Goal: Information Seeking & Learning: Learn about a topic

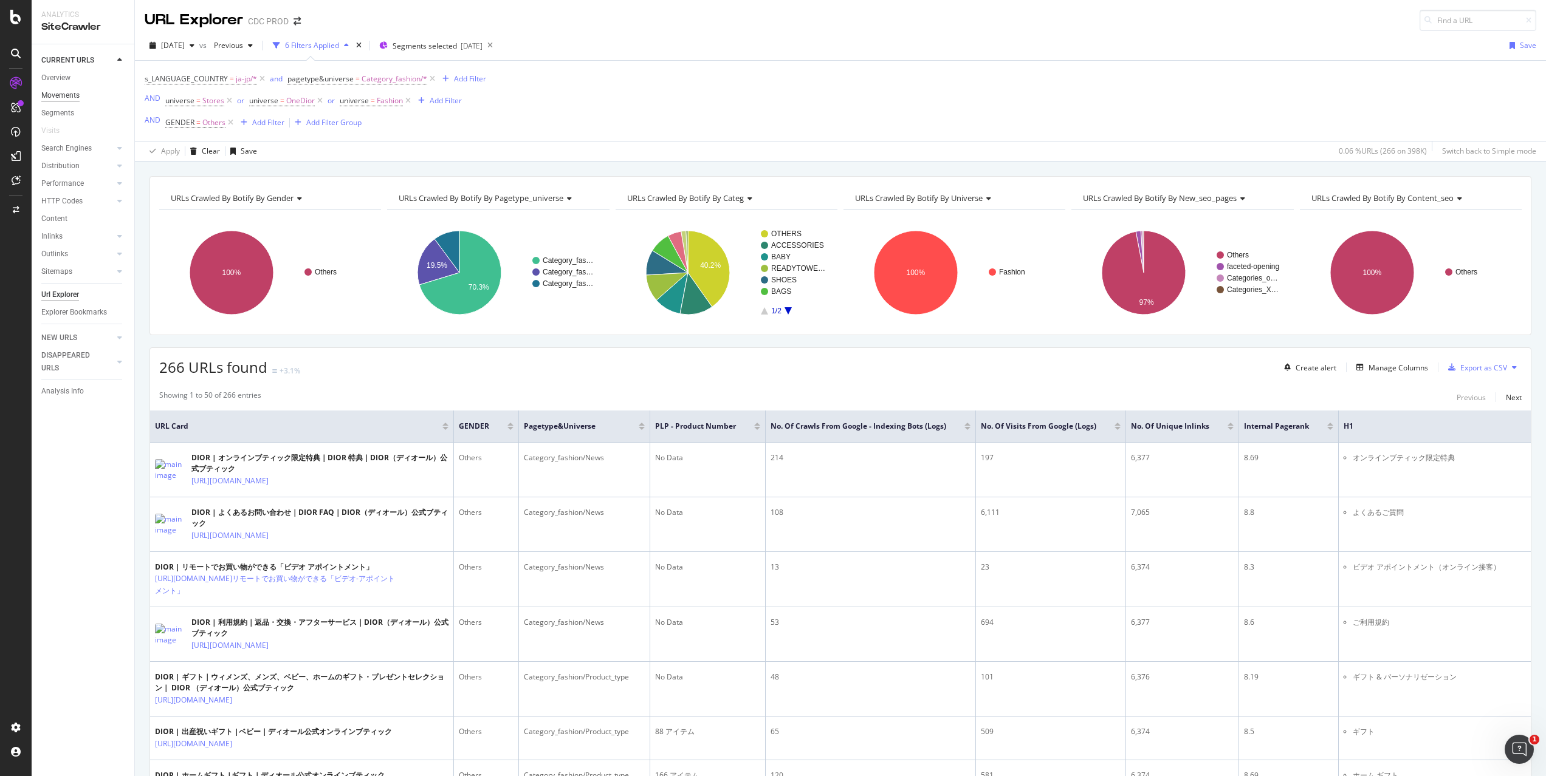
scroll to position [278, 0]
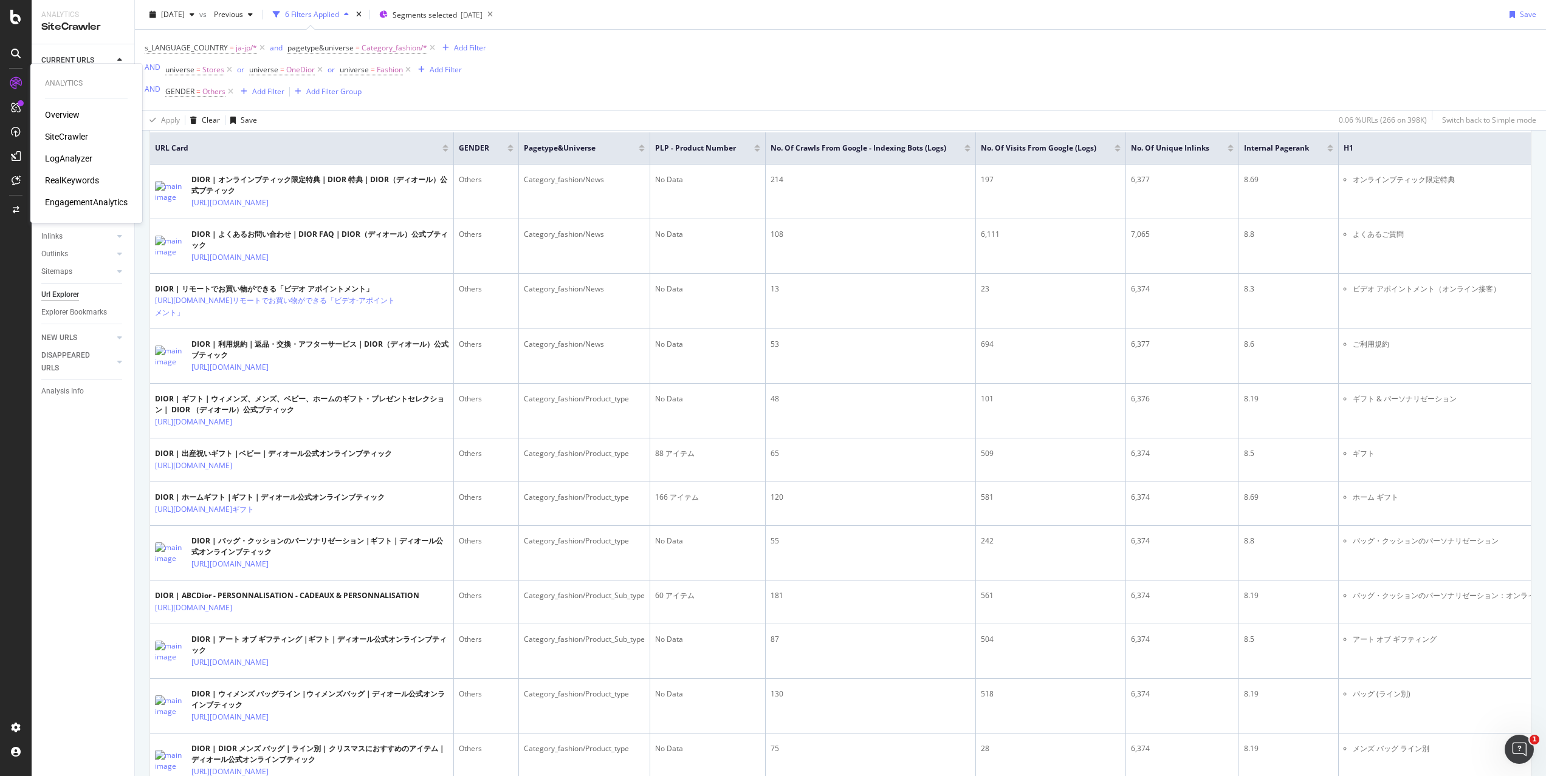
click at [73, 179] on div "RealKeywords" at bounding box center [72, 180] width 54 height 12
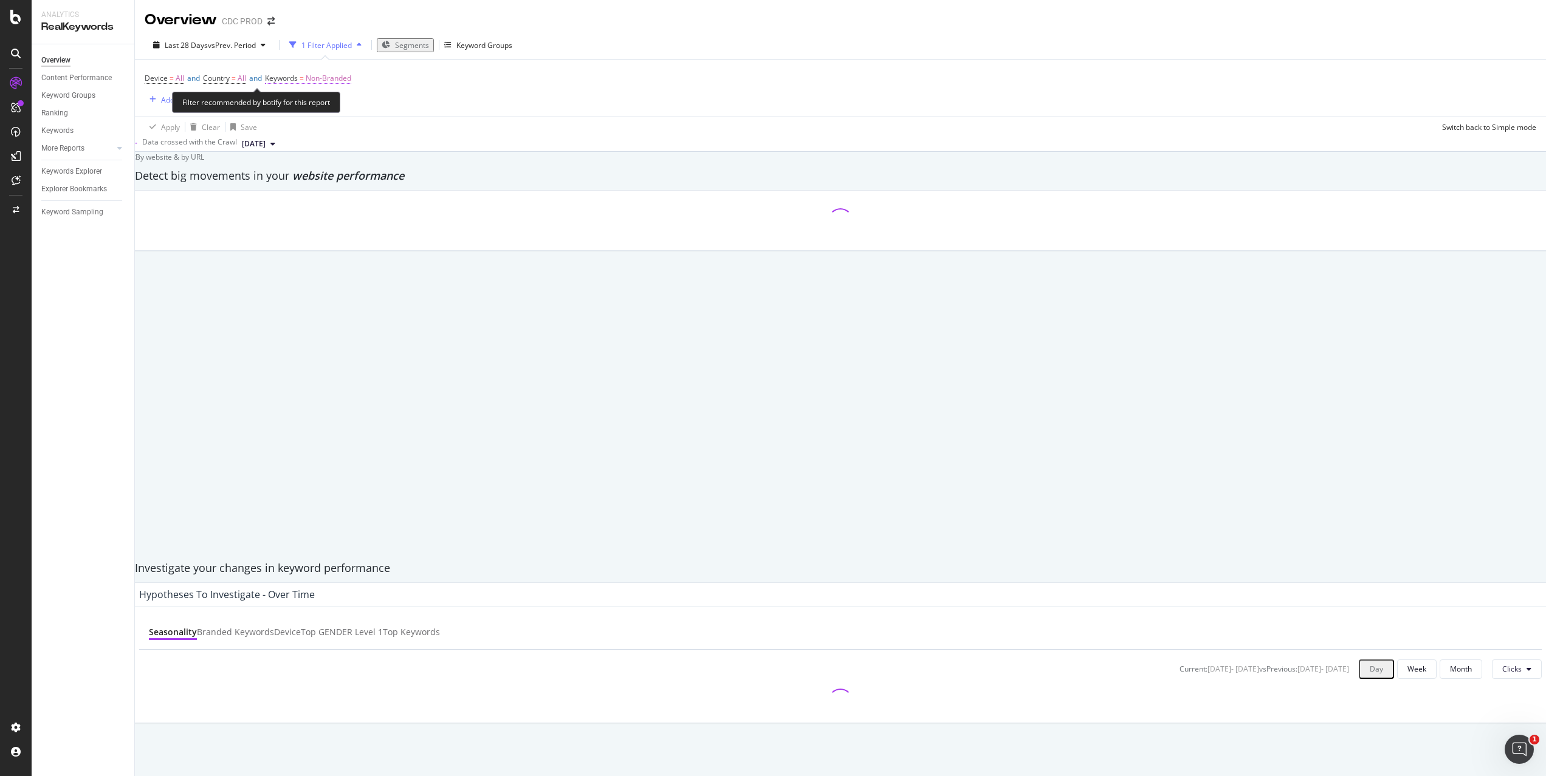
click at [345, 75] on span "Non-Branded" at bounding box center [329, 78] width 46 height 17
click at [326, 106] on span "Non-Branded" at bounding box center [314, 106] width 50 height 10
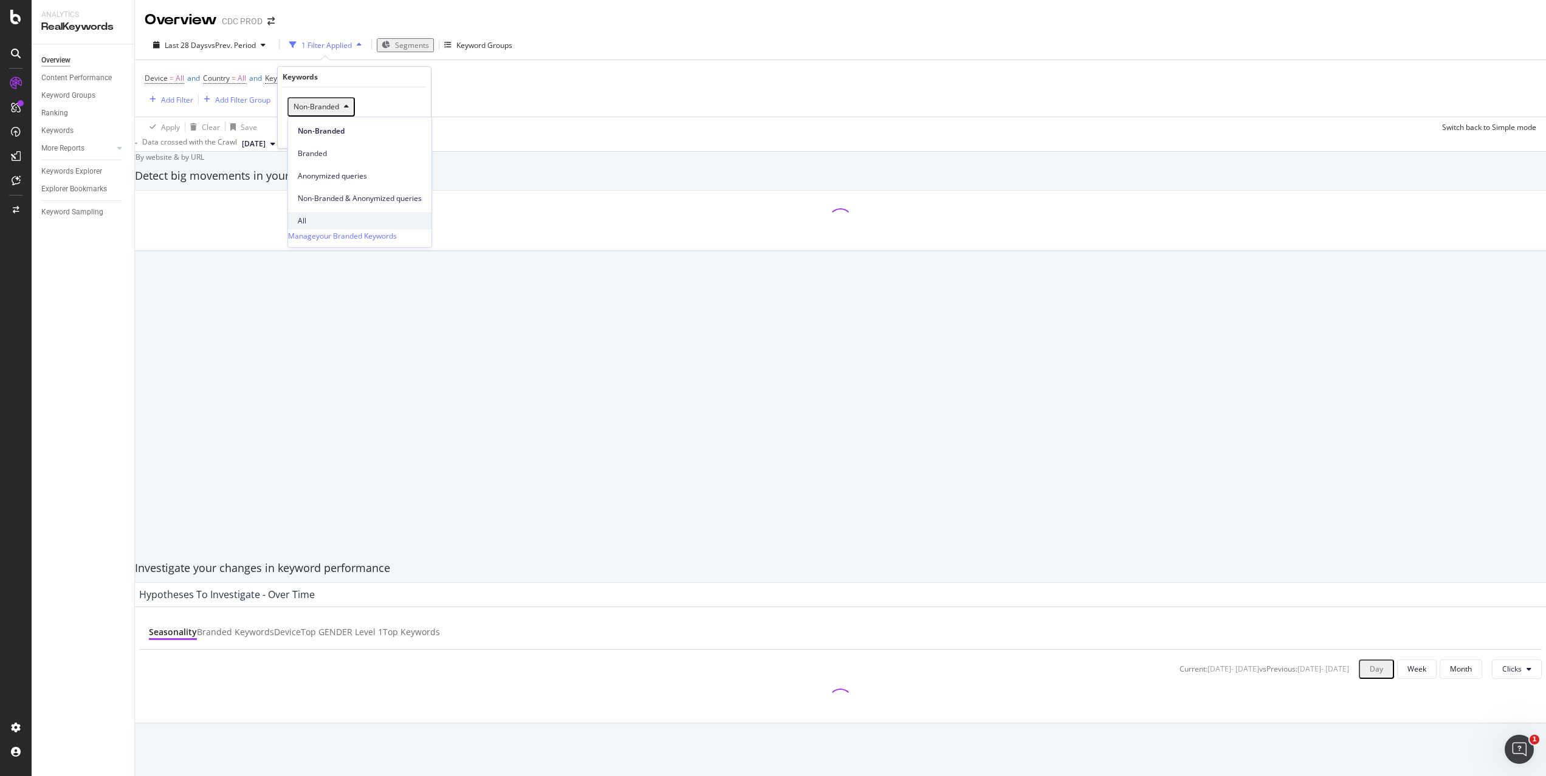
click at [317, 216] on span "All" at bounding box center [360, 221] width 124 height 11
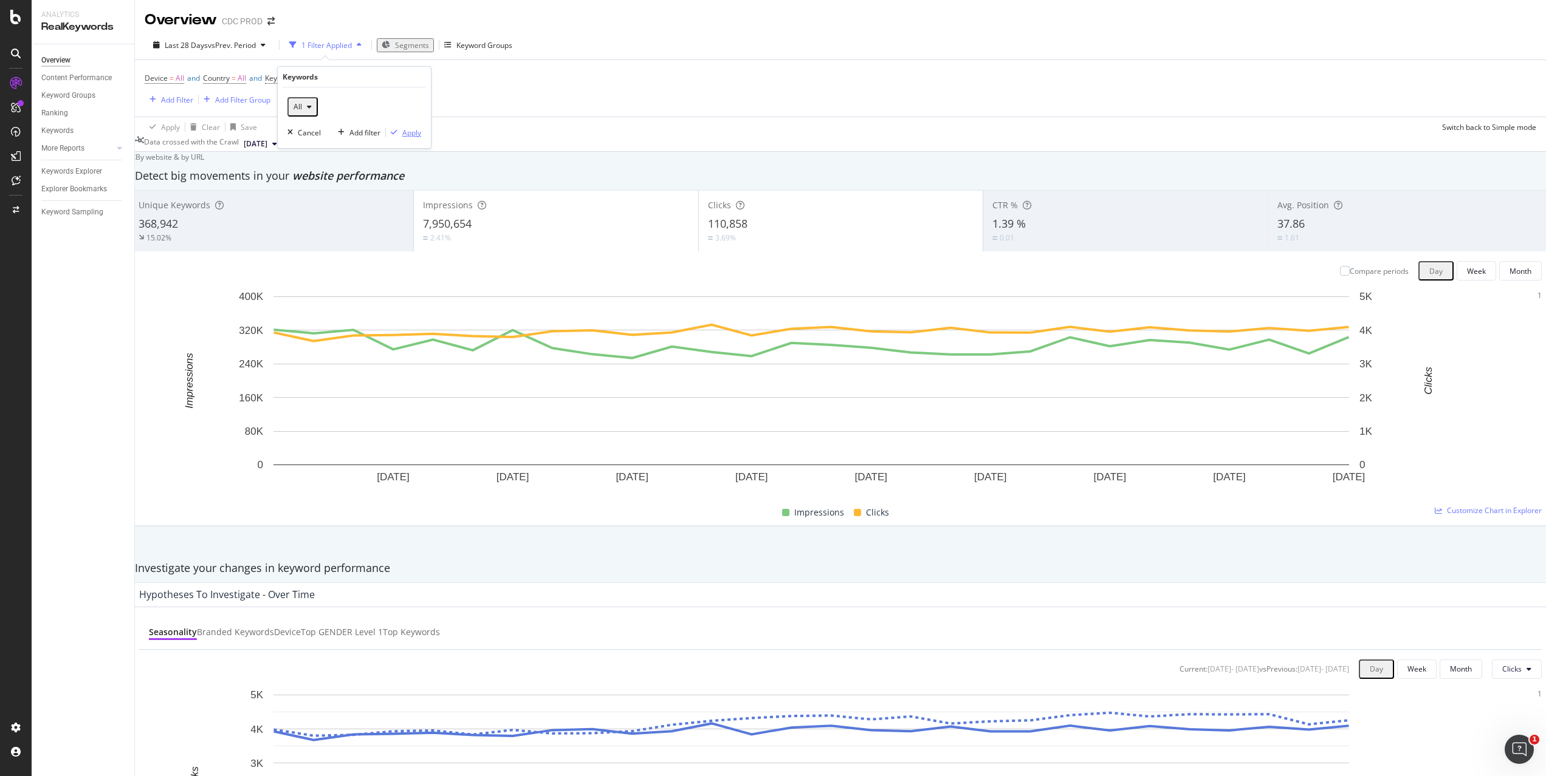
click at [412, 134] on div "Apply" at bounding box center [411, 133] width 19 height 10
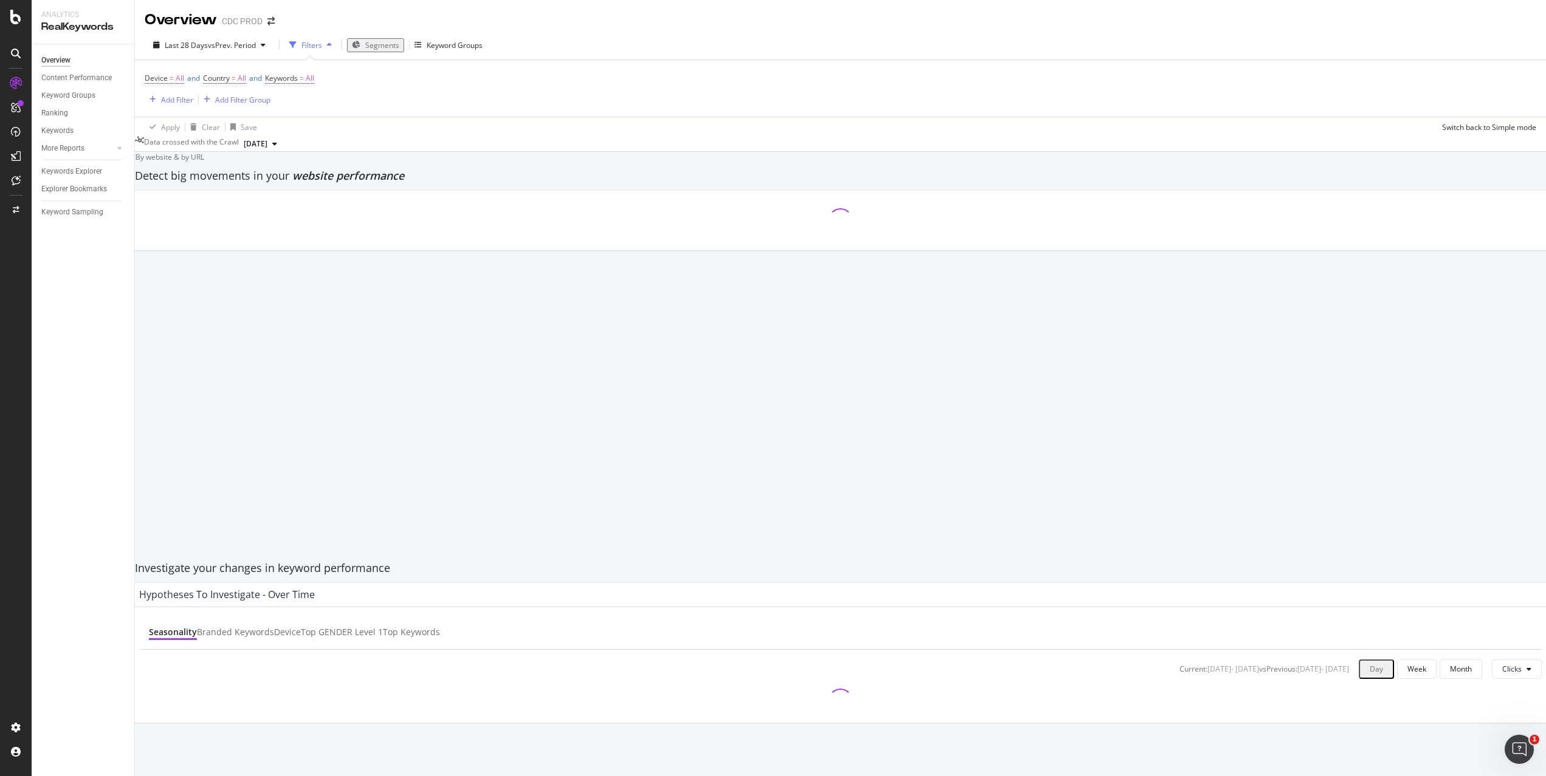
click at [563, 83] on div "Device = All and Country = All and Keywords = All Add Filter Add Filter Group" at bounding box center [840, 88] width 1391 height 57
click at [227, 45] on span "vs Prev. Period" at bounding box center [232, 45] width 48 height 10
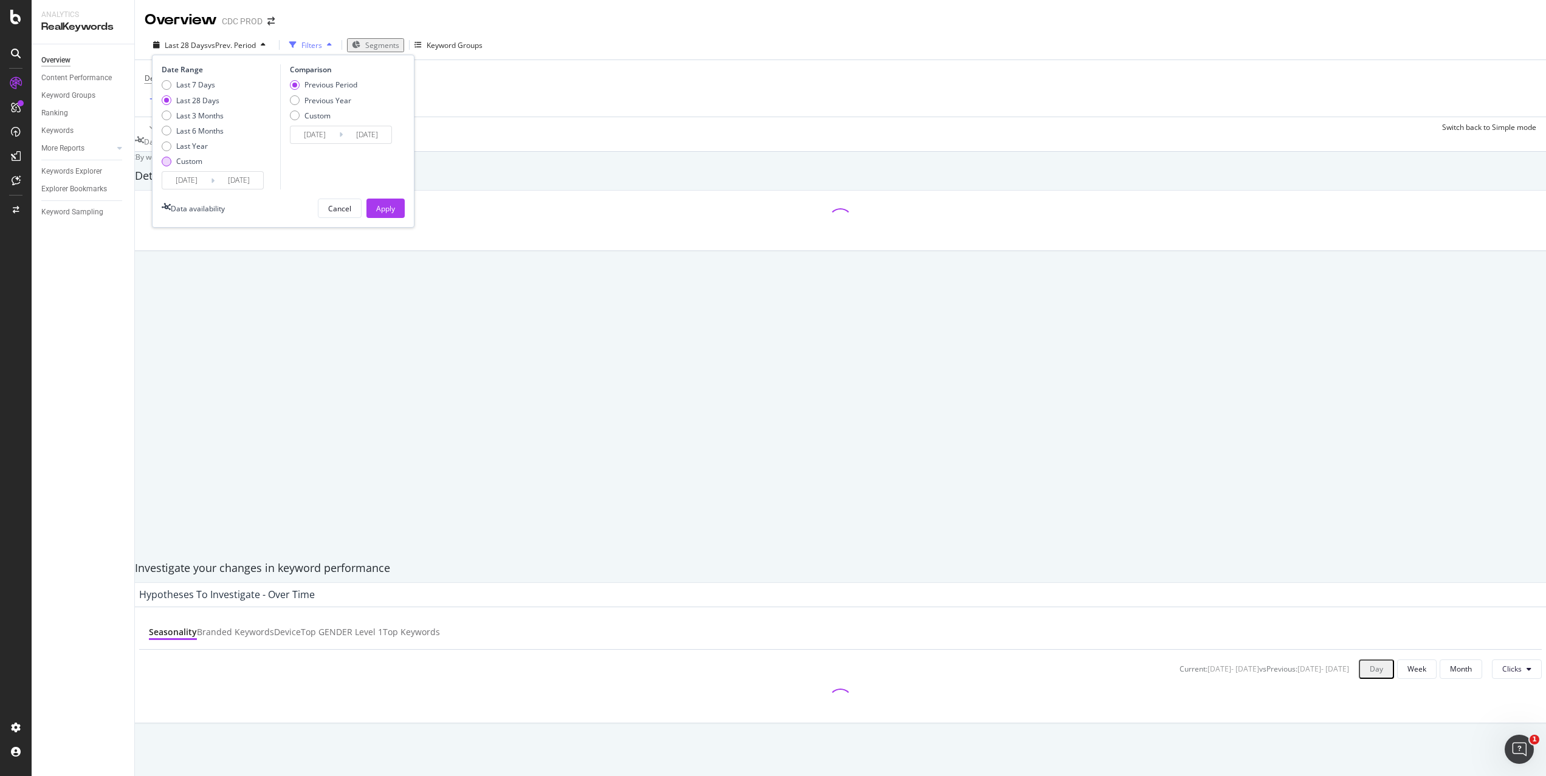
click at [189, 159] on div "Custom" at bounding box center [189, 161] width 26 height 10
click at [197, 175] on input "[DATE]" at bounding box center [186, 180] width 49 height 17
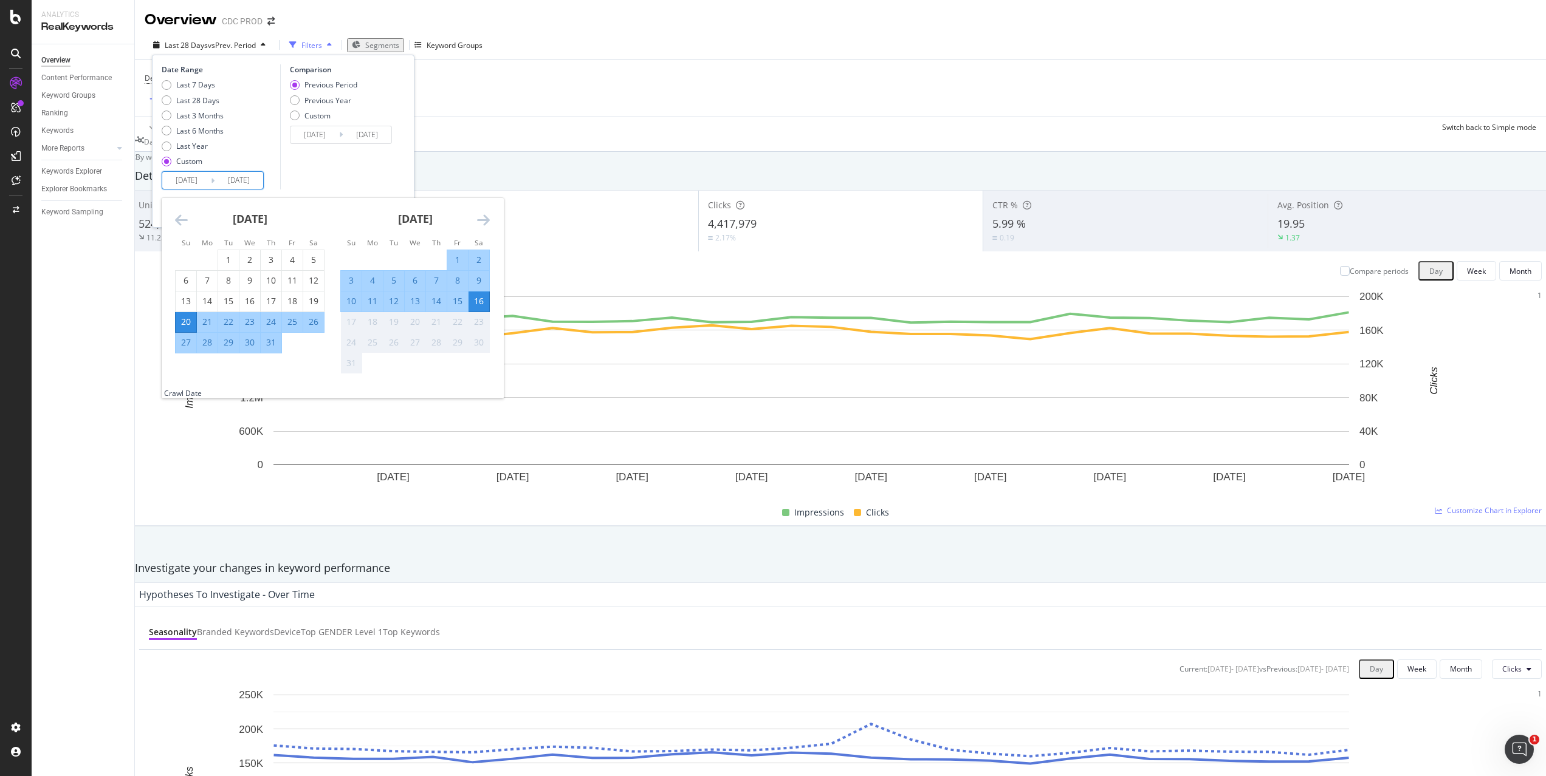
click at [350, 303] on div "10" at bounding box center [351, 301] width 21 height 12
type input "[DATE]"
click at [478, 301] on div "16" at bounding box center [478, 301] width 21 height 12
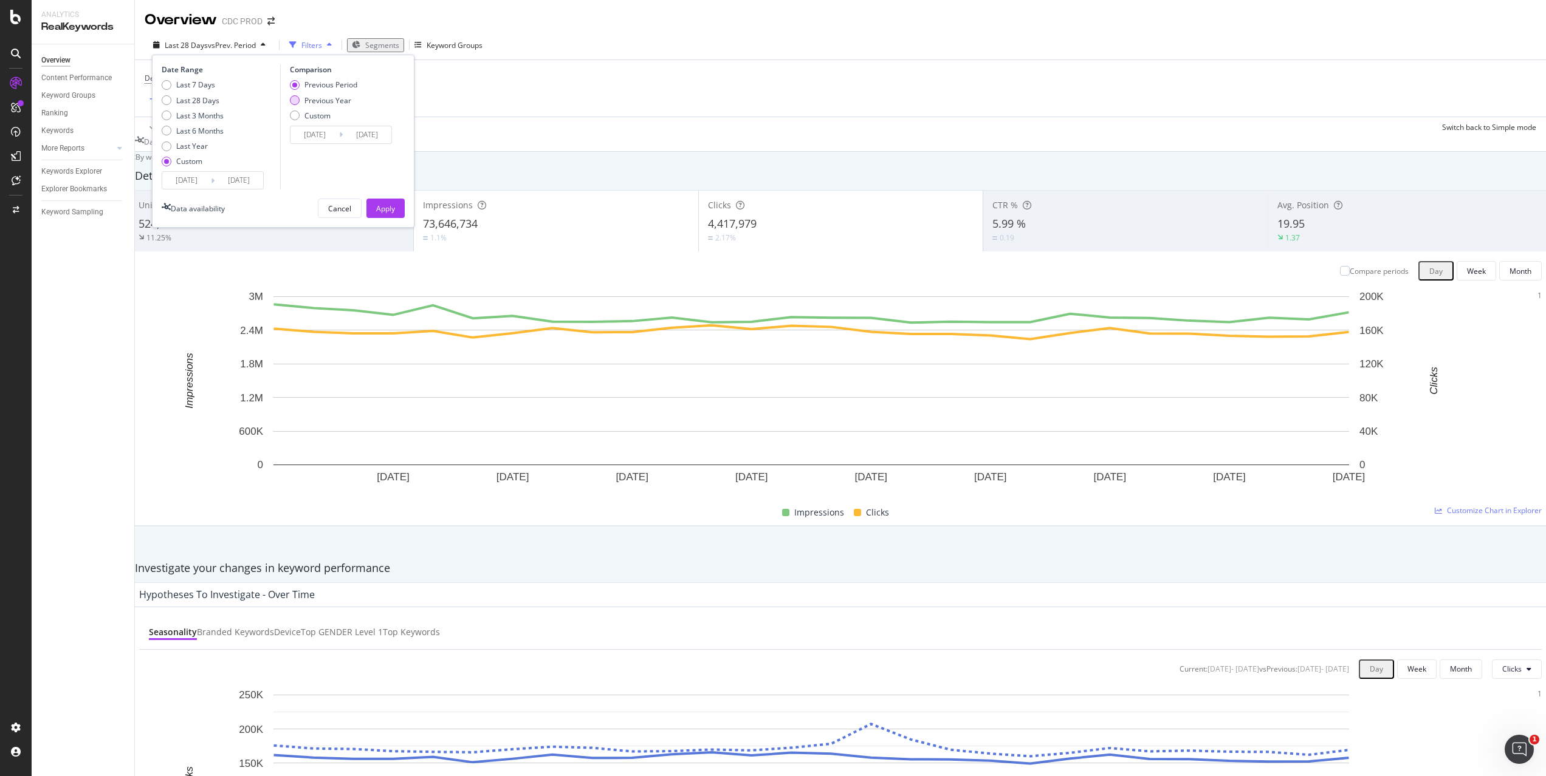
click at [324, 99] on div "Previous Year" at bounding box center [327, 100] width 47 height 10
type input "[DATE]"
click at [395, 210] on button "Apply" at bounding box center [385, 208] width 38 height 19
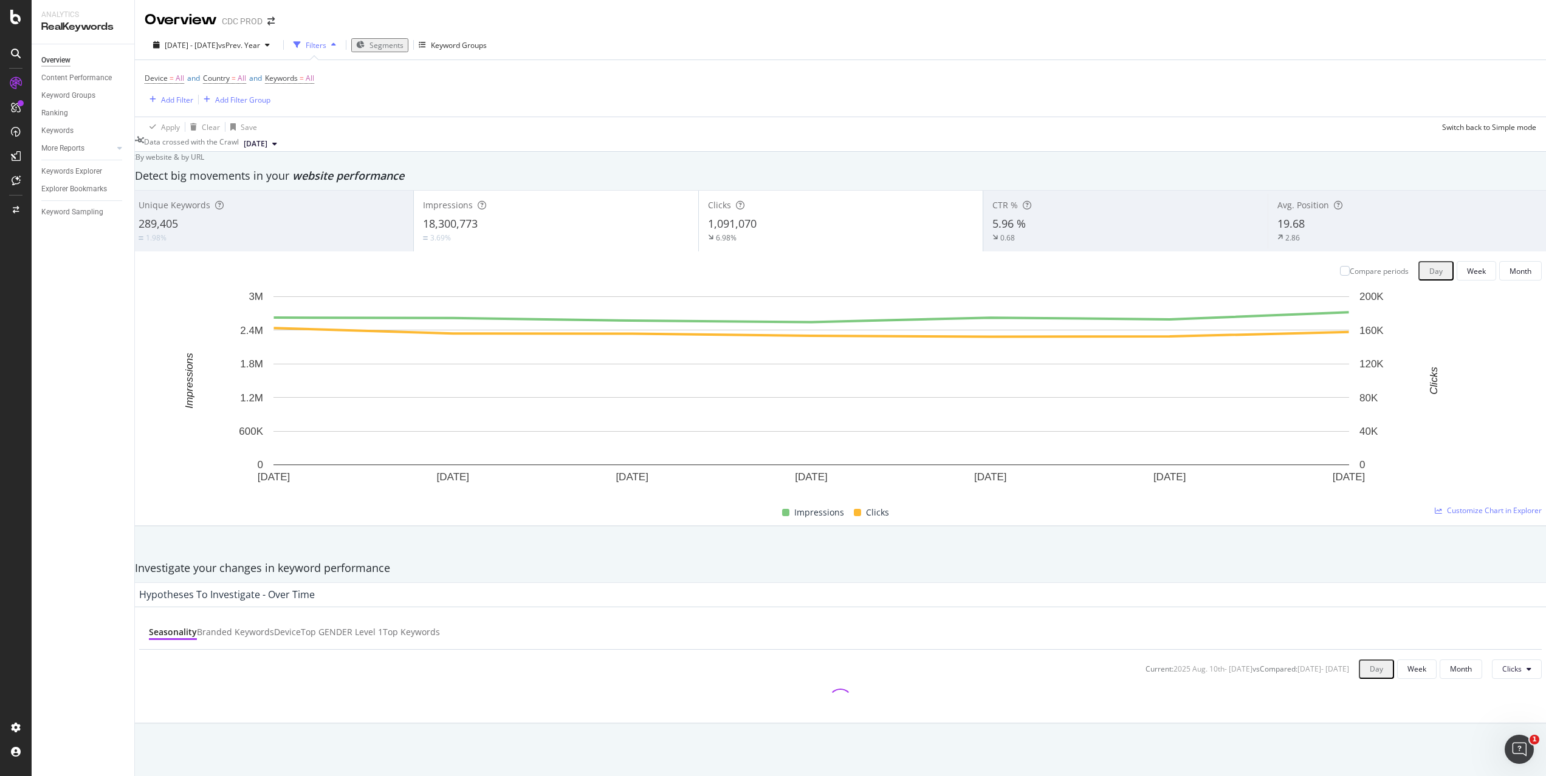
click at [403, 47] on span "Segments" at bounding box center [386, 45] width 34 height 10
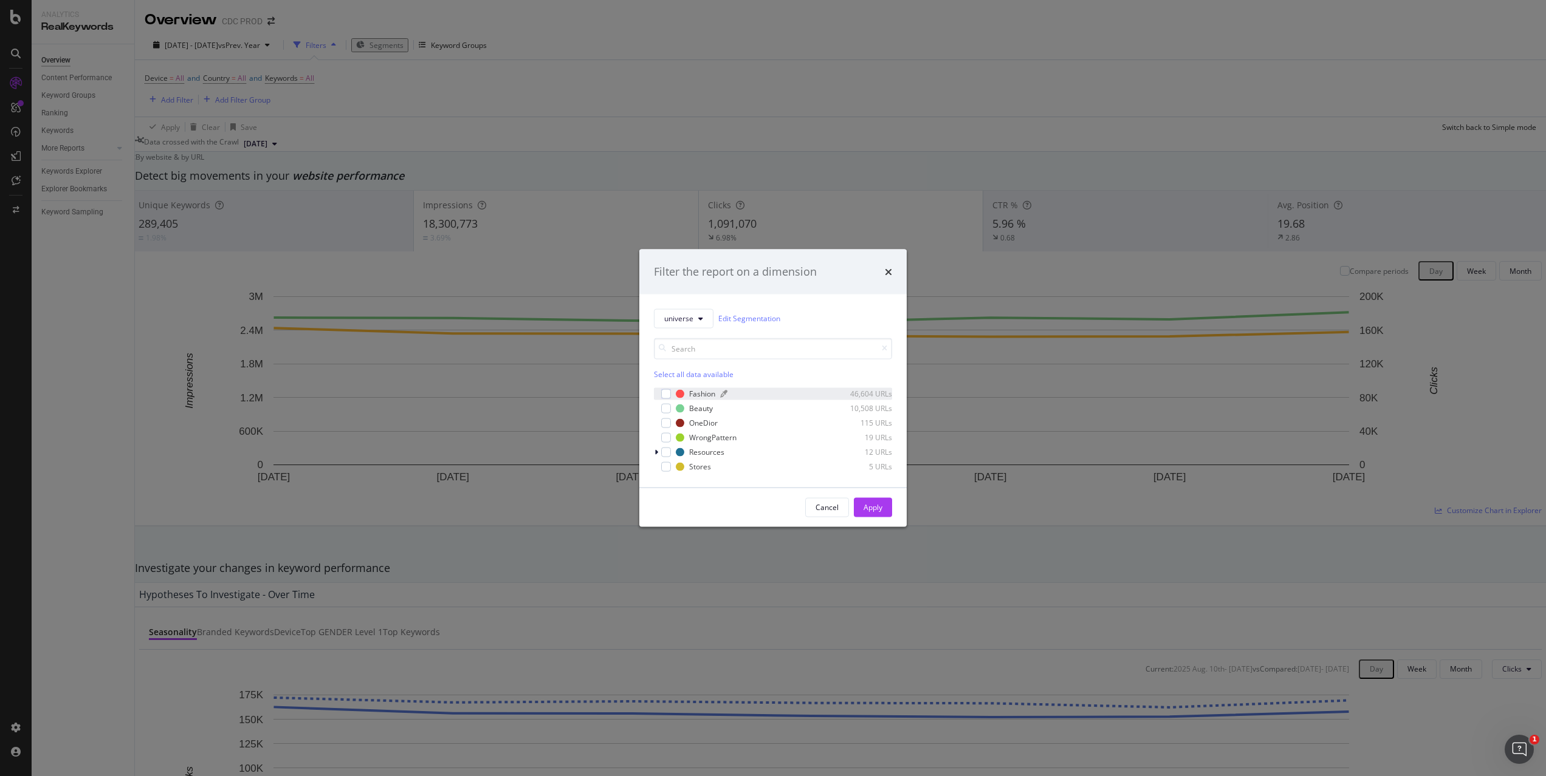
click at [697, 392] on div "Fashion" at bounding box center [702, 394] width 26 height 10
click at [705, 423] on div "OneDior" at bounding box center [703, 423] width 29 height 10
click at [871, 505] on div "Apply" at bounding box center [872, 507] width 19 height 10
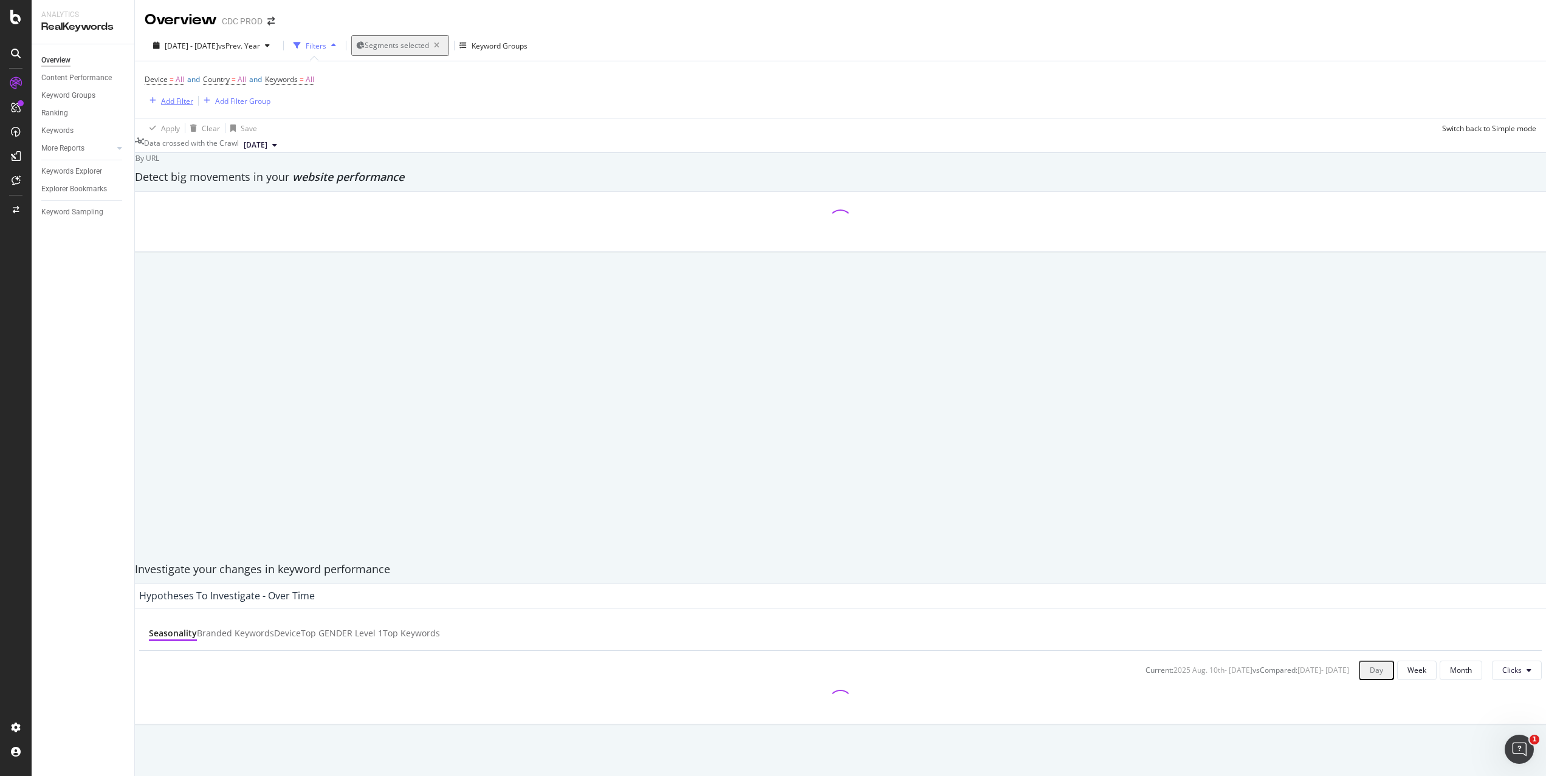
click at [170, 97] on div "Add Filter" at bounding box center [177, 101] width 32 height 10
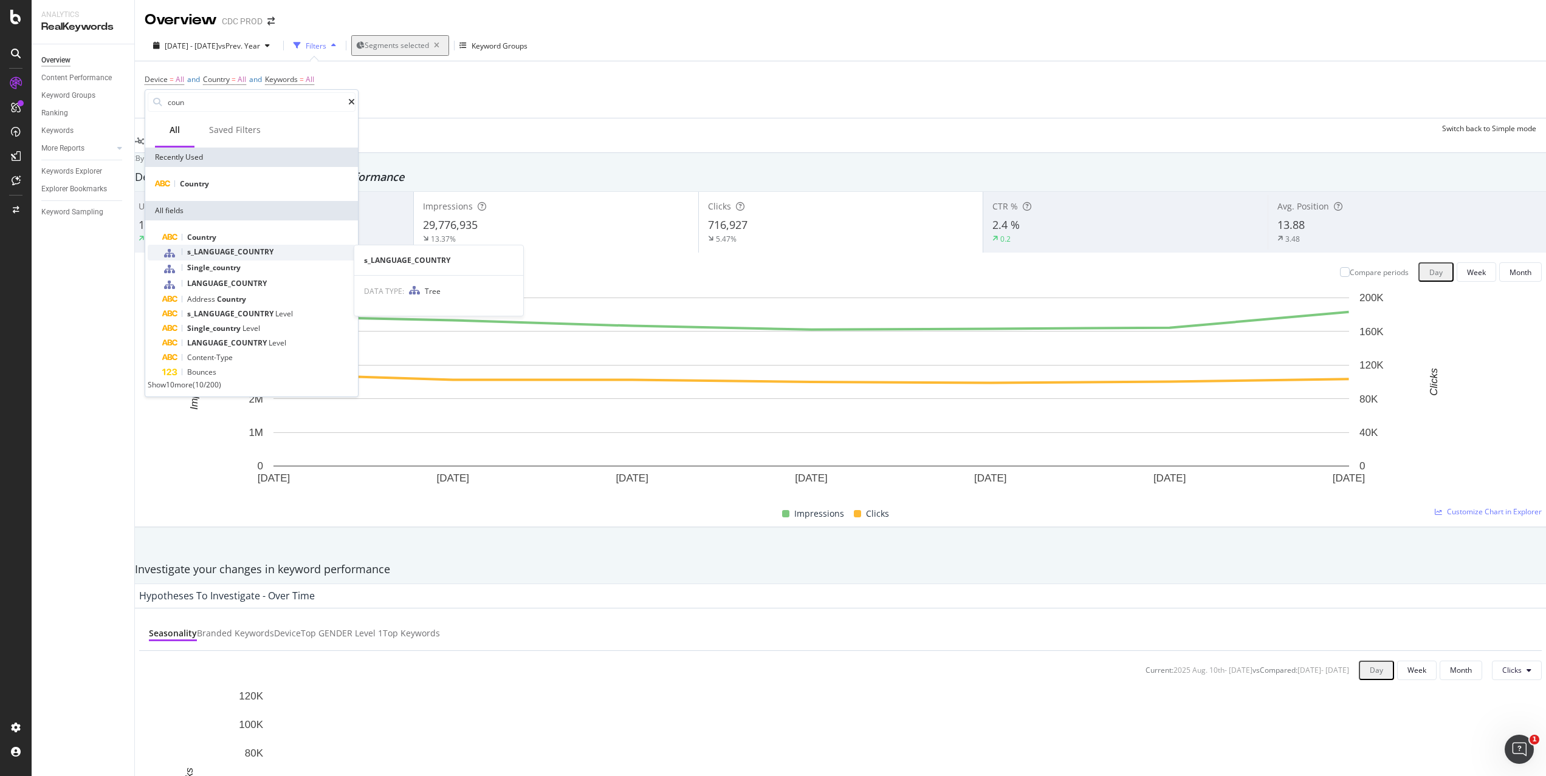
type input "coun"
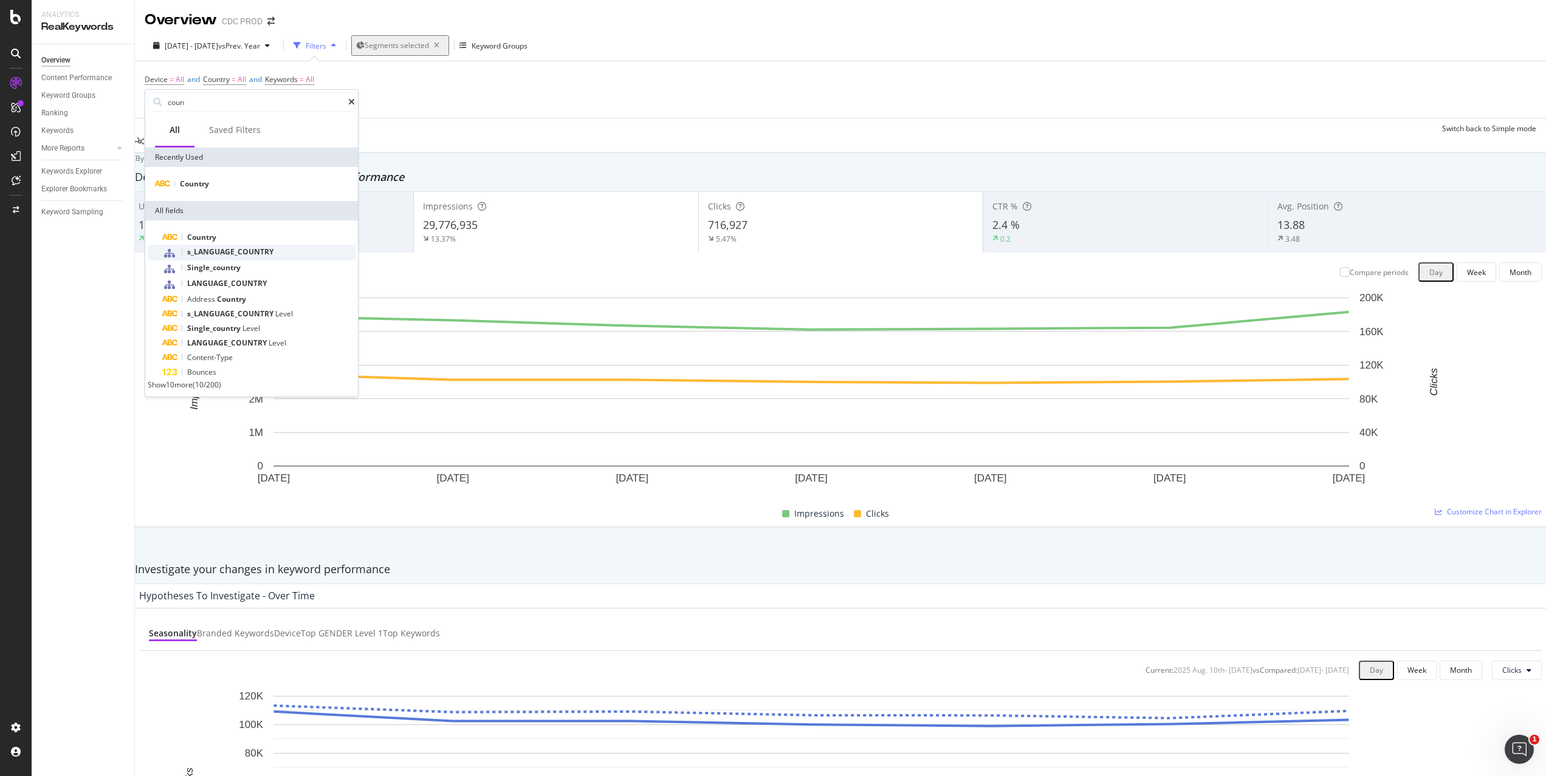
click at [248, 248] on span "s_LANGUAGE_COUNTRY" at bounding box center [230, 252] width 86 height 10
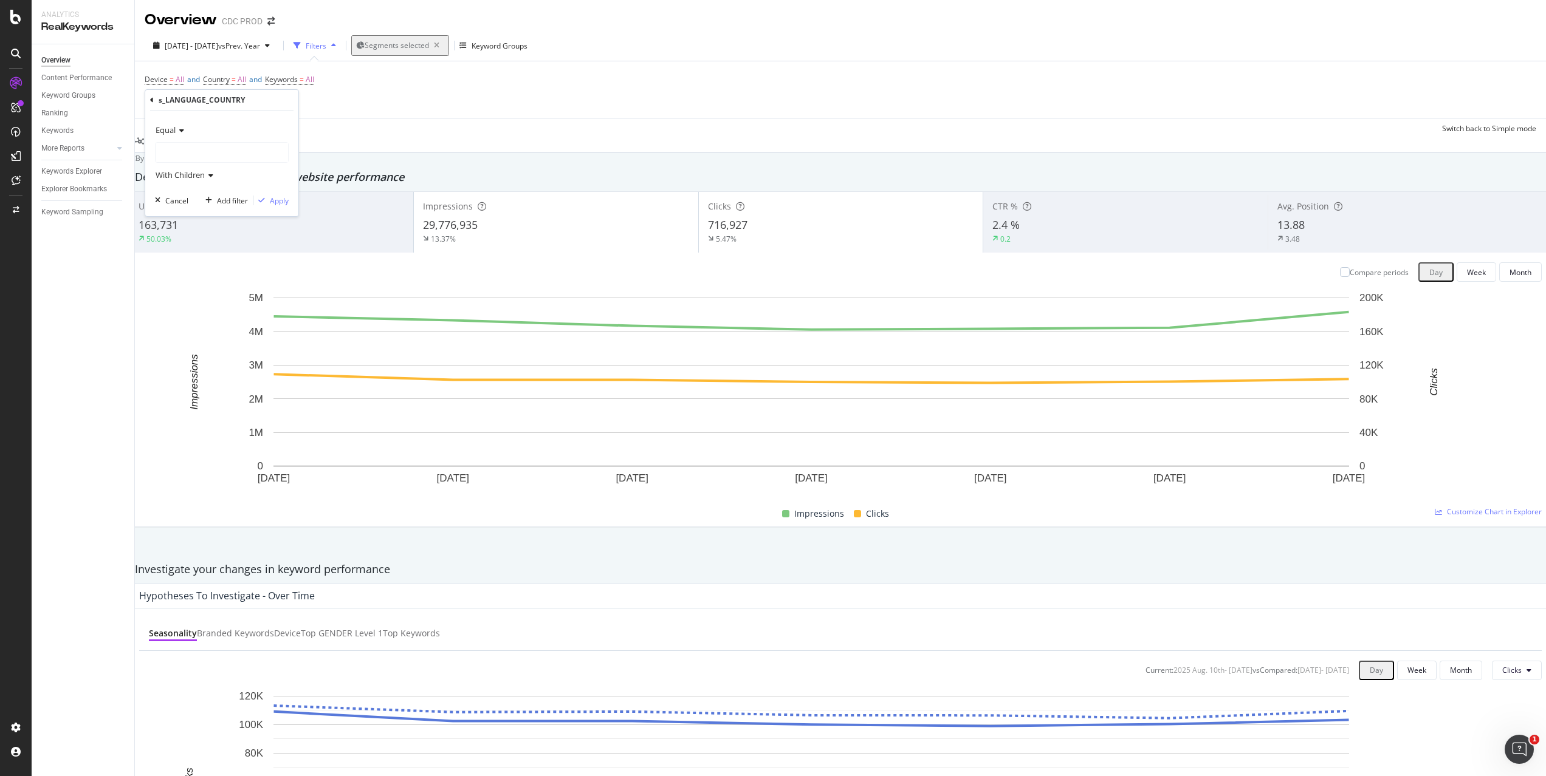
click at [226, 159] on div at bounding box center [222, 152] width 132 height 19
click at [208, 225] on span "6,970 URLS" at bounding box center [210, 225] width 41 height 10
click at [279, 198] on div "Apply" at bounding box center [279, 201] width 19 height 10
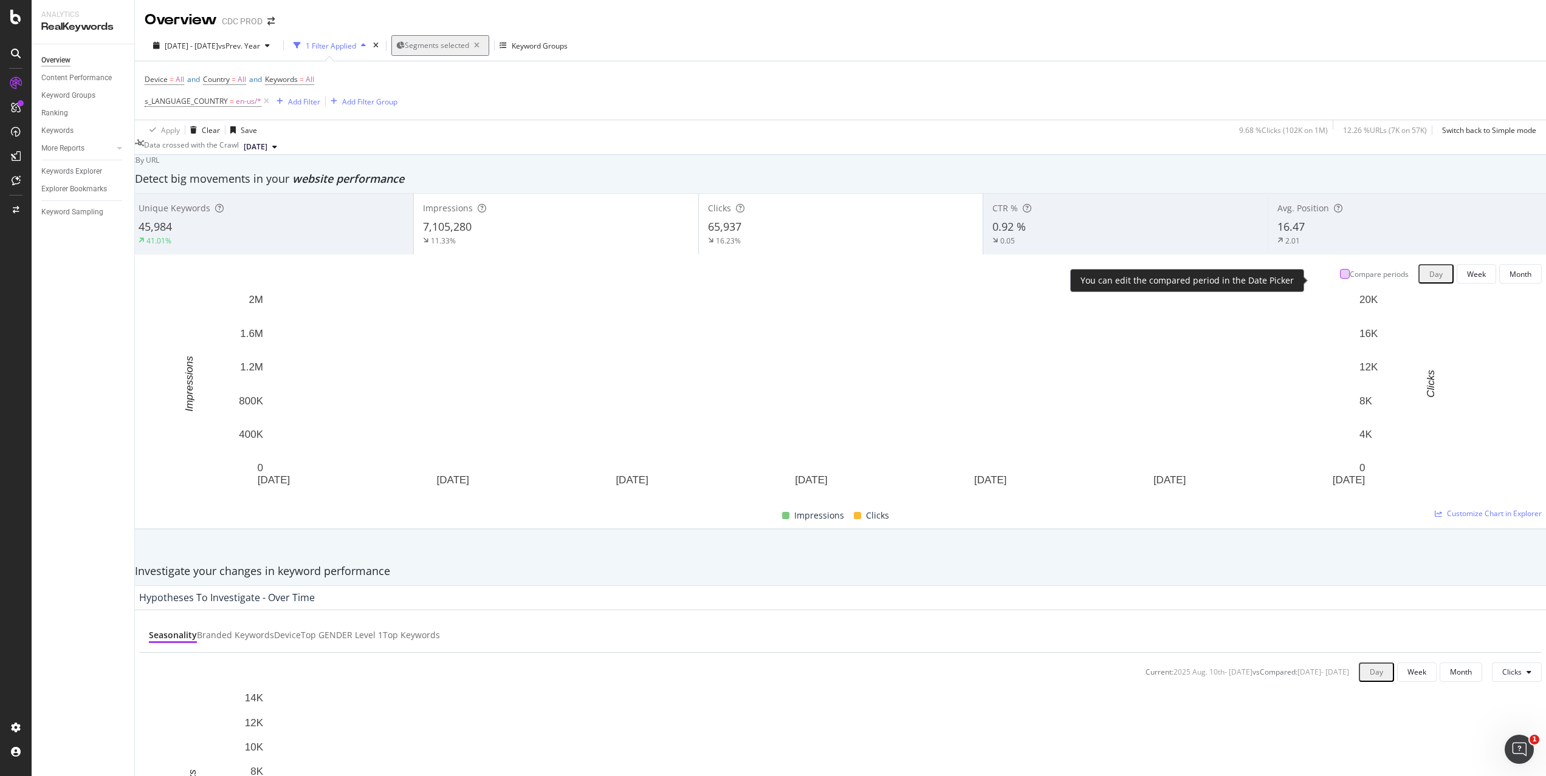
click at [1340, 278] on div at bounding box center [1345, 274] width 10 height 10
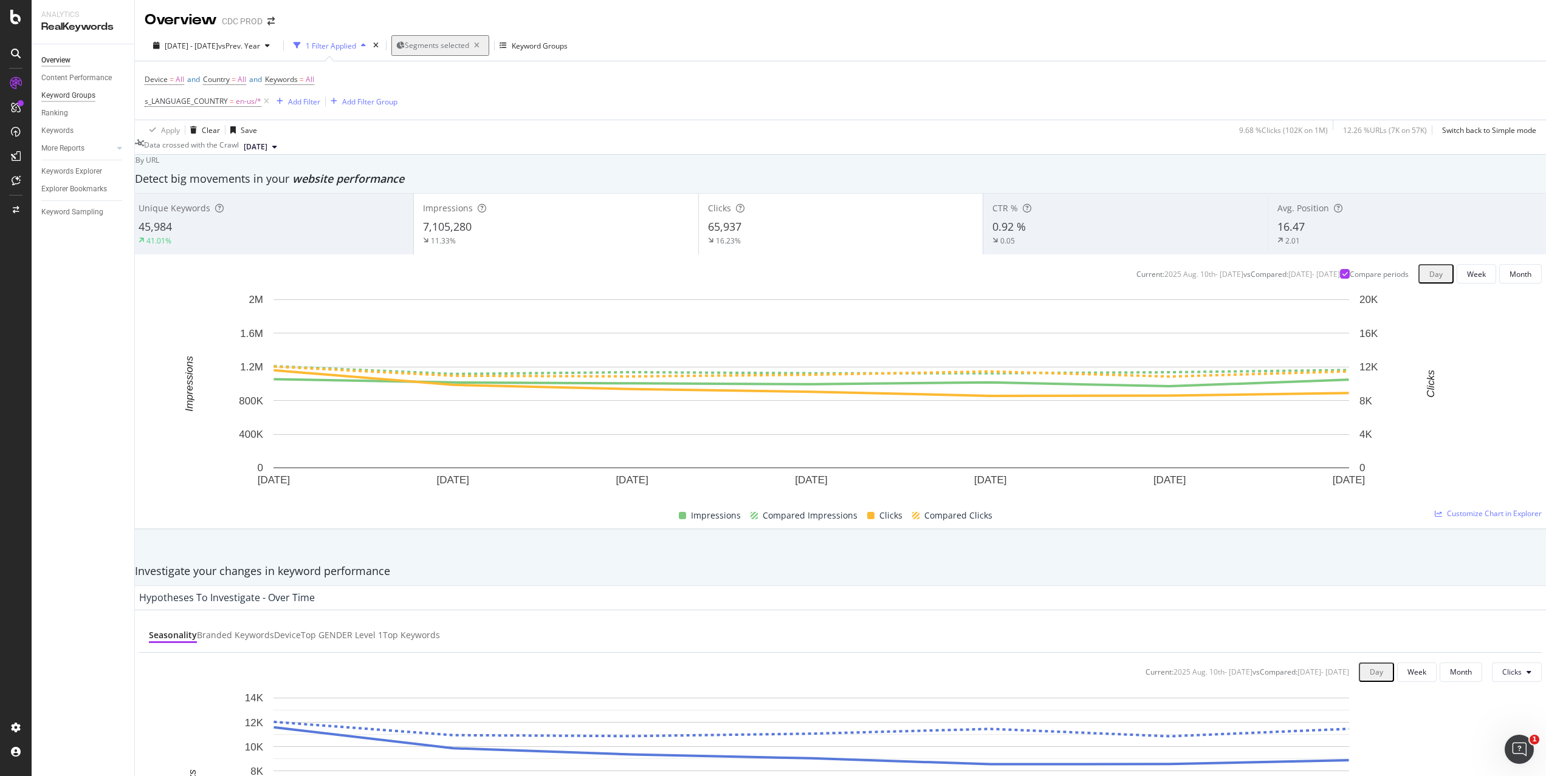
click at [67, 96] on div "Keyword Groups" at bounding box center [68, 95] width 54 height 13
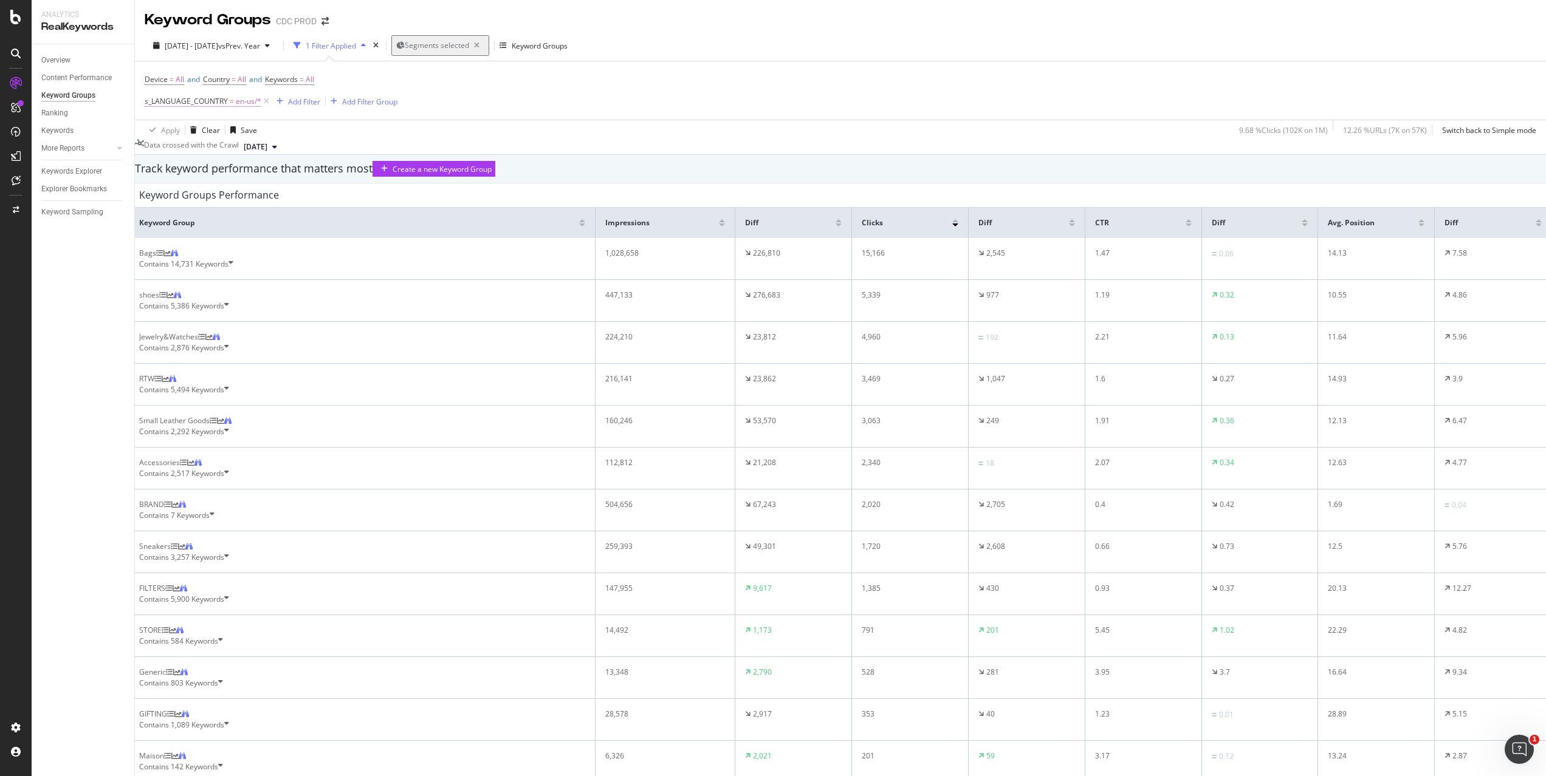
click at [244, 101] on span "en-us/*" at bounding box center [249, 101] width 26 height 17
click at [180, 152] on icon at bounding box center [180, 151] width 9 height 7
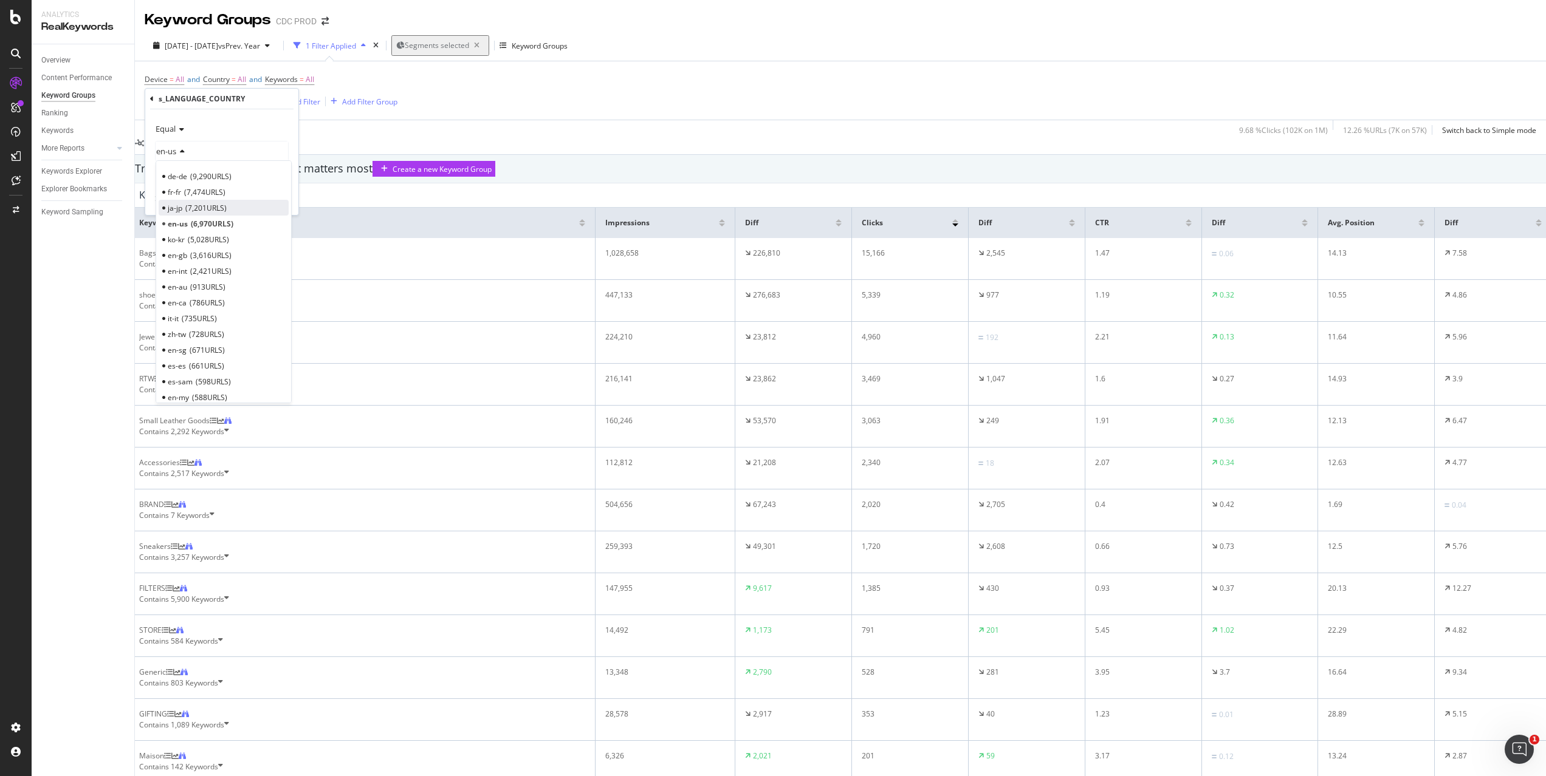
click at [193, 208] on span "7,201 URLS" at bounding box center [205, 208] width 41 height 10
click at [271, 199] on div "Apply" at bounding box center [279, 199] width 19 height 10
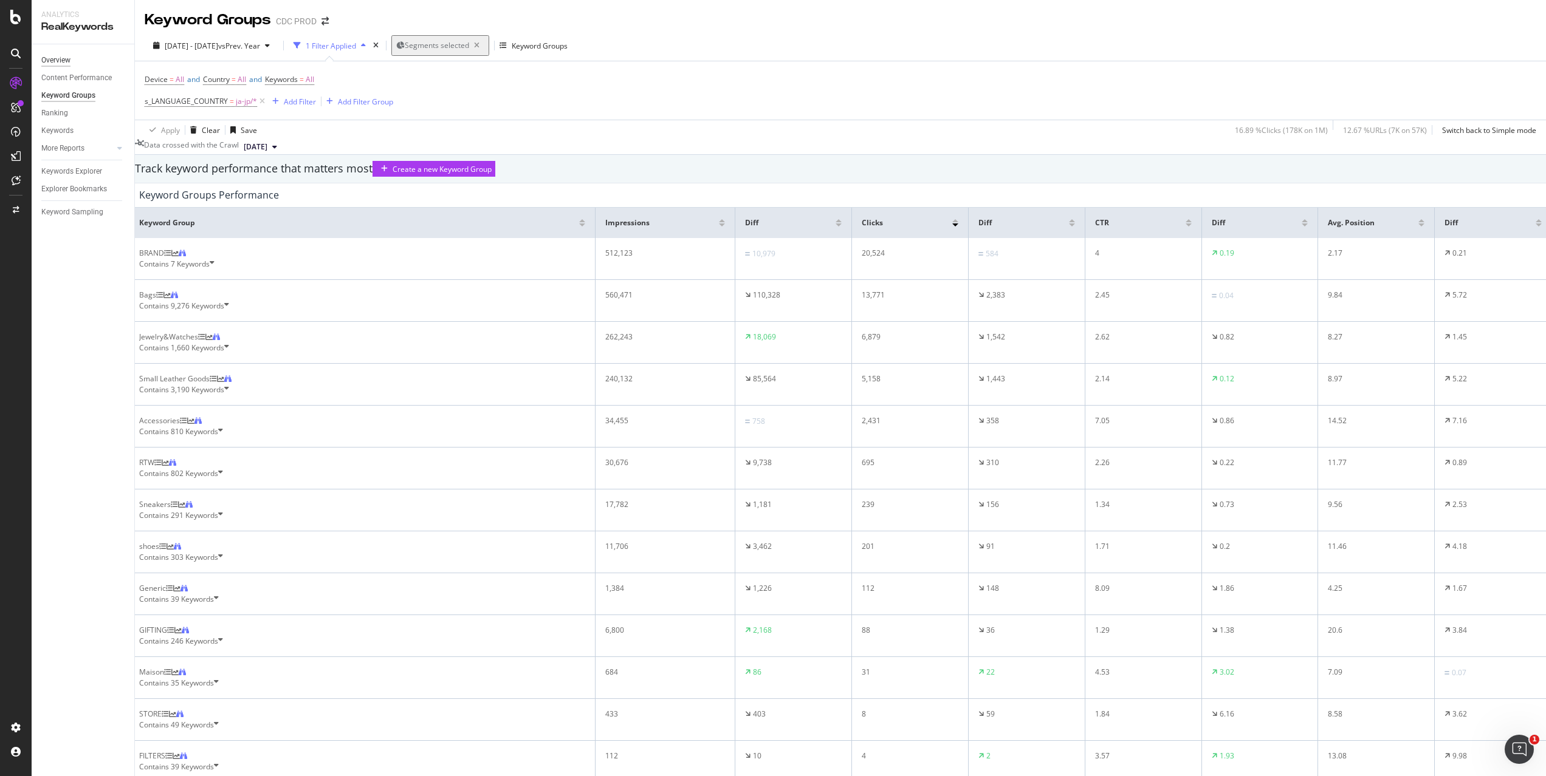
click at [56, 61] on div "Overview" at bounding box center [55, 60] width 29 height 13
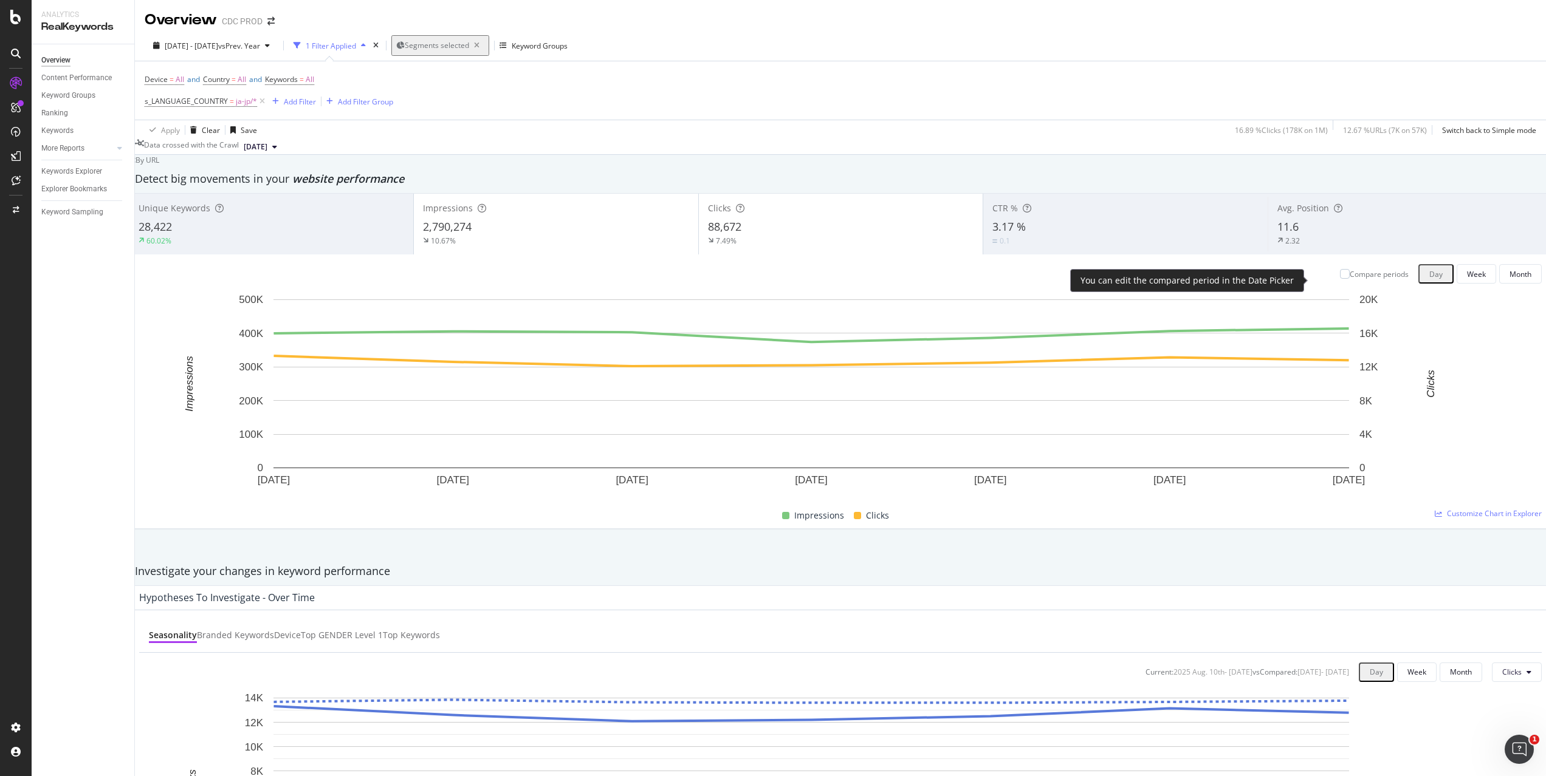
click at [1349, 279] on div "Compare periods" at bounding box center [1378, 274] width 59 height 10
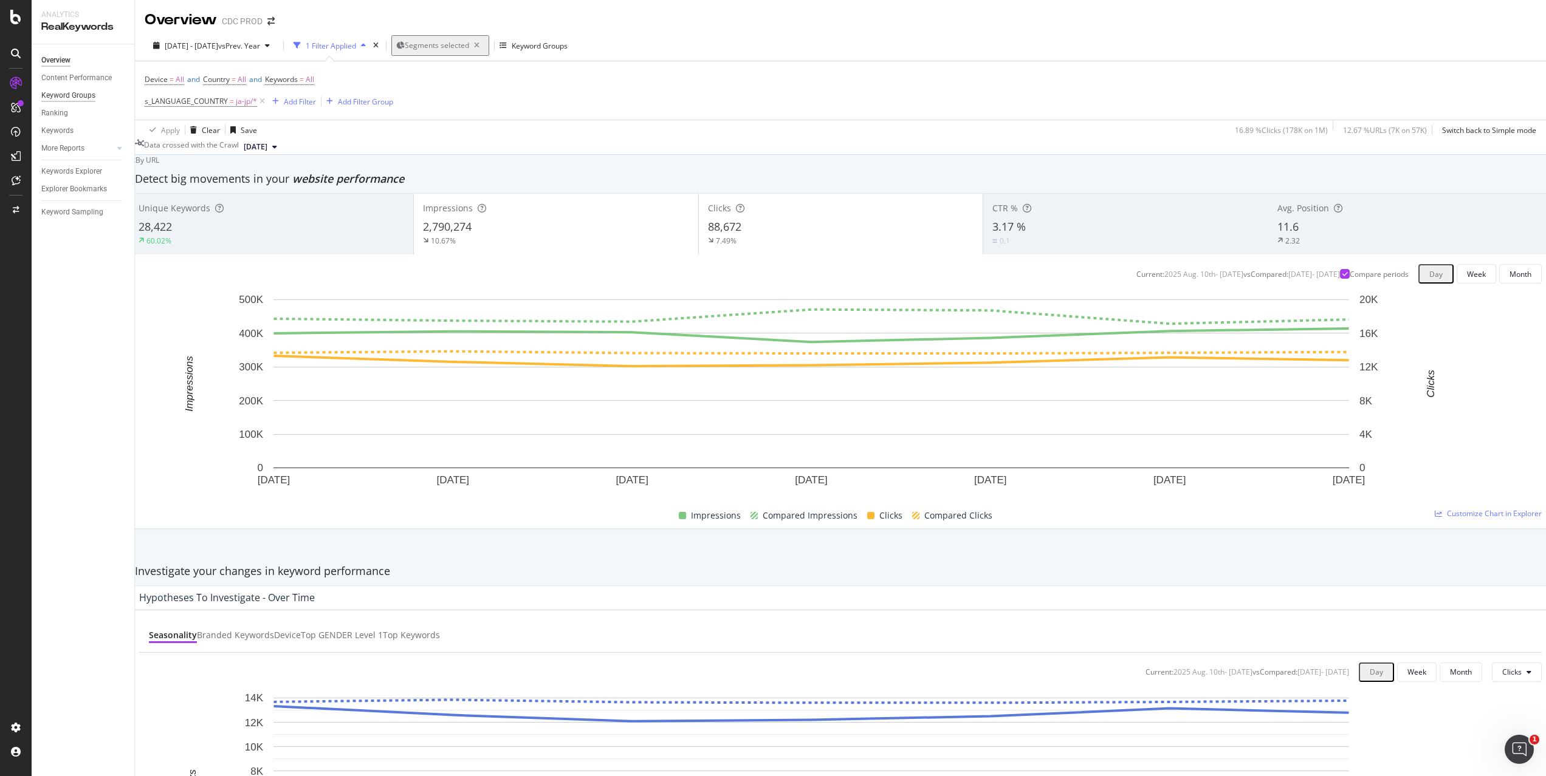
click at [79, 96] on div "Keyword Groups" at bounding box center [68, 95] width 54 height 13
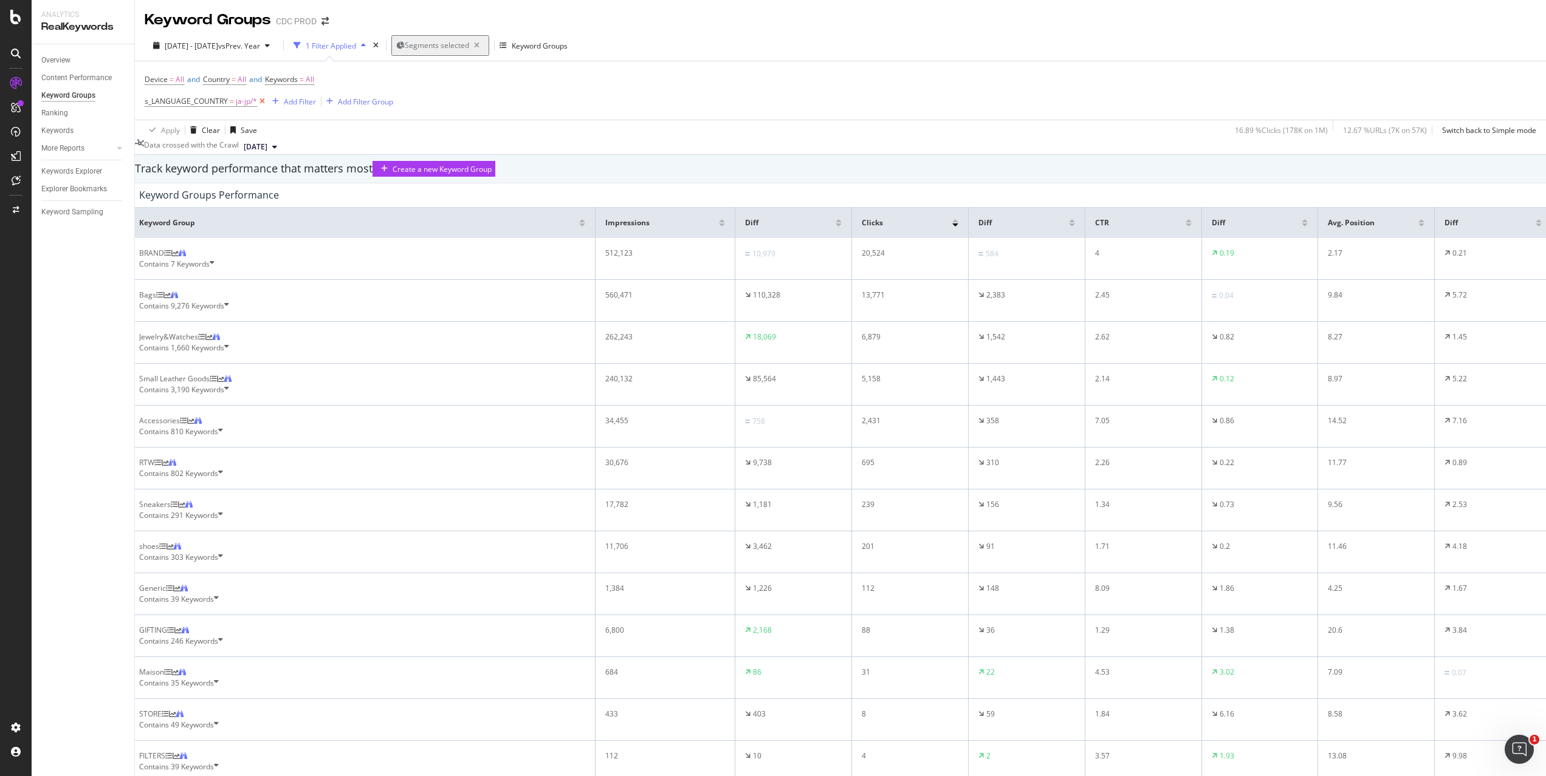
click at [261, 98] on icon at bounding box center [262, 101] width 10 height 12
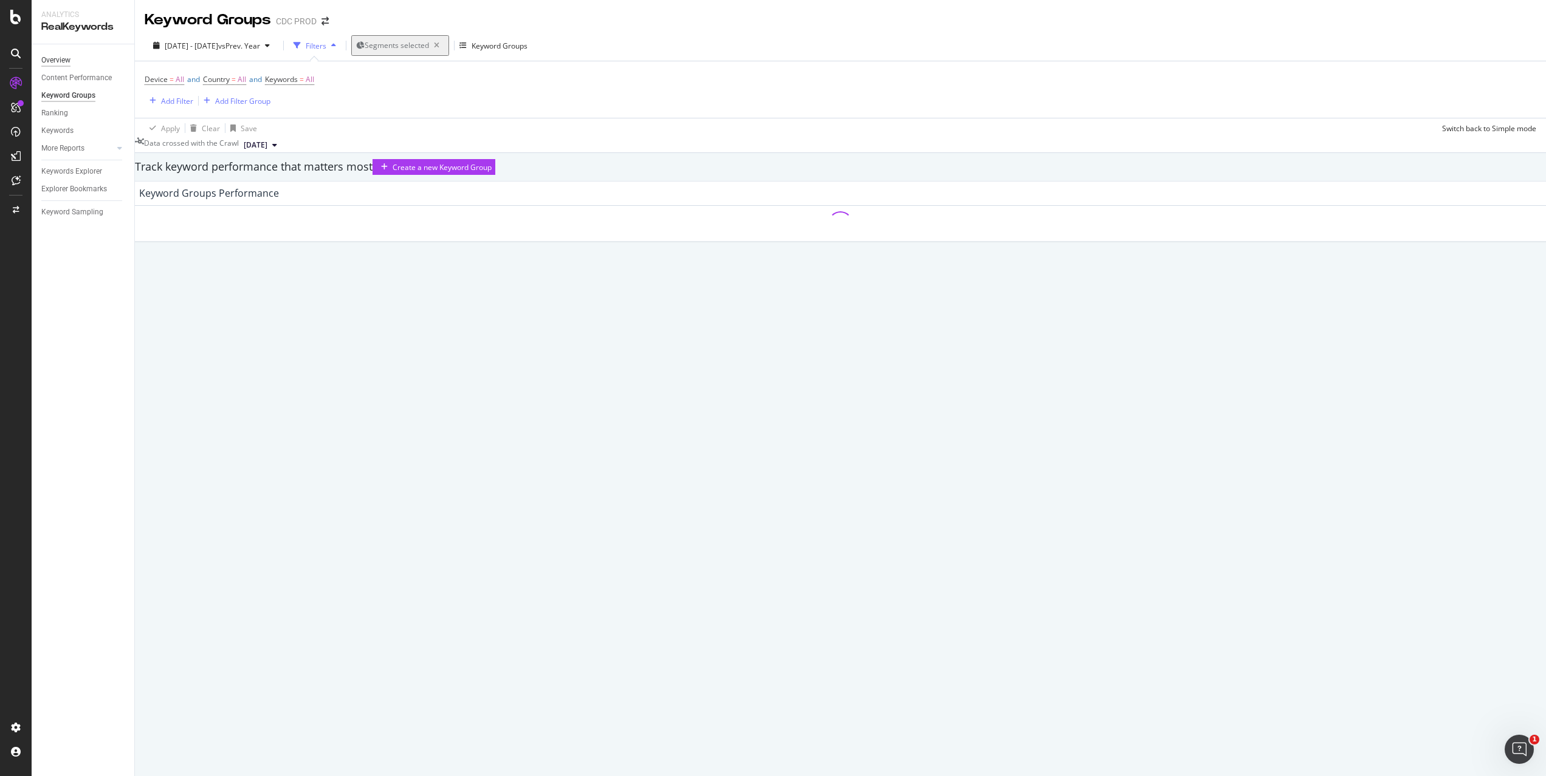
click at [53, 60] on div "Overview" at bounding box center [55, 60] width 29 height 13
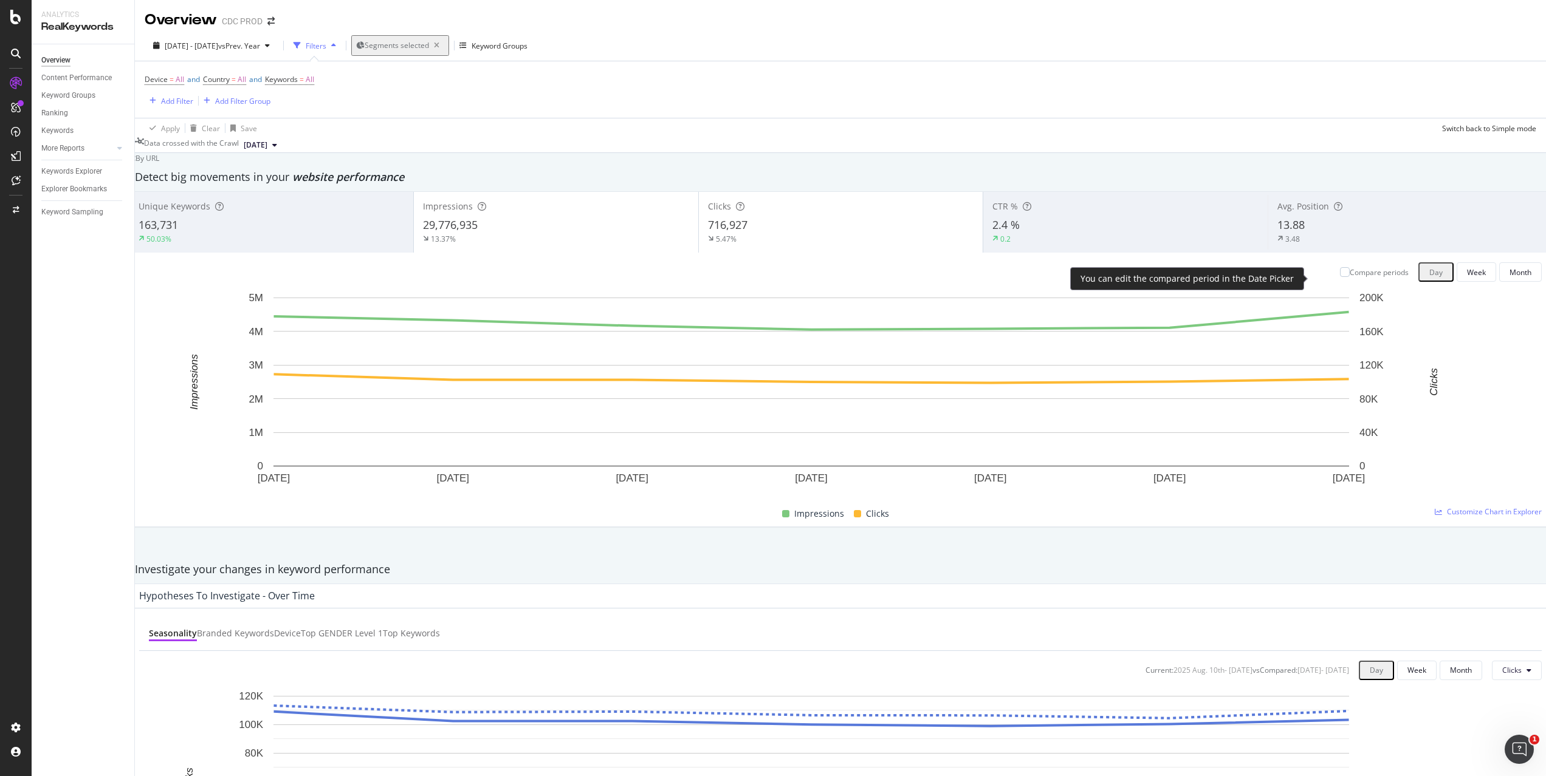
click at [1349, 278] on div "Compare periods" at bounding box center [1378, 272] width 59 height 10
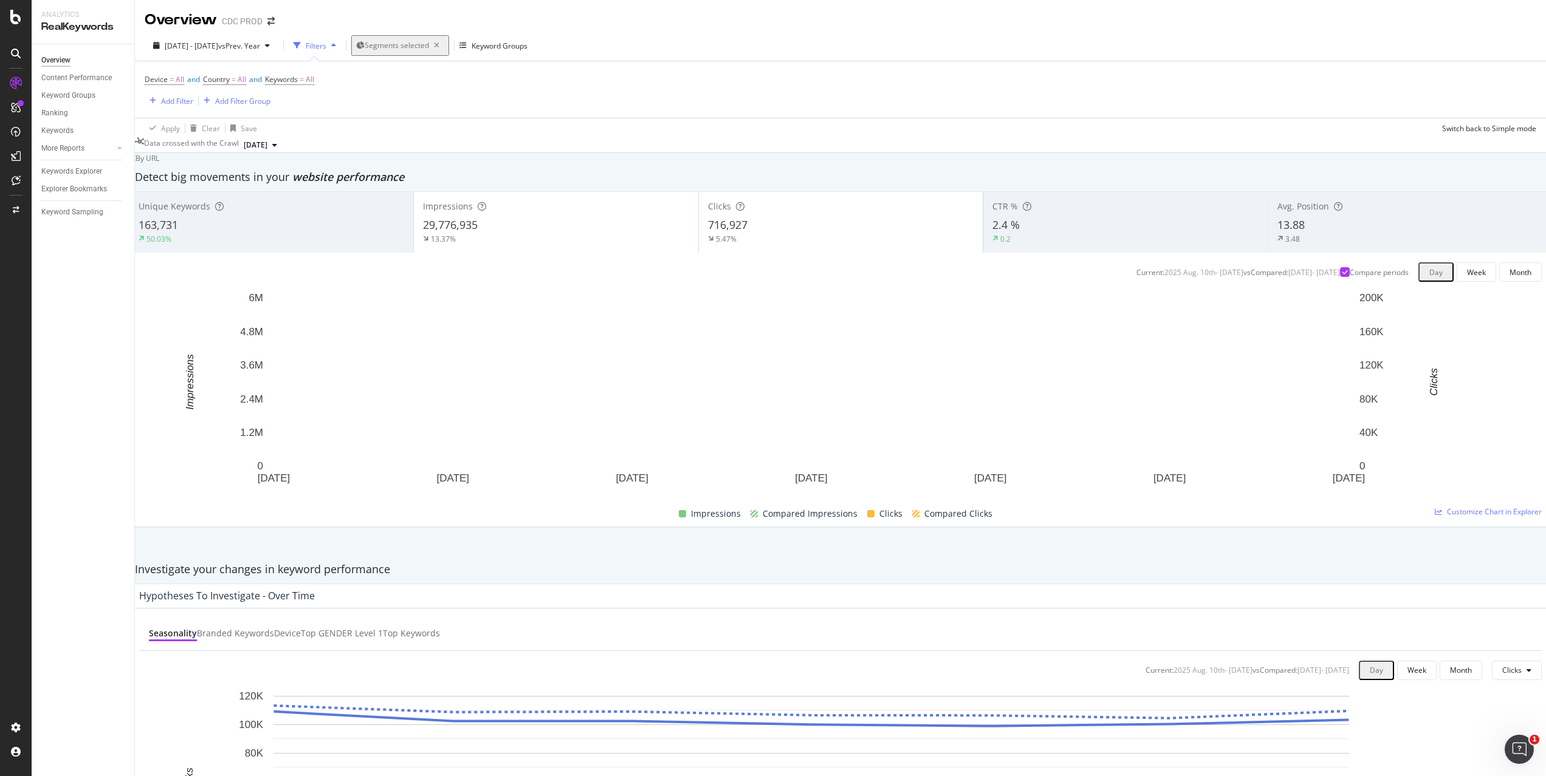
scroll to position [971, 0]
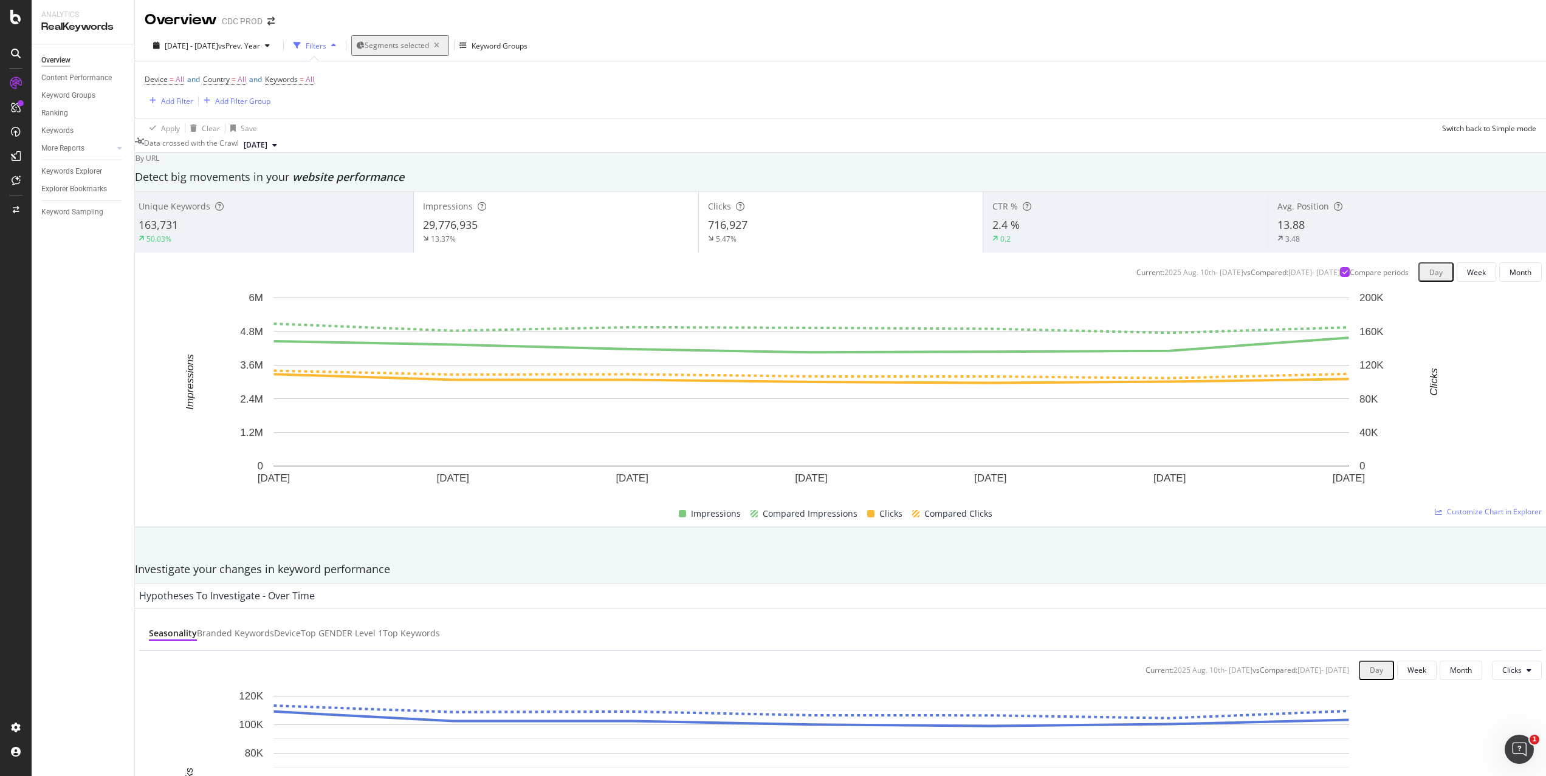
drag, startPoint x: 698, startPoint y: 332, endPoint x: 715, endPoint y: 329, distance: 17.3
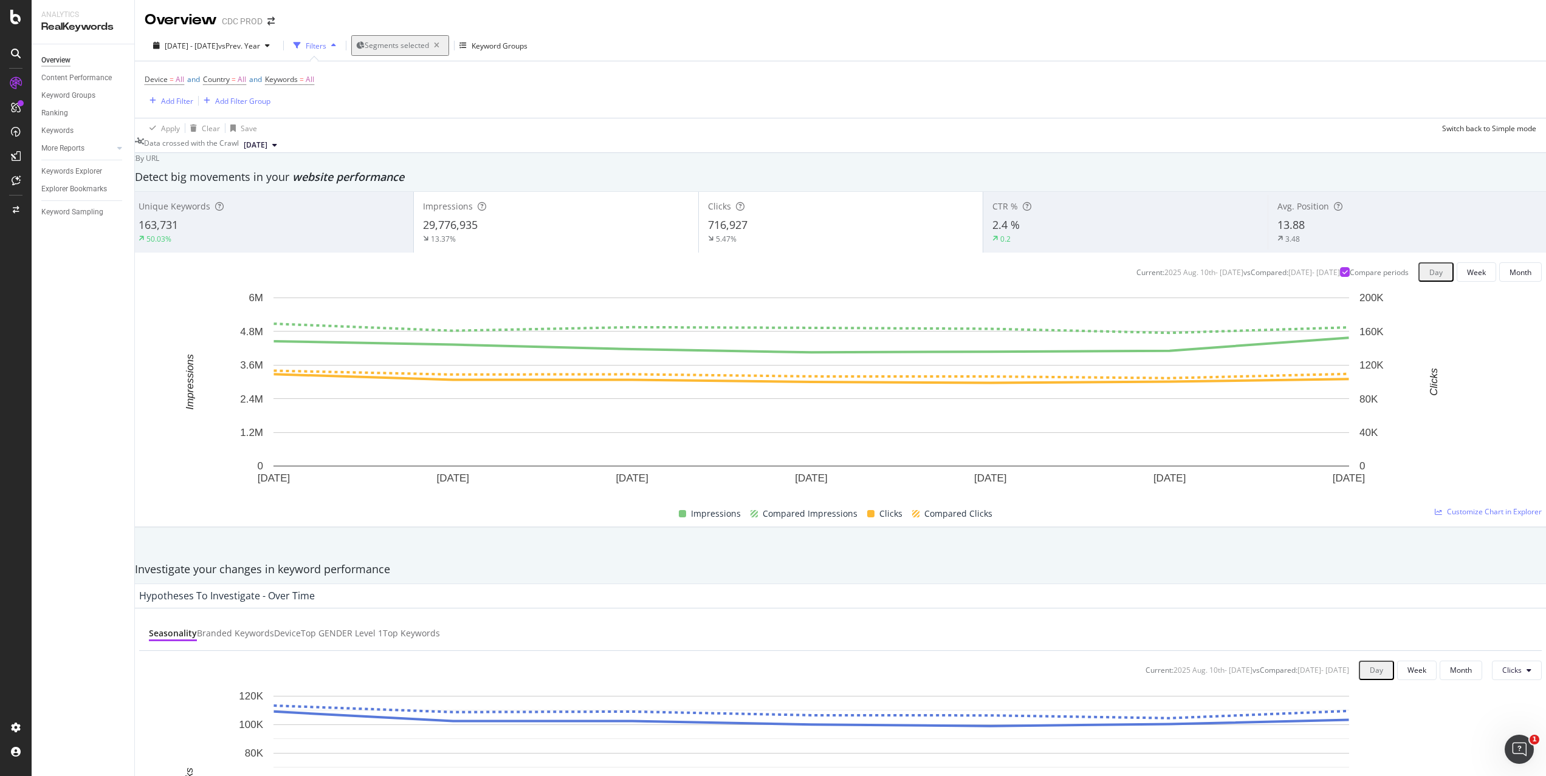
scroll to position [970, 0]
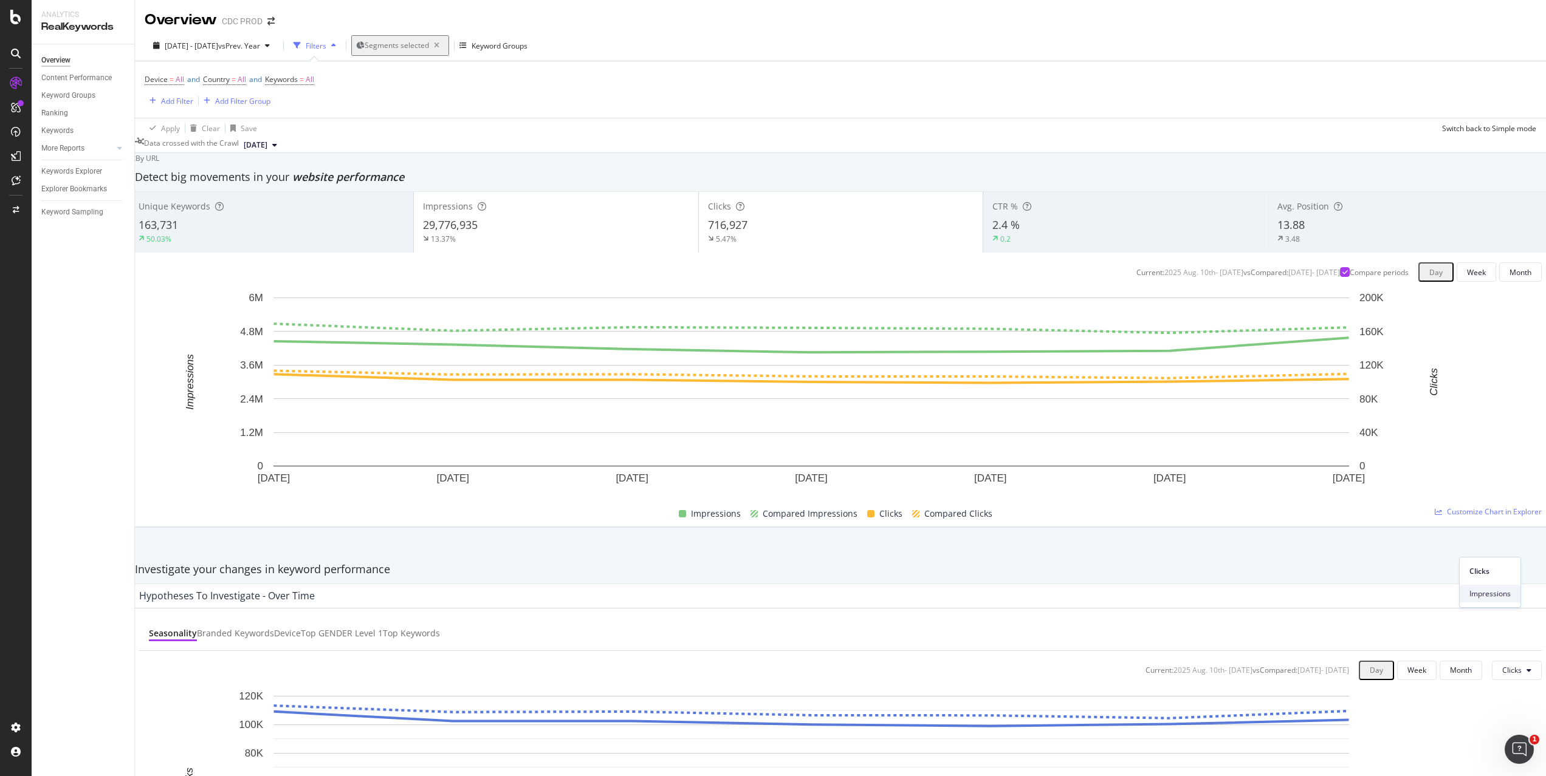
click at [1481, 597] on span "Impressions" at bounding box center [1489, 594] width 41 height 11
click at [1465, 571] on span "Clicks" at bounding box center [1468, 571] width 43 height 11
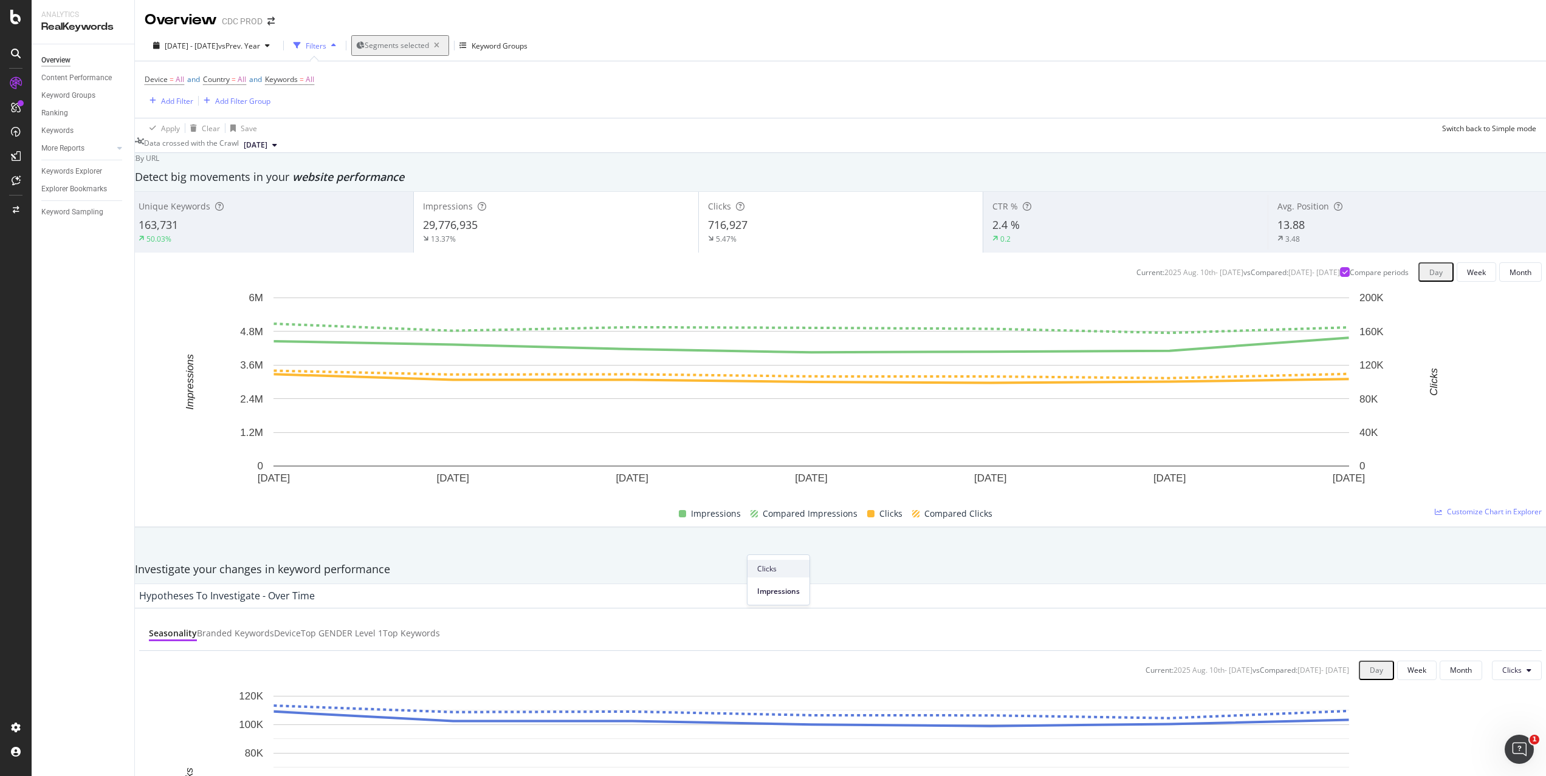
click at [780, 568] on span "Clicks" at bounding box center [778, 569] width 43 height 11
click at [57, 114] on div "Ranking" at bounding box center [54, 113] width 27 height 13
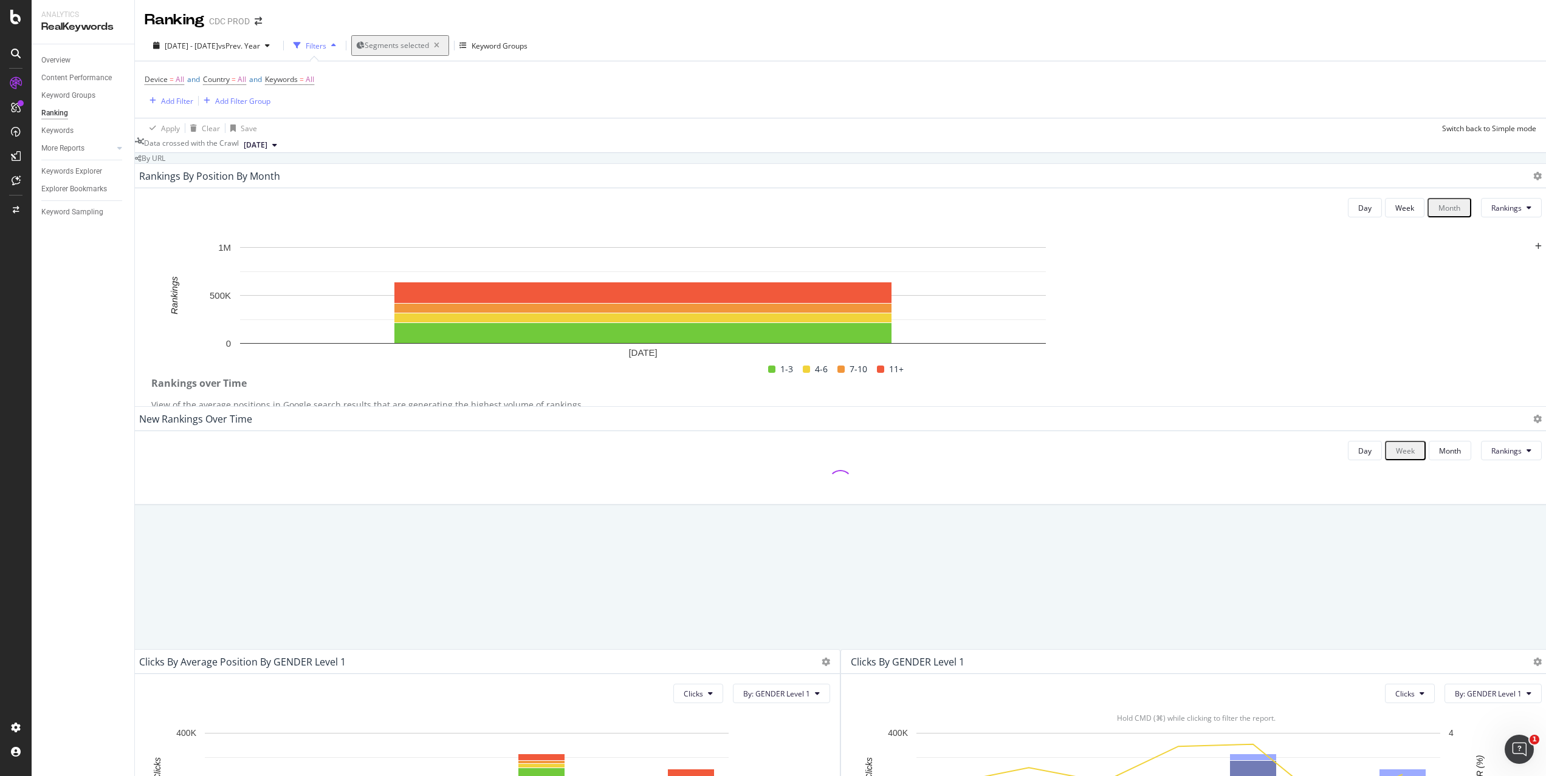
scroll to position [383, 0]
click at [790, 689] on span "By: GENDER Level 1" at bounding box center [776, 694] width 67 height 10
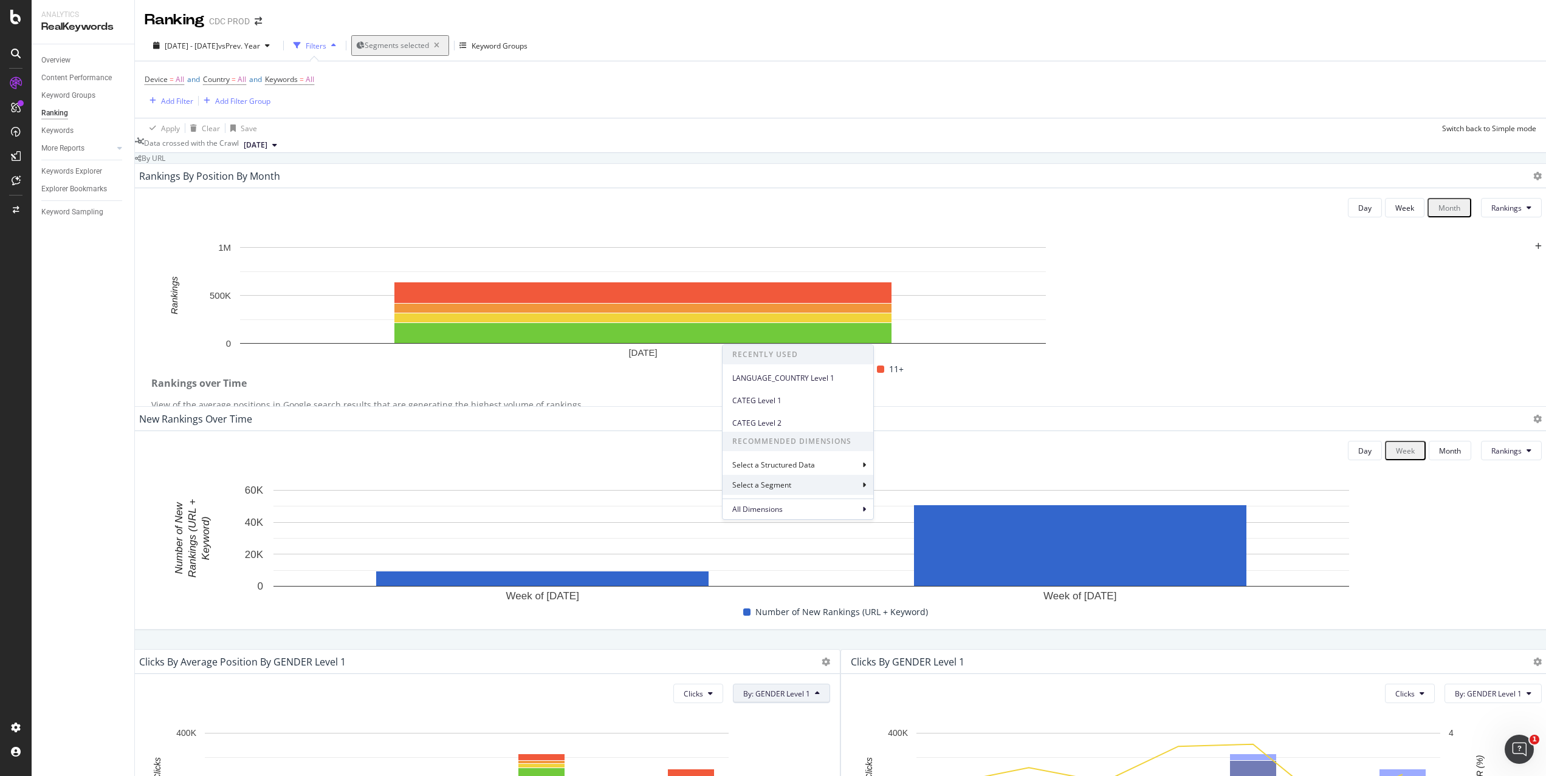
click at [815, 484] on div "Select a Segment" at bounding box center [797, 485] width 151 height 20
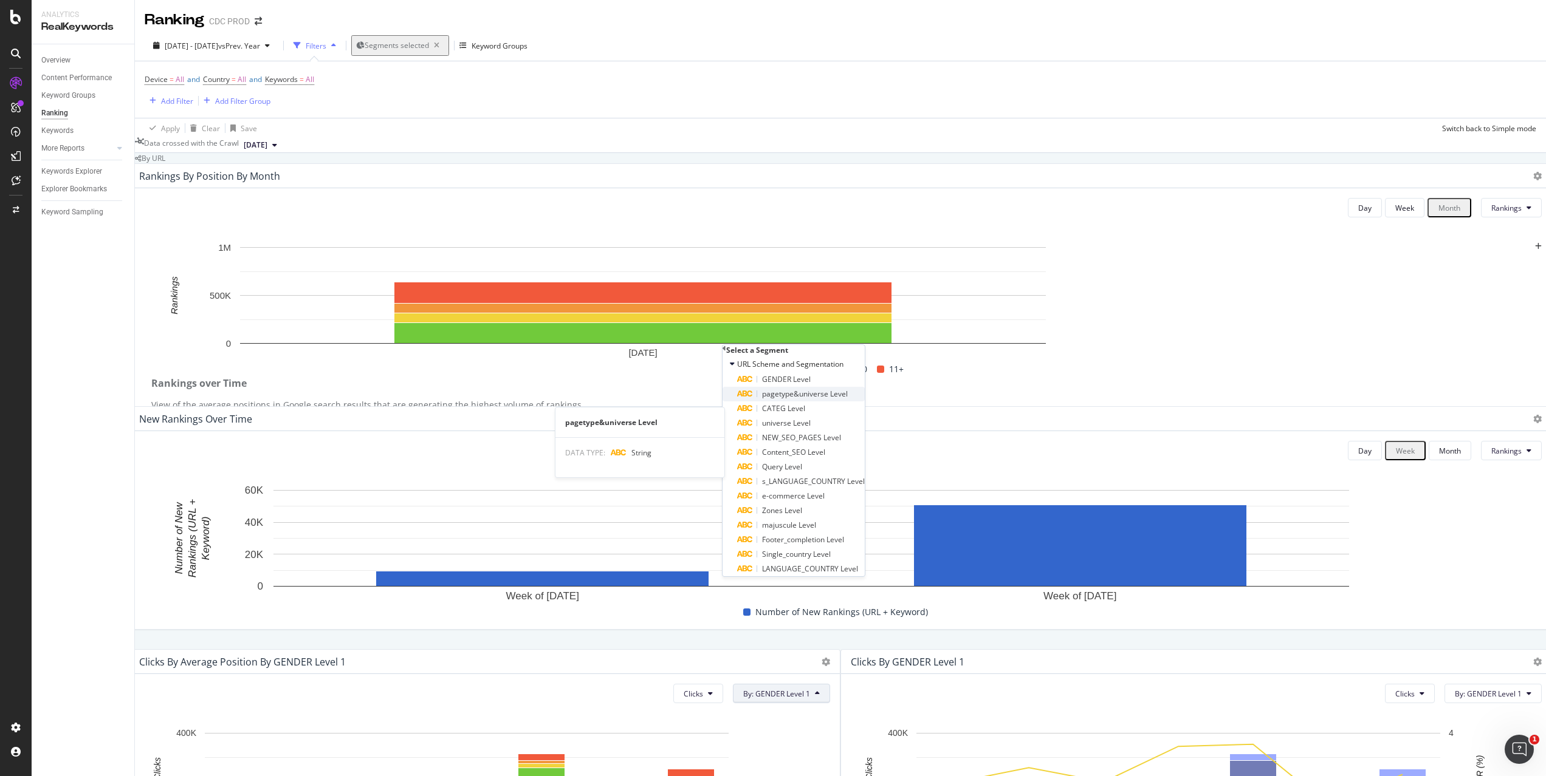
click at [817, 399] on span "pagetype&universe Level" at bounding box center [805, 394] width 86 height 10
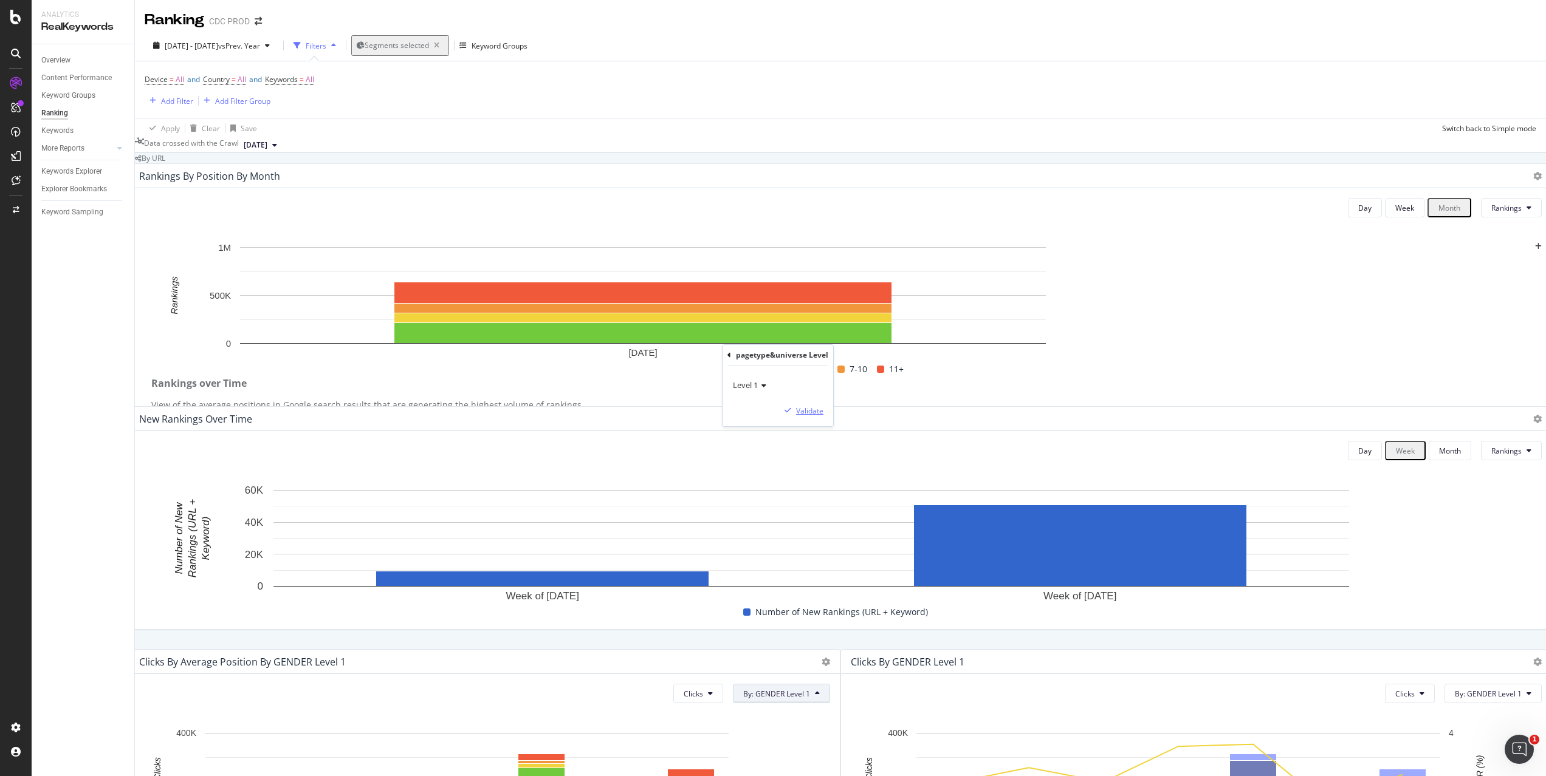
click at [823, 411] on div "Validate" at bounding box center [809, 411] width 27 height 10
click at [67, 134] on div "Keywords" at bounding box center [57, 131] width 32 height 13
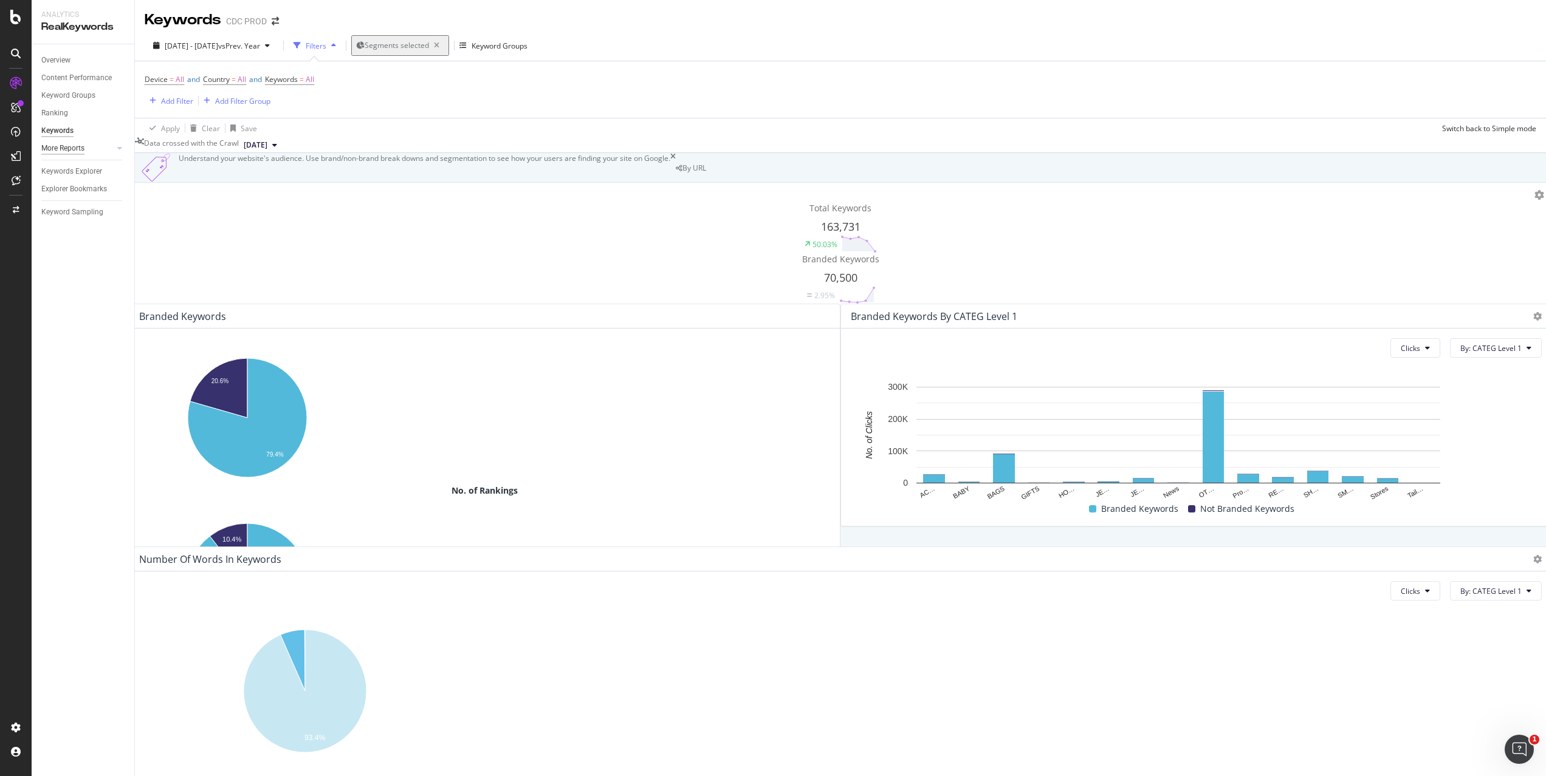
click at [78, 145] on div "More Reports" at bounding box center [62, 148] width 43 height 13
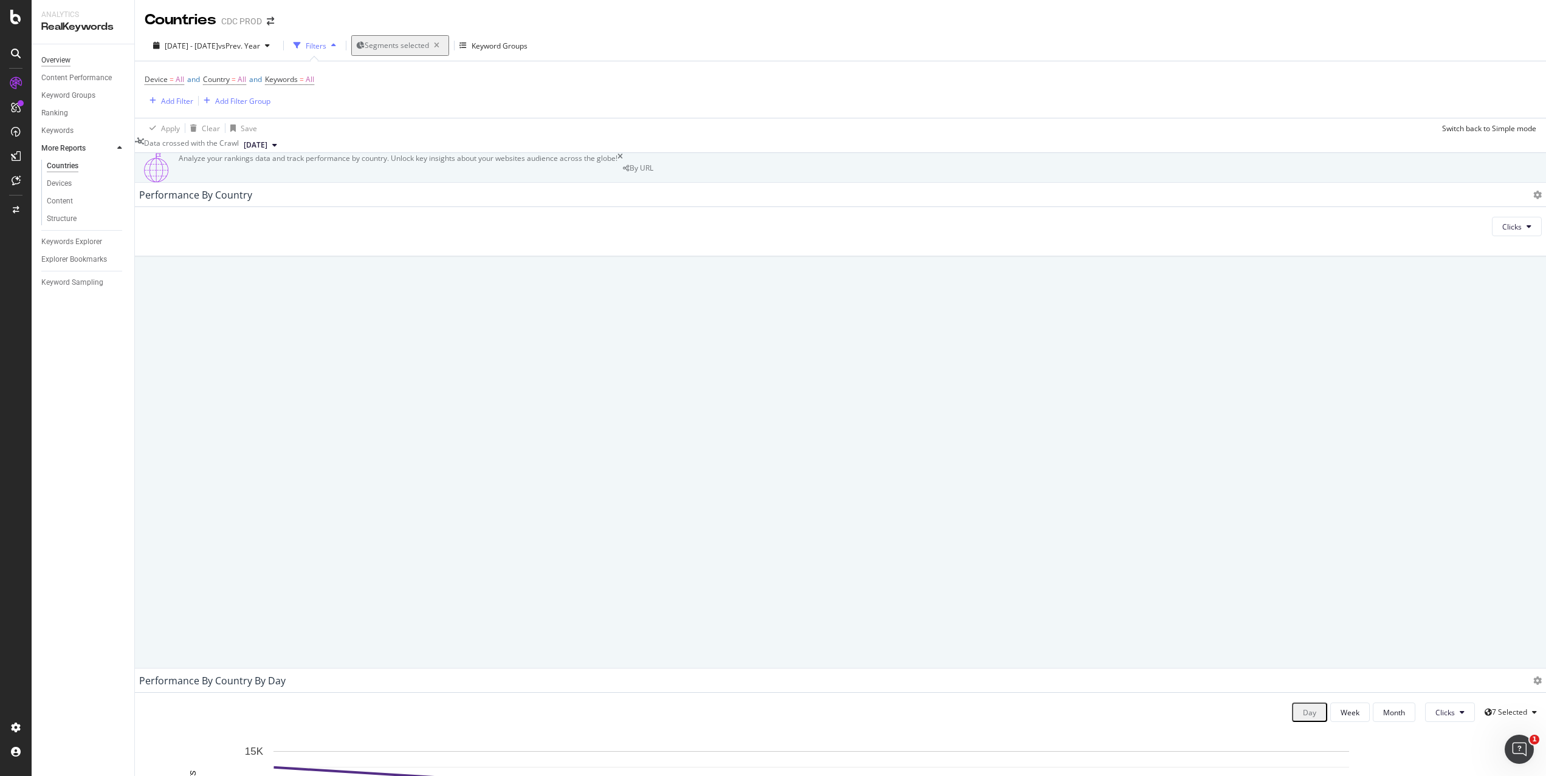
click at [67, 58] on div "Overview" at bounding box center [55, 60] width 29 height 13
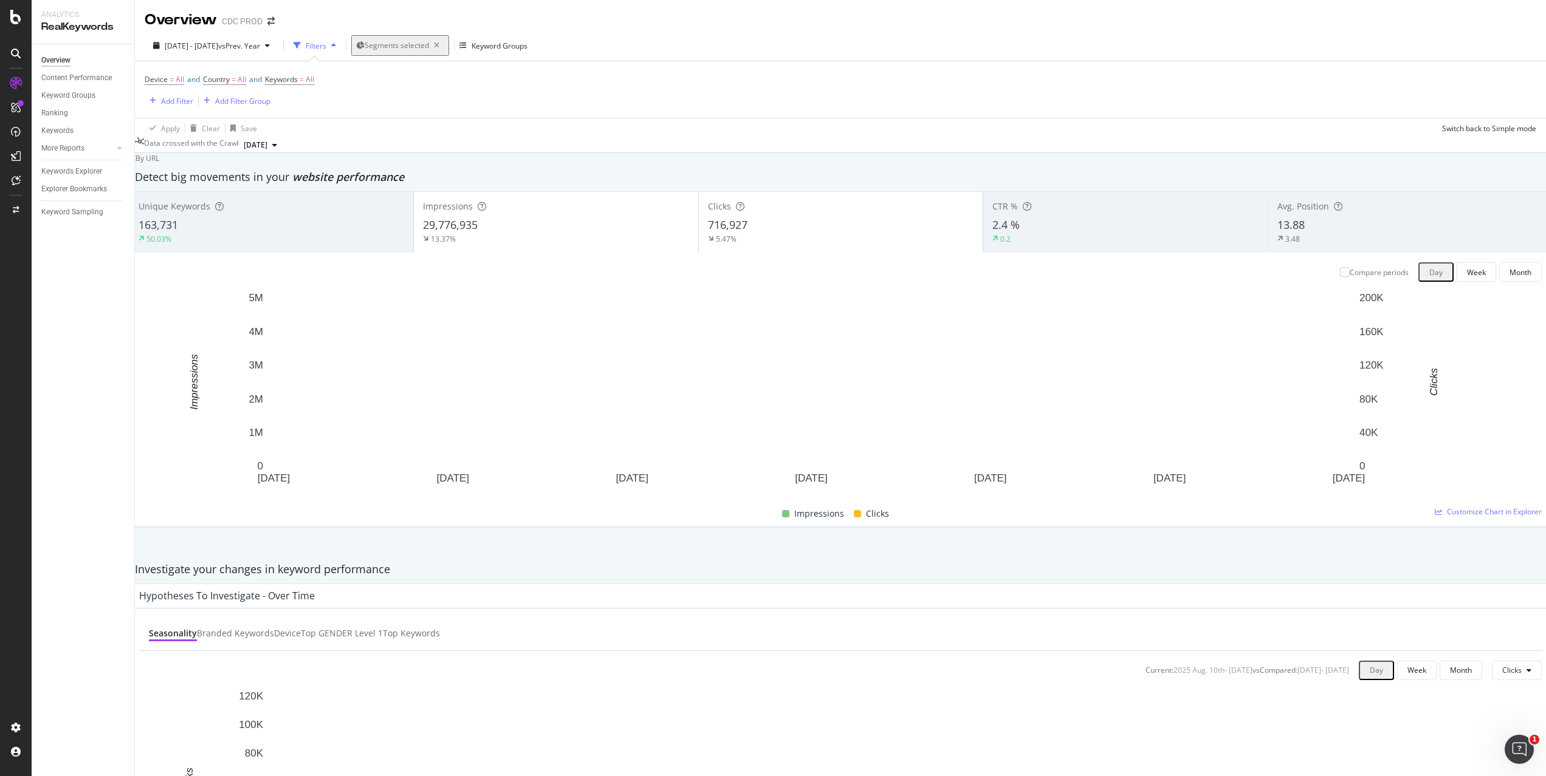
scroll to position [1031, 0]
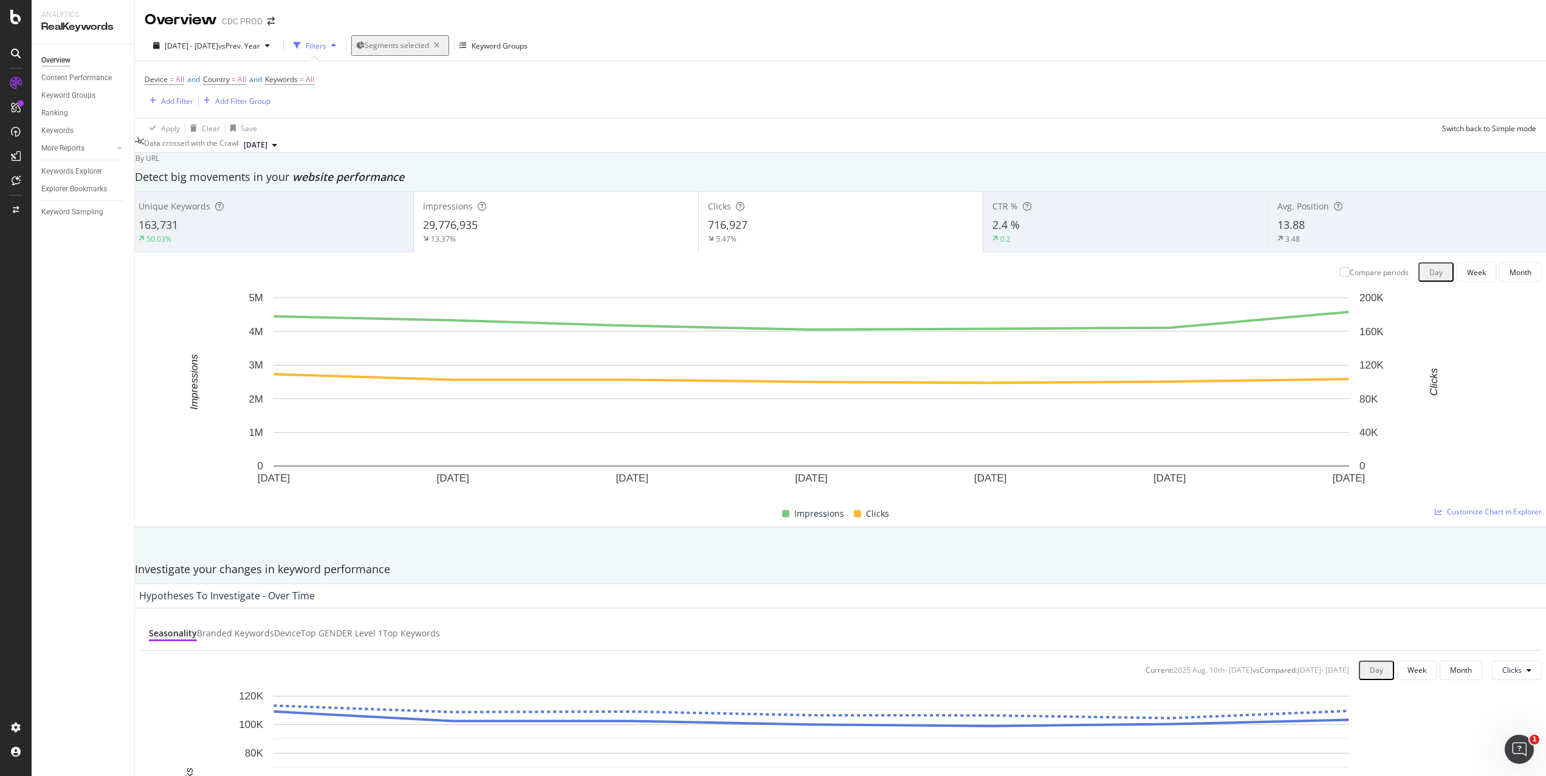
drag, startPoint x: 166, startPoint y: 368, endPoint x: 193, endPoint y: 365, distance: 26.9
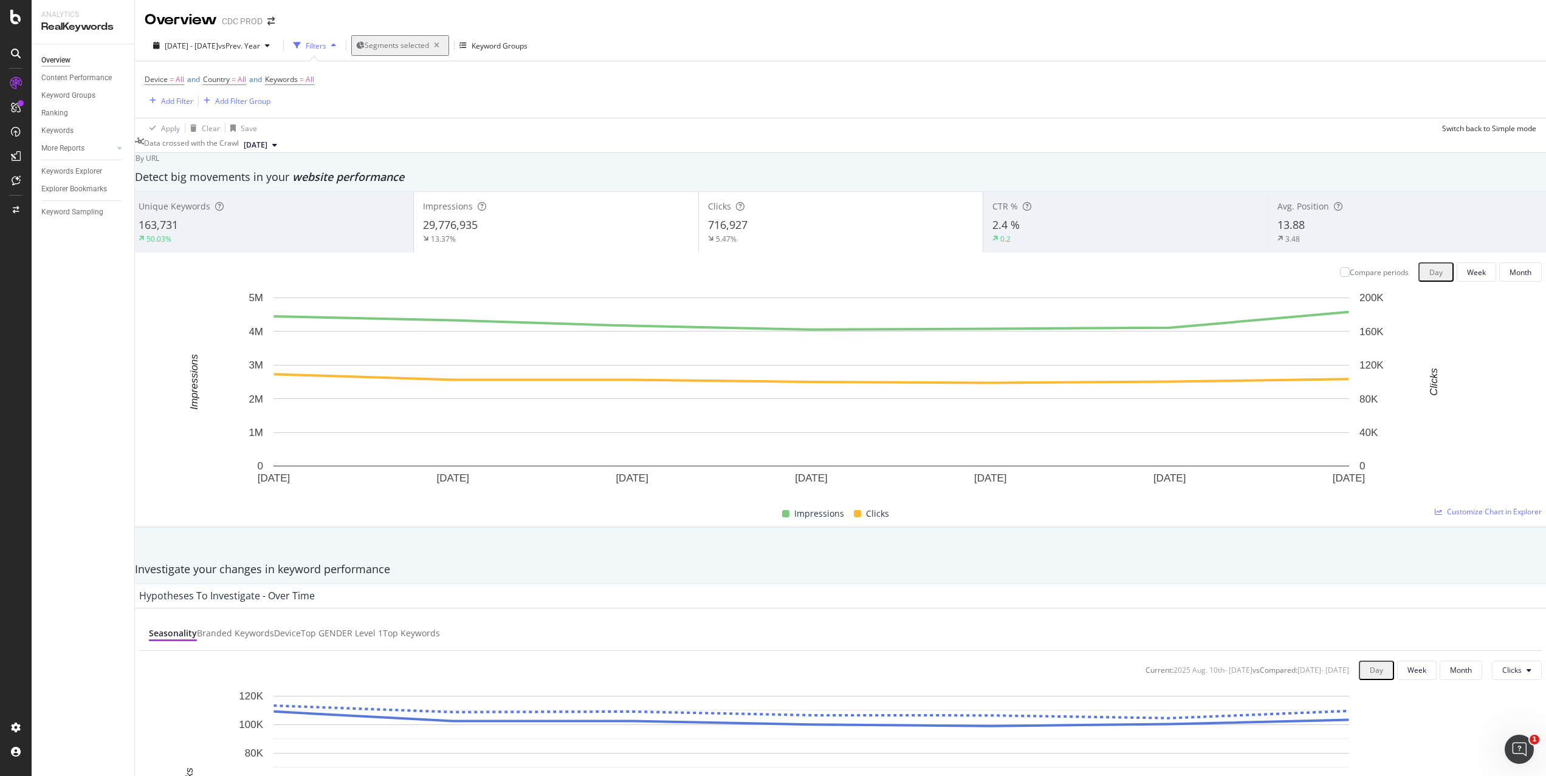
copy div "드레스"
drag, startPoint x: 202, startPoint y: 426, endPoint x: 170, endPoint y: 426, distance: 32.2
copy div "dior ピアス"
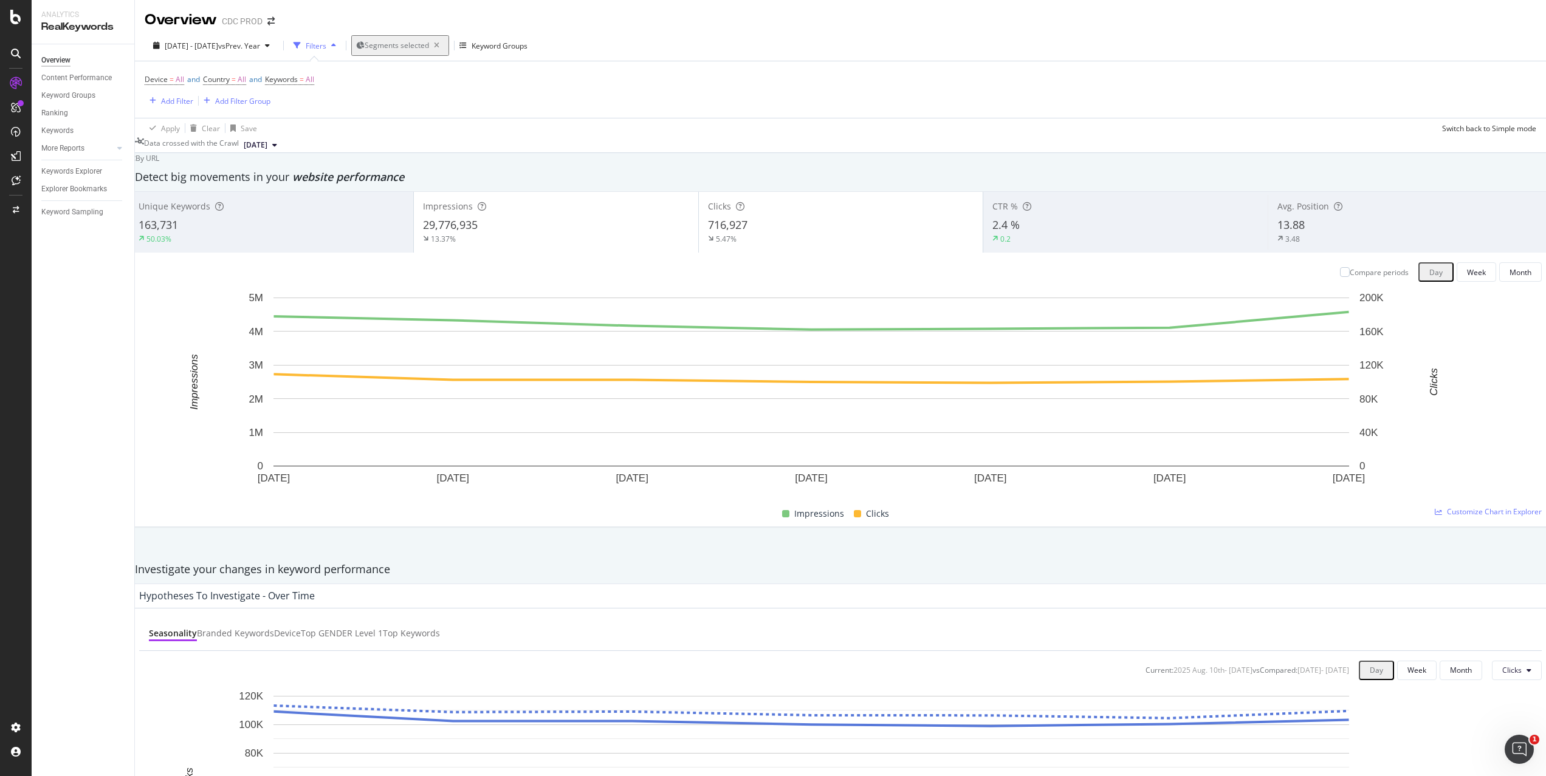
drag, startPoint x: 227, startPoint y: 335, endPoint x: 167, endPoint y: 335, distance: 59.5
copy div "dior ブレスレット"
drag, startPoint x: 170, startPoint y: 365, endPoint x: 247, endPoint y: 365, distance: 77.2
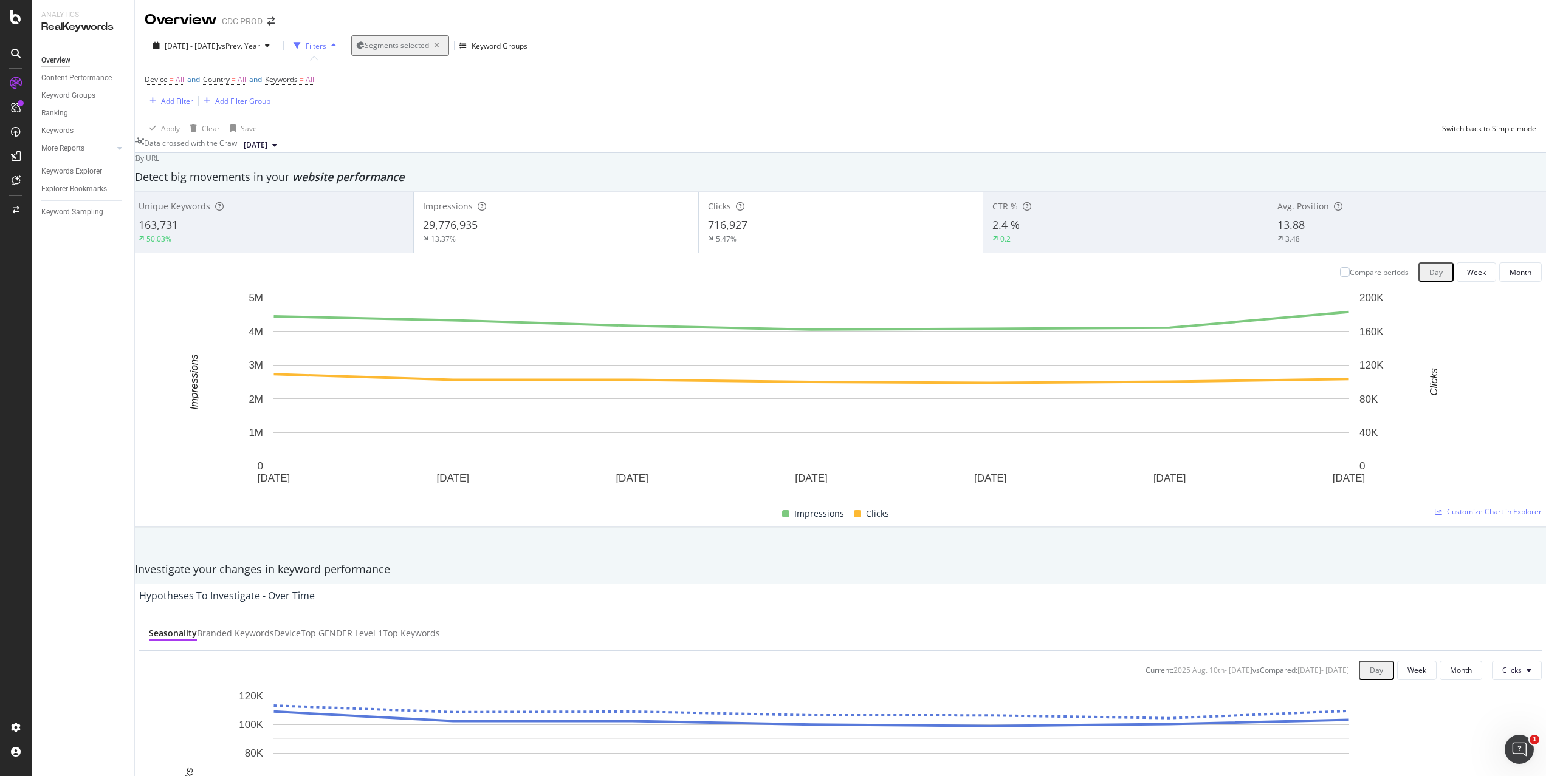
copy div "ディオールネックレス"
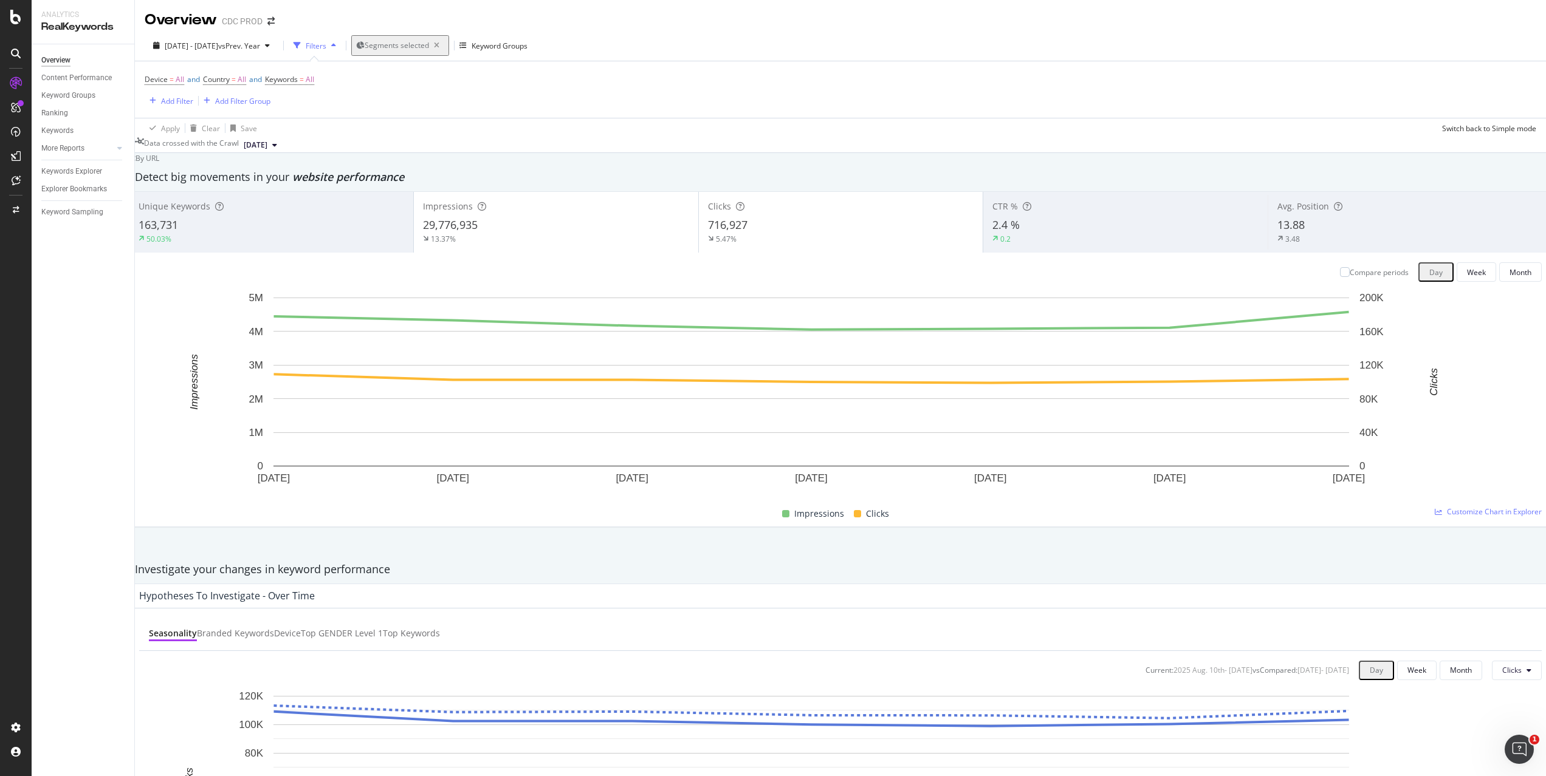
scroll to position [1033, 0]
click at [589, 272] on span "pagetype&universe Level 1" at bounding box center [600, 272] width 131 height 11
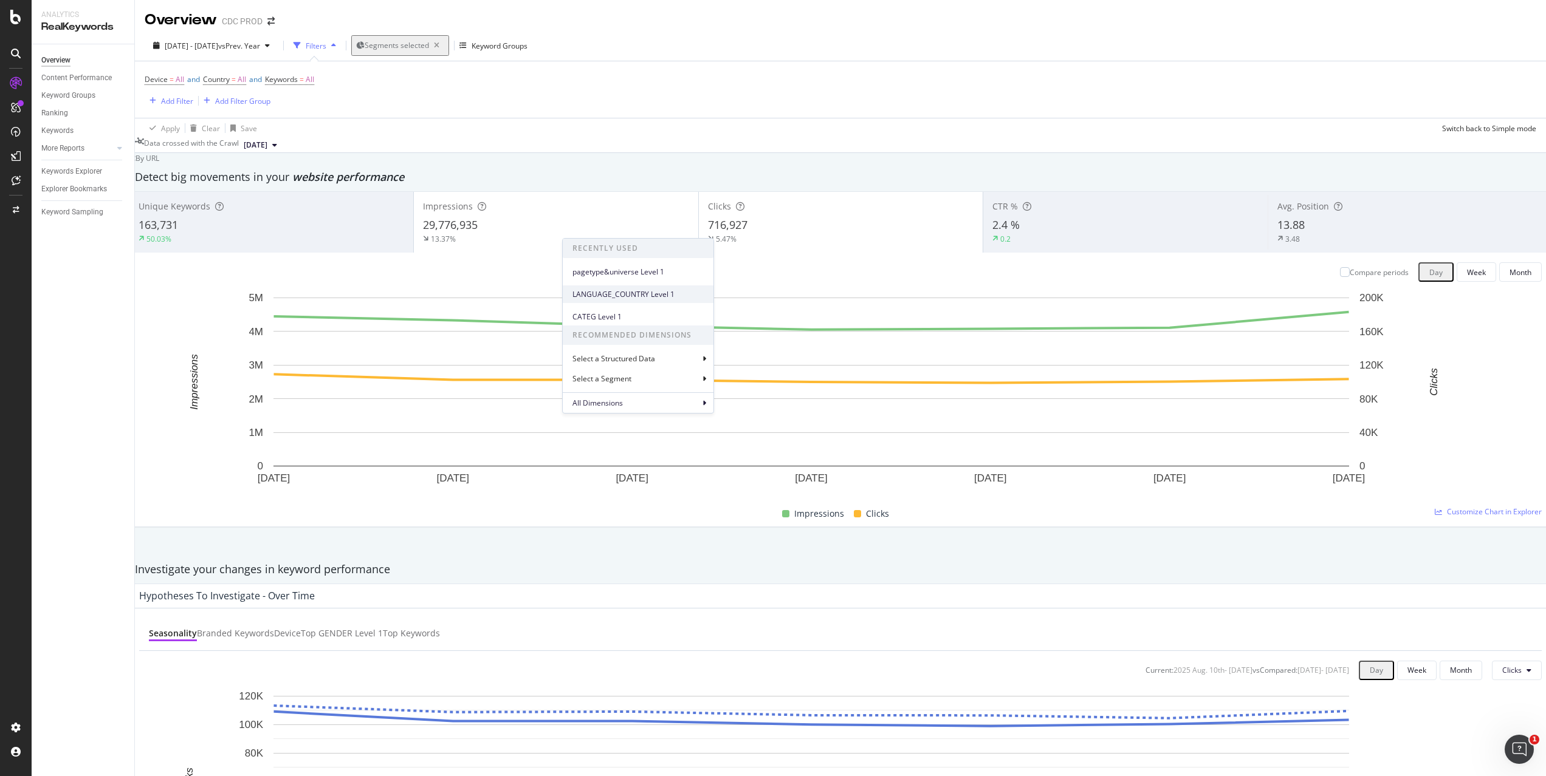
click at [639, 296] on span "LANGUAGE_COUNTRY Level 1" at bounding box center [637, 294] width 131 height 11
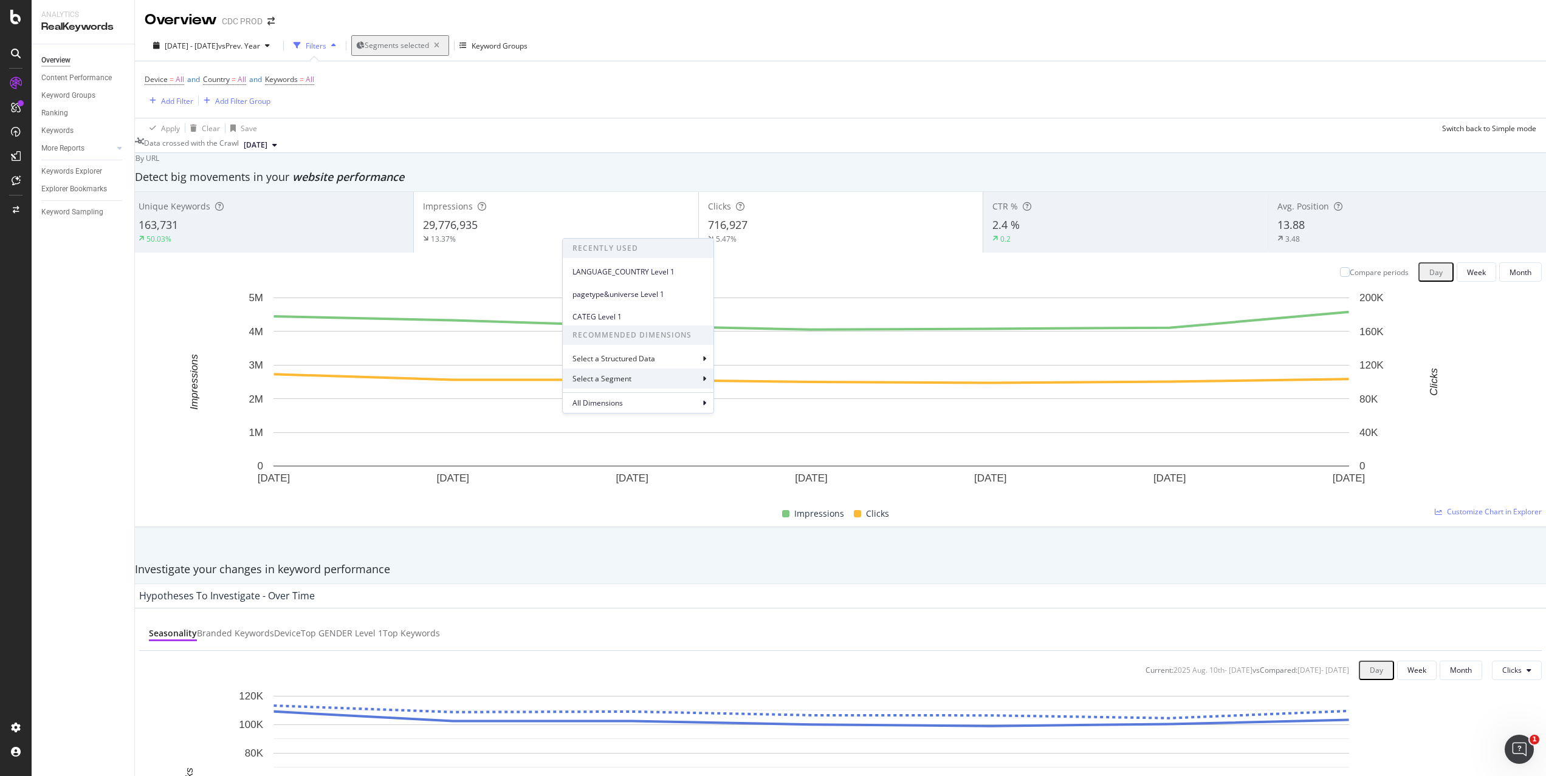
click at [640, 378] on div "Select a Segment" at bounding box center [638, 379] width 151 height 20
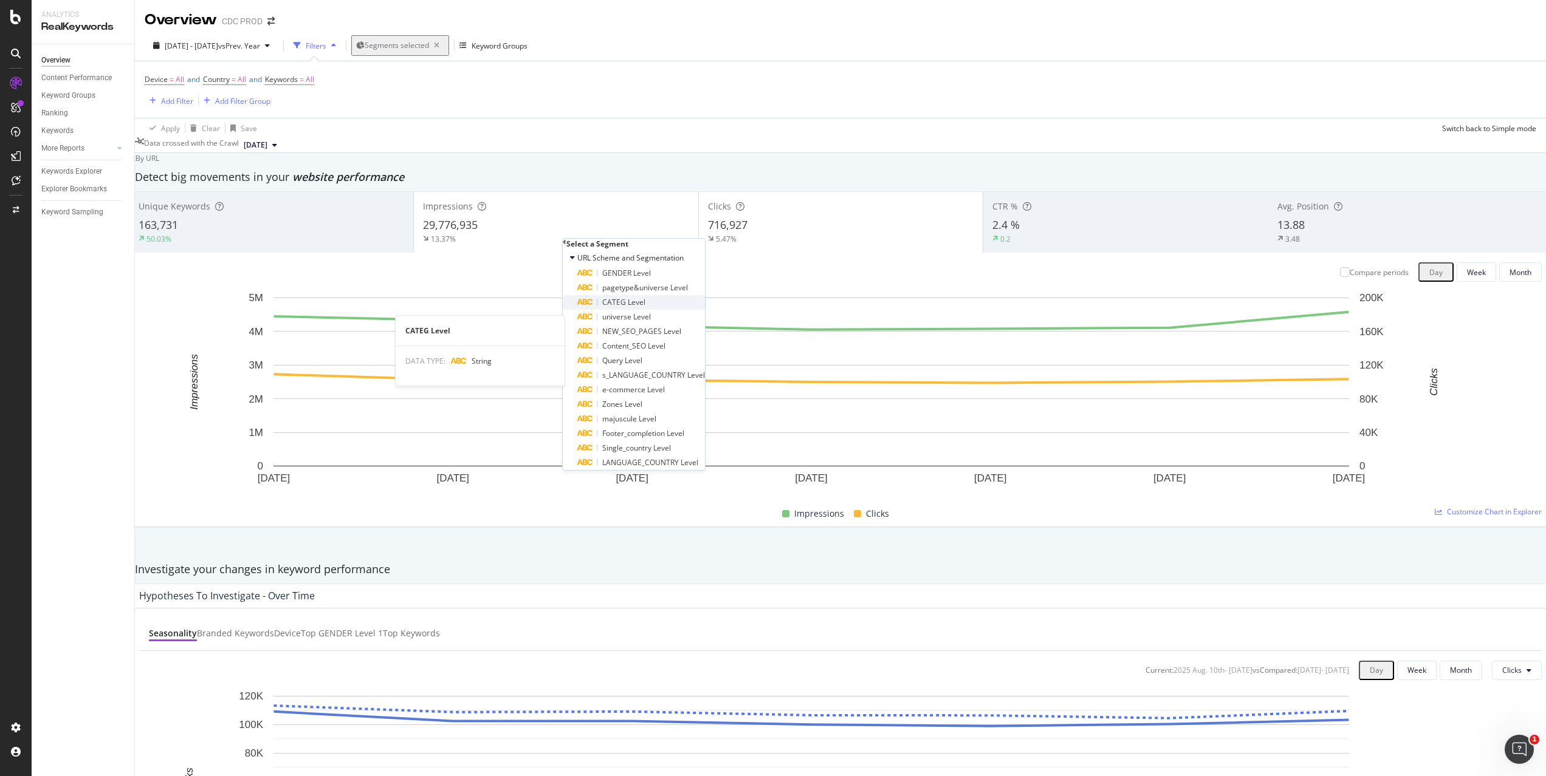
click at [645, 307] on span "CATEG Level" at bounding box center [623, 302] width 43 height 10
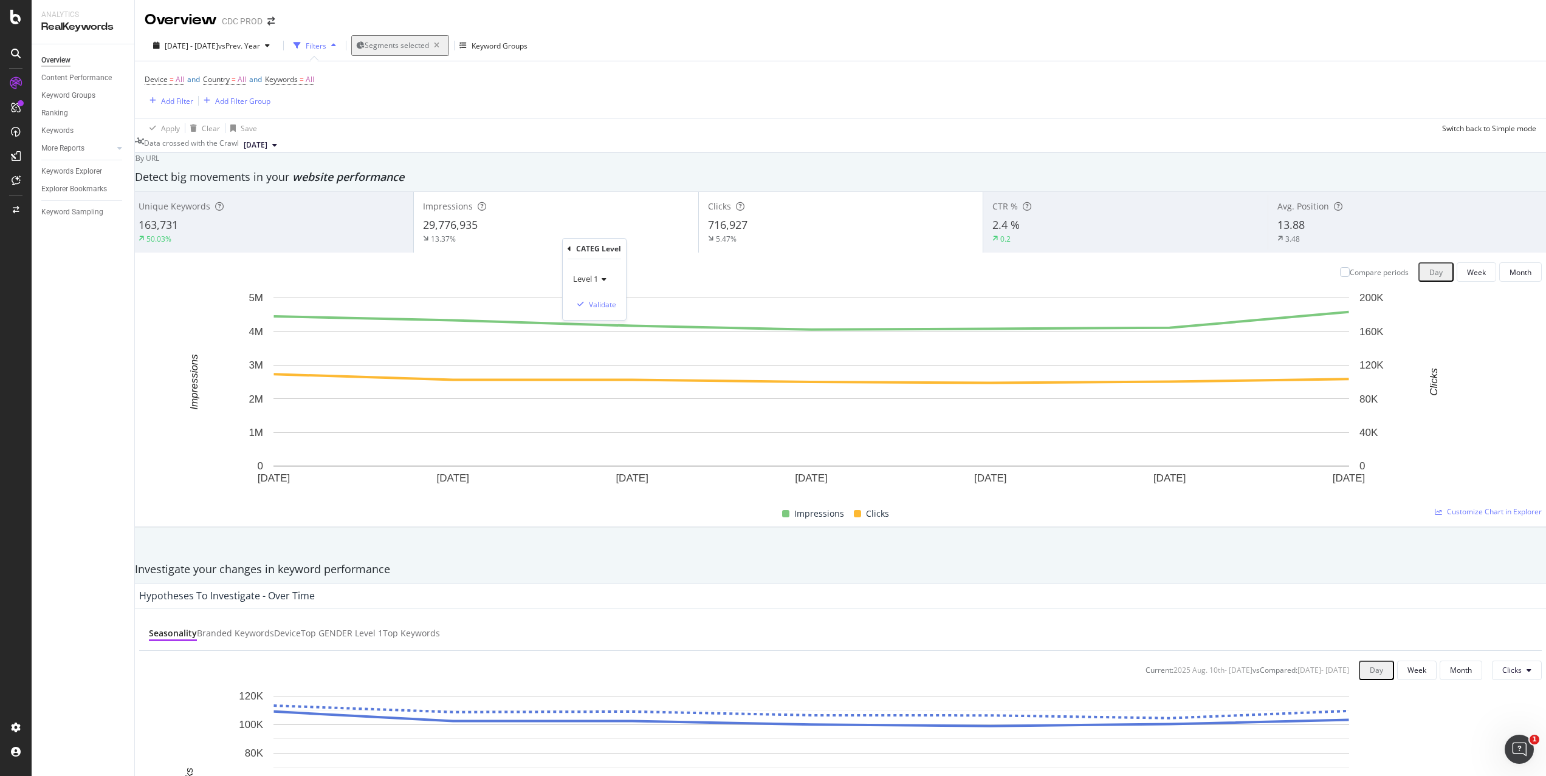
click at [626, 311] on div "Level 1 Validate" at bounding box center [594, 289] width 63 height 61
click at [616, 307] on div "Validate" at bounding box center [602, 305] width 27 height 10
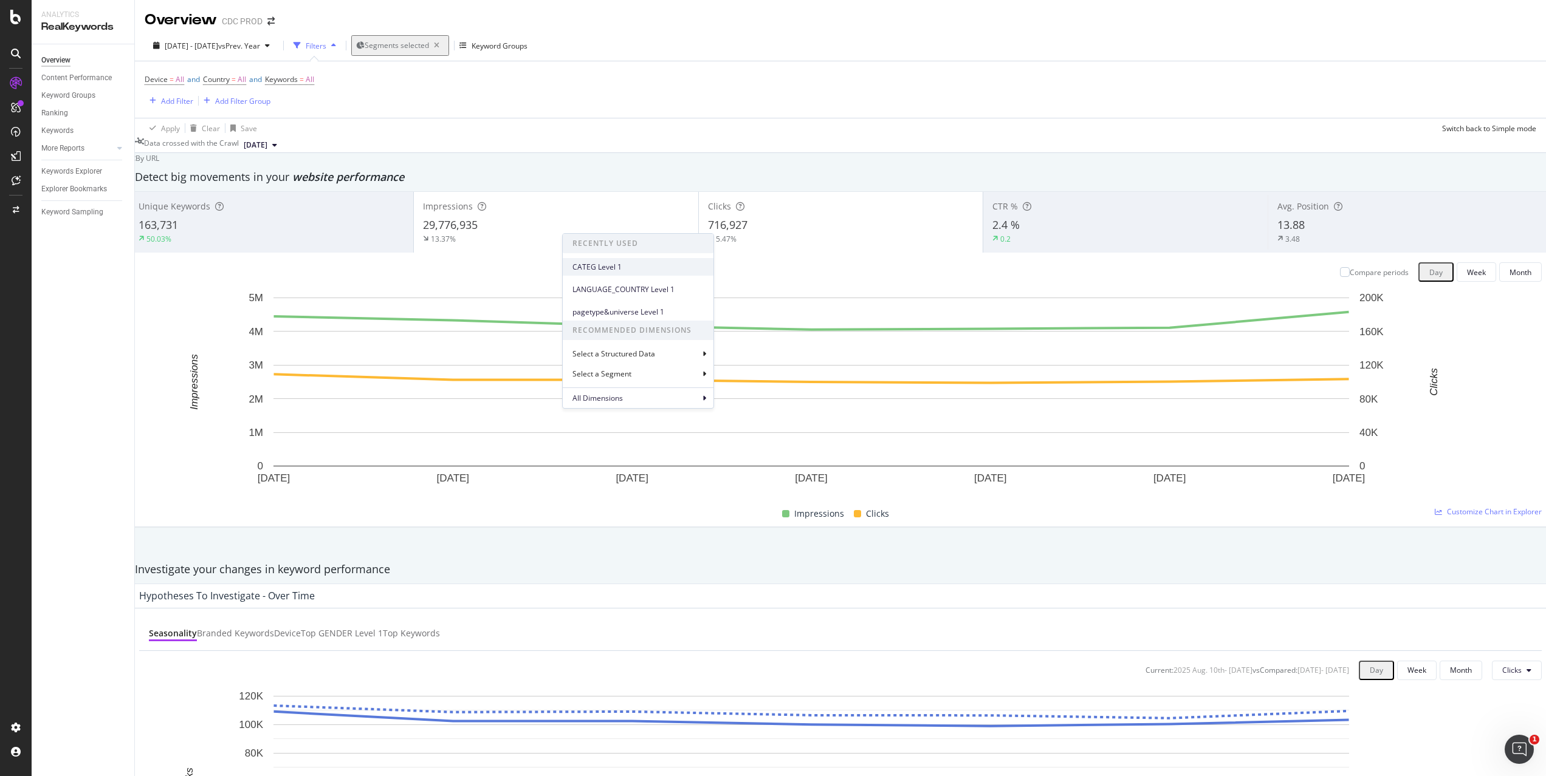
click at [626, 269] on span "CATEG Level 1" at bounding box center [637, 267] width 131 height 11
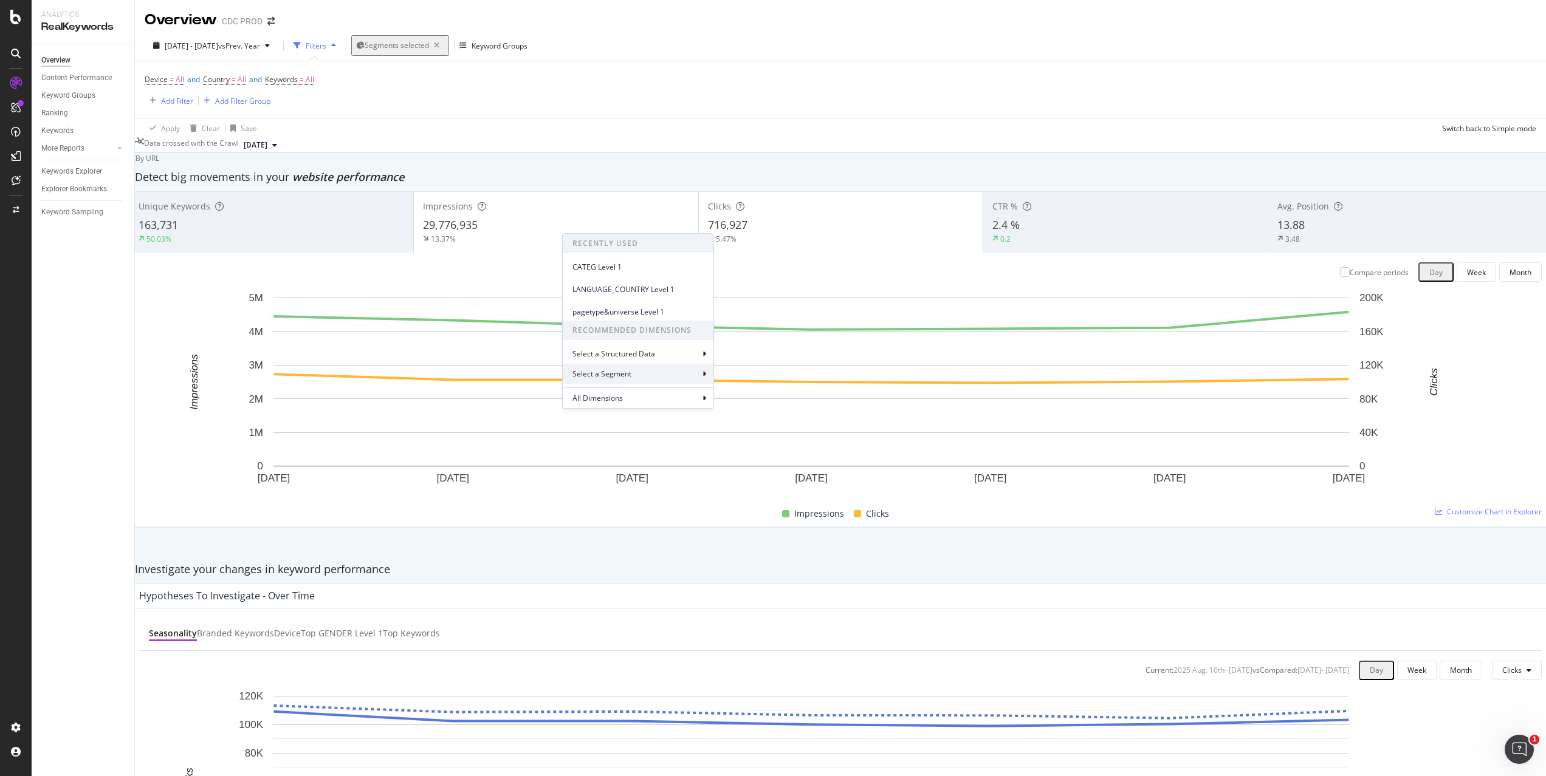
click at [646, 367] on div "Select a Segment" at bounding box center [638, 374] width 151 height 20
click at [651, 305] on div "CATEG Level" at bounding box center [641, 297] width 128 height 15
click at [602, 271] on icon at bounding box center [602, 274] width 9 height 7
click at [597, 313] on span "Level 2" at bounding box center [590, 315] width 24 height 10
click at [616, 301] on div "Validate" at bounding box center [602, 300] width 27 height 10
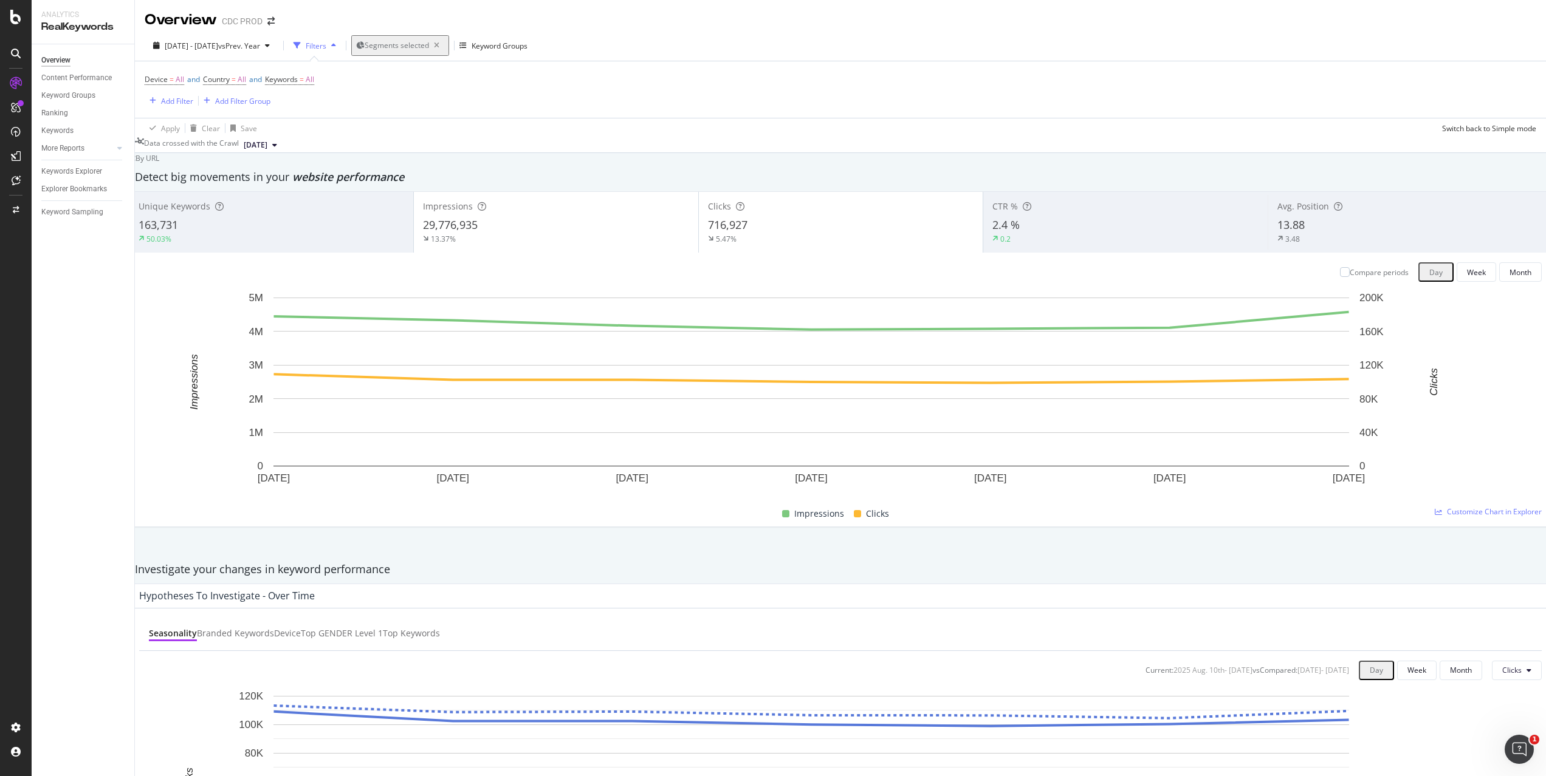
click at [636, 372] on div "Select a Segment" at bounding box center [638, 374] width 151 height 20
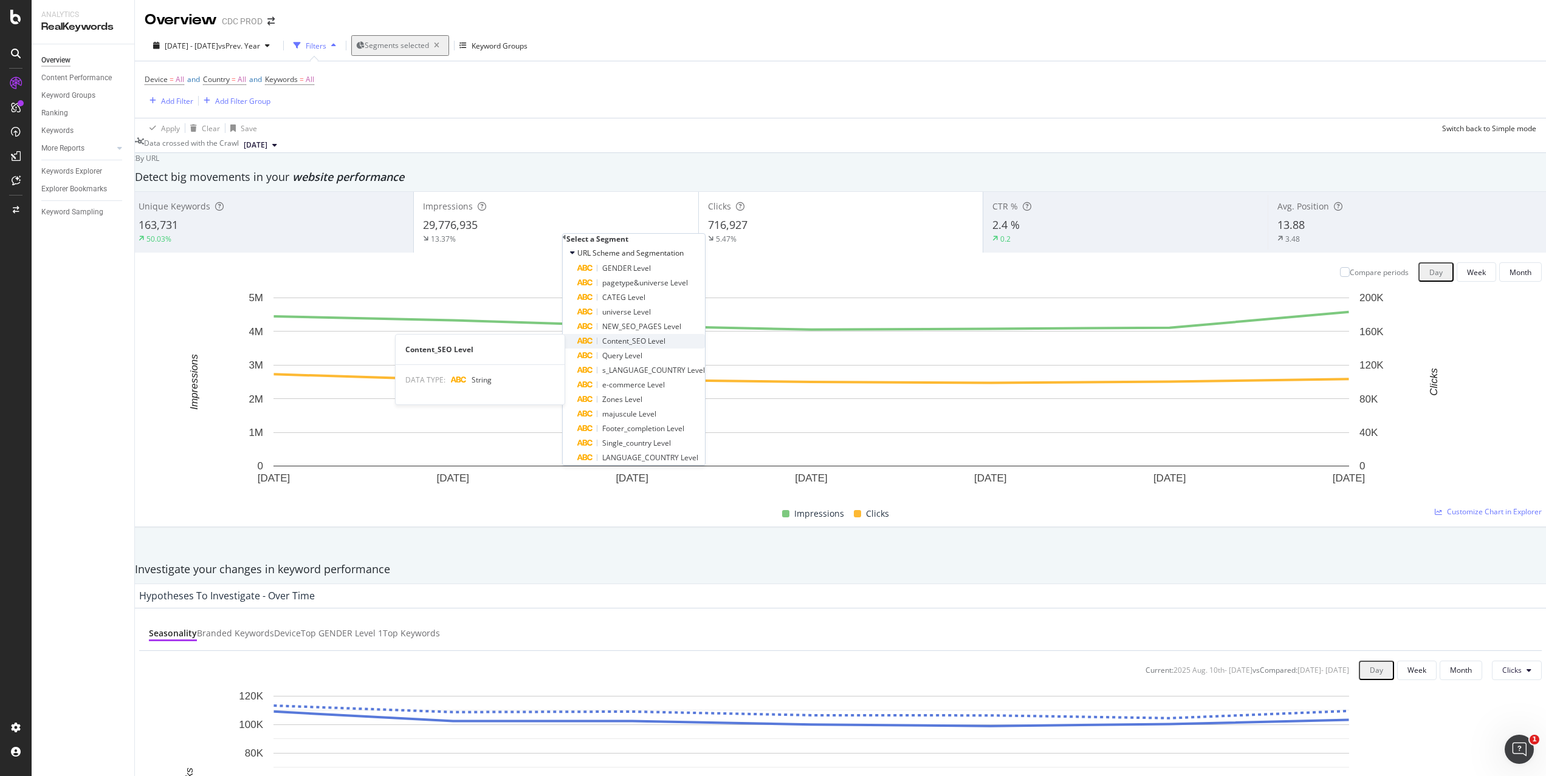
scroll to position [0, 0]
click at [656, 276] on div "GENDER Level" at bounding box center [641, 268] width 128 height 15
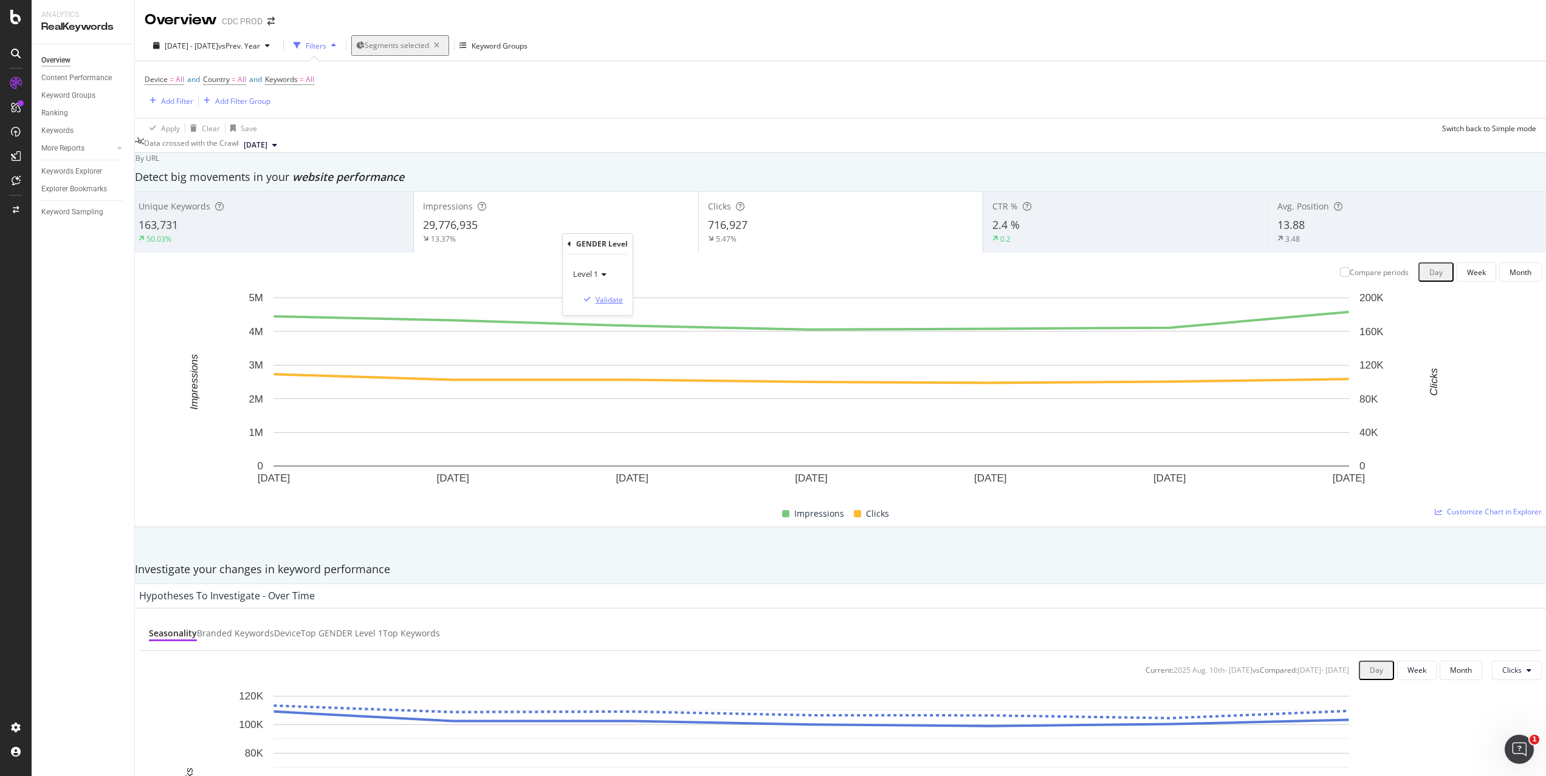
click at [623, 297] on div "Validate" at bounding box center [608, 300] width 27 height 10
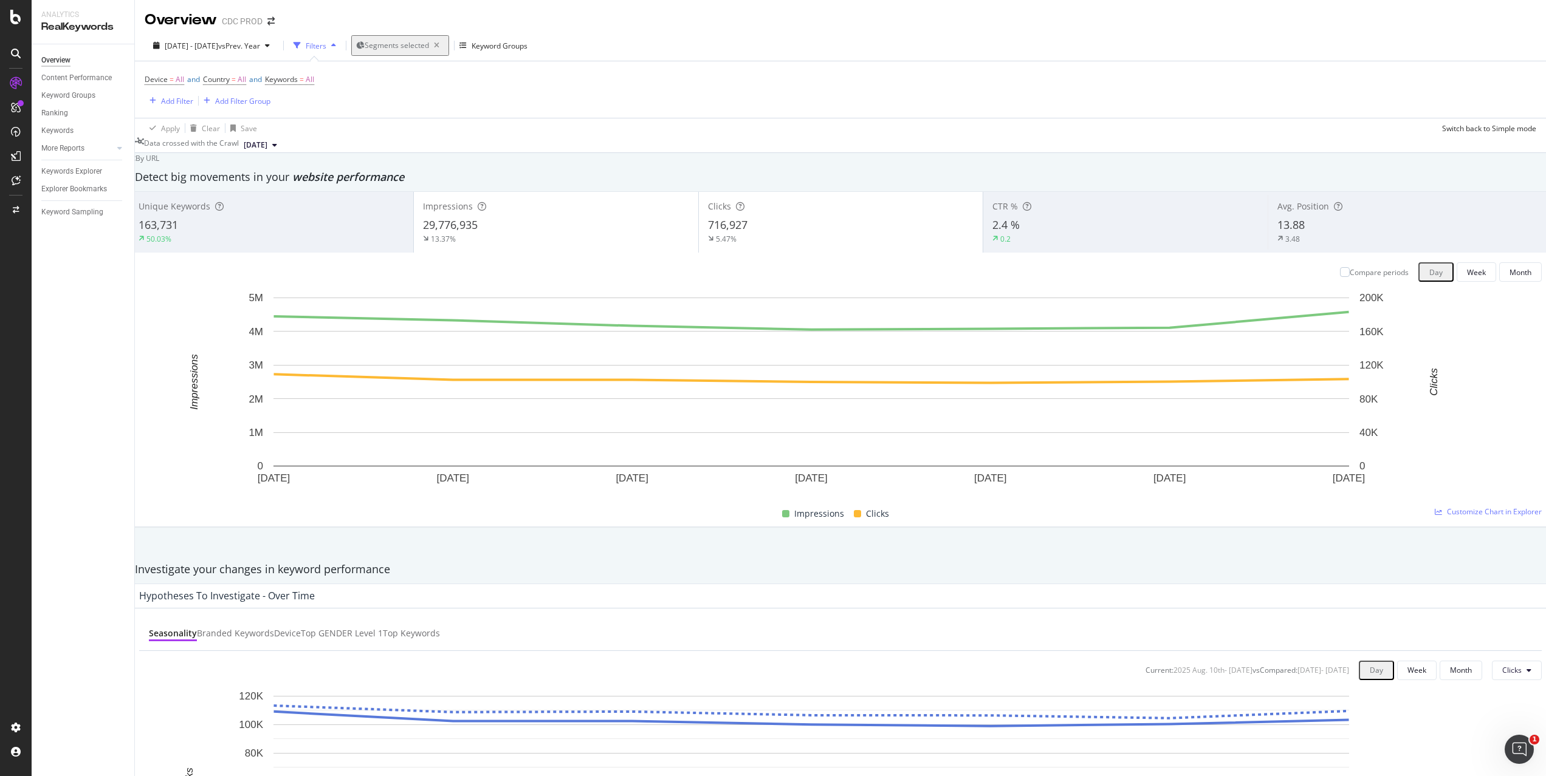
click at [595, 366] on span "GENDER Level 1" at bounding box center [600, 371] width 131 height 11
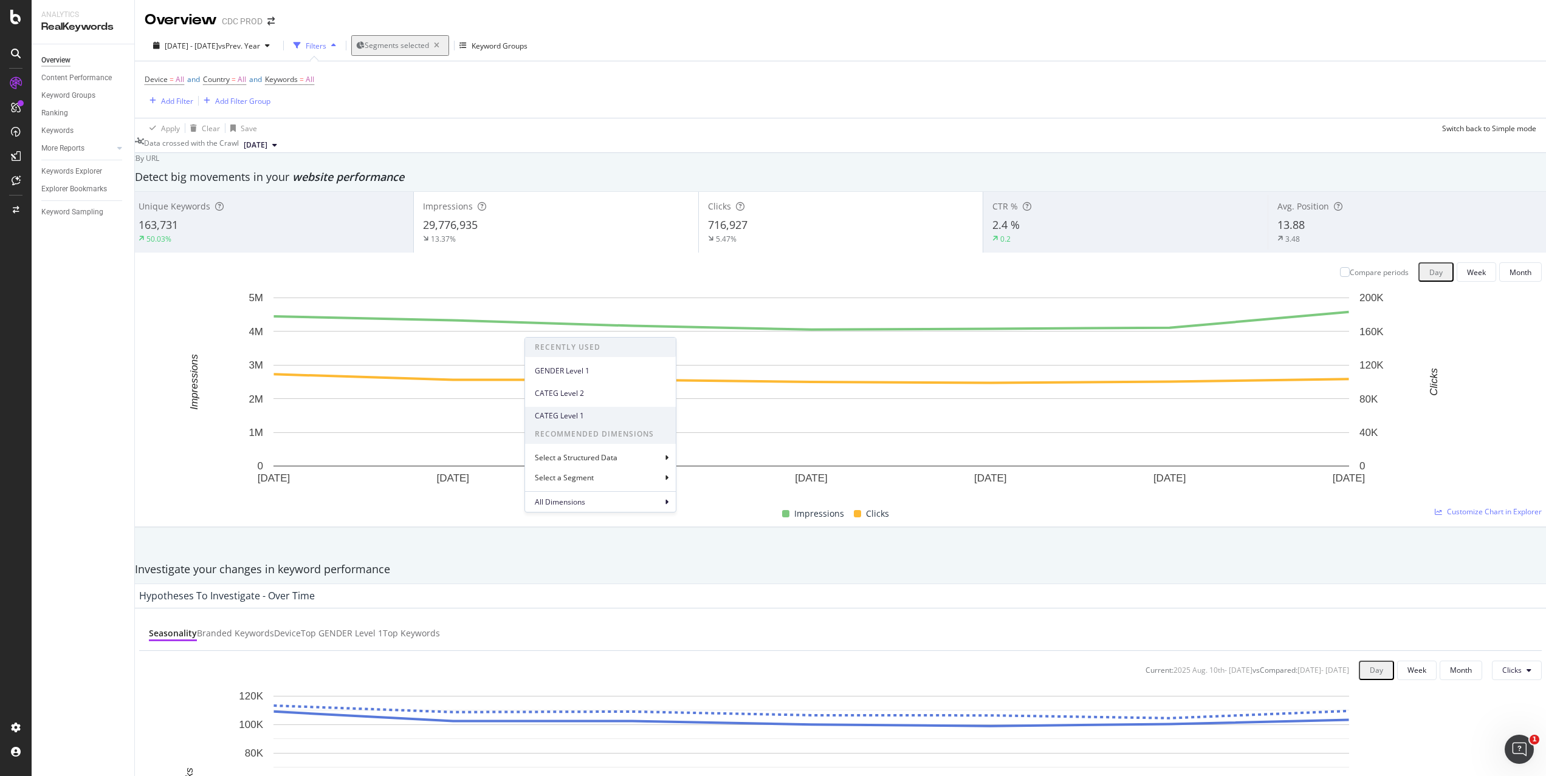
click at [594, 411] on span "CATEG Level 1" at bounding box center [600, 416] width 131 height 11
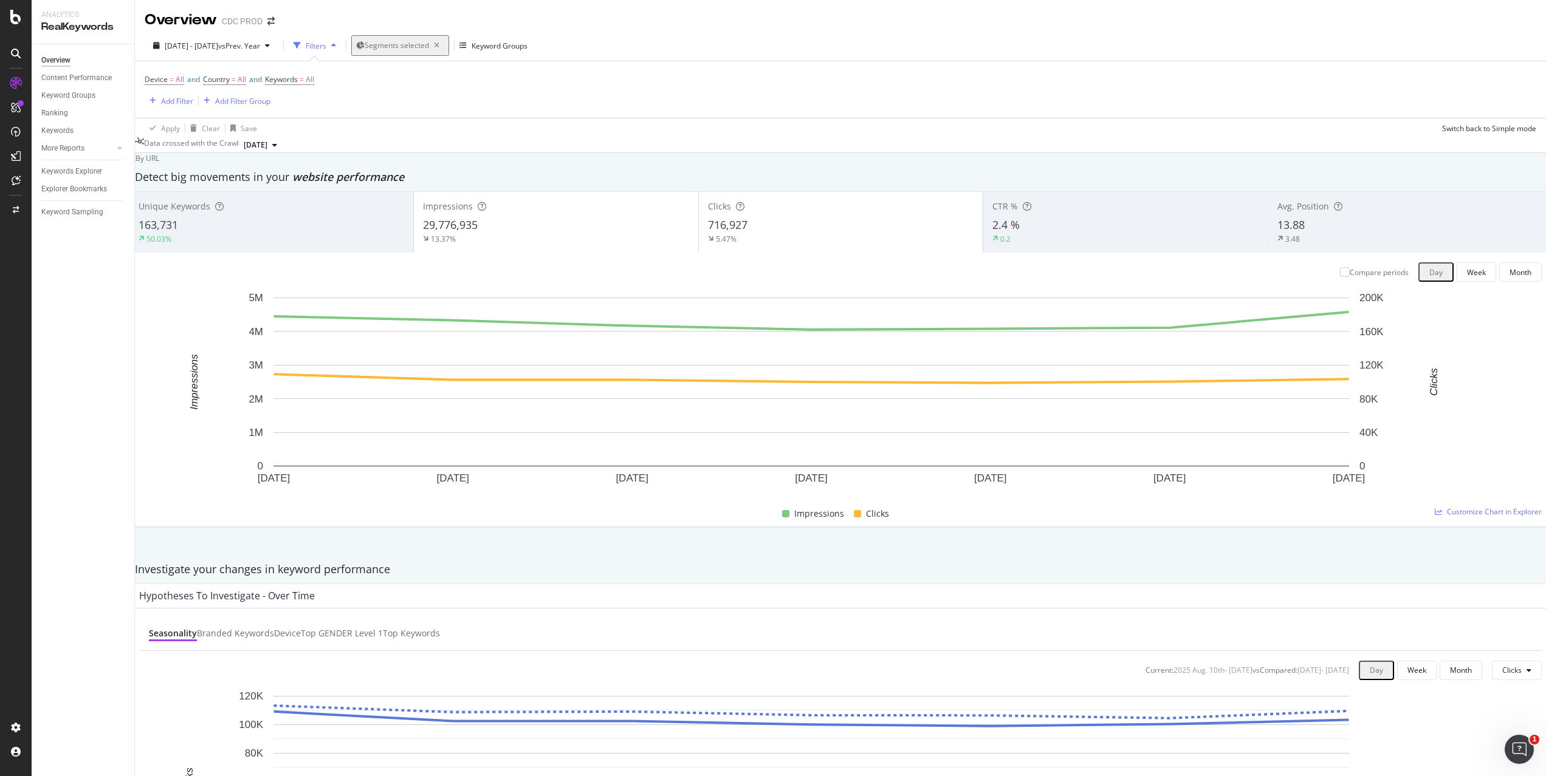
click at [304, 231] on div "163,731" at bounding box center [272, 226] width 266 height 16
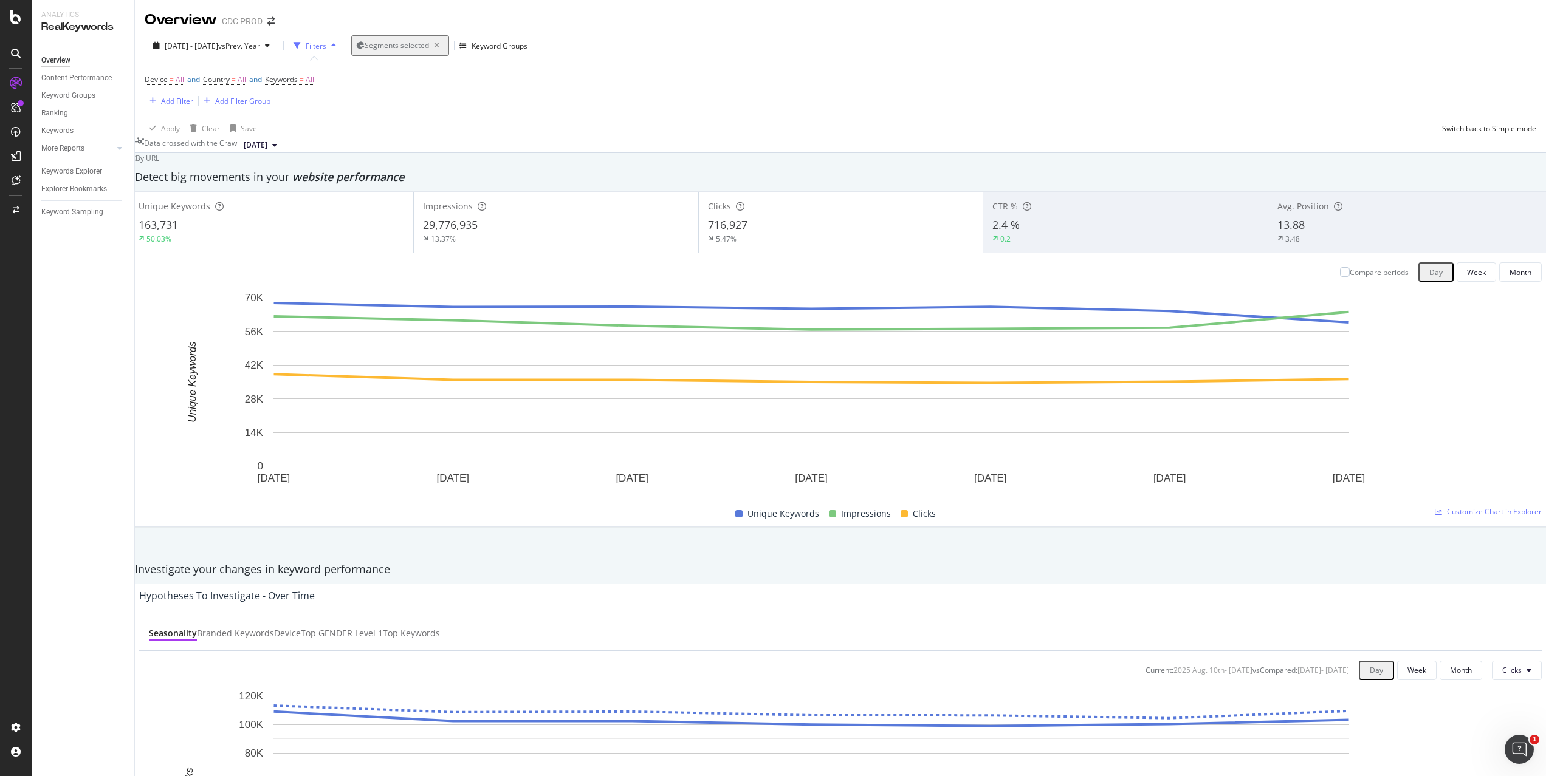
click at [65, 64] on div "Overview" at bounding box center [55, 60] width 29 height 13
click at [58, 60] on div "Overview" at bounding box center [55, 60] width 29 height 13
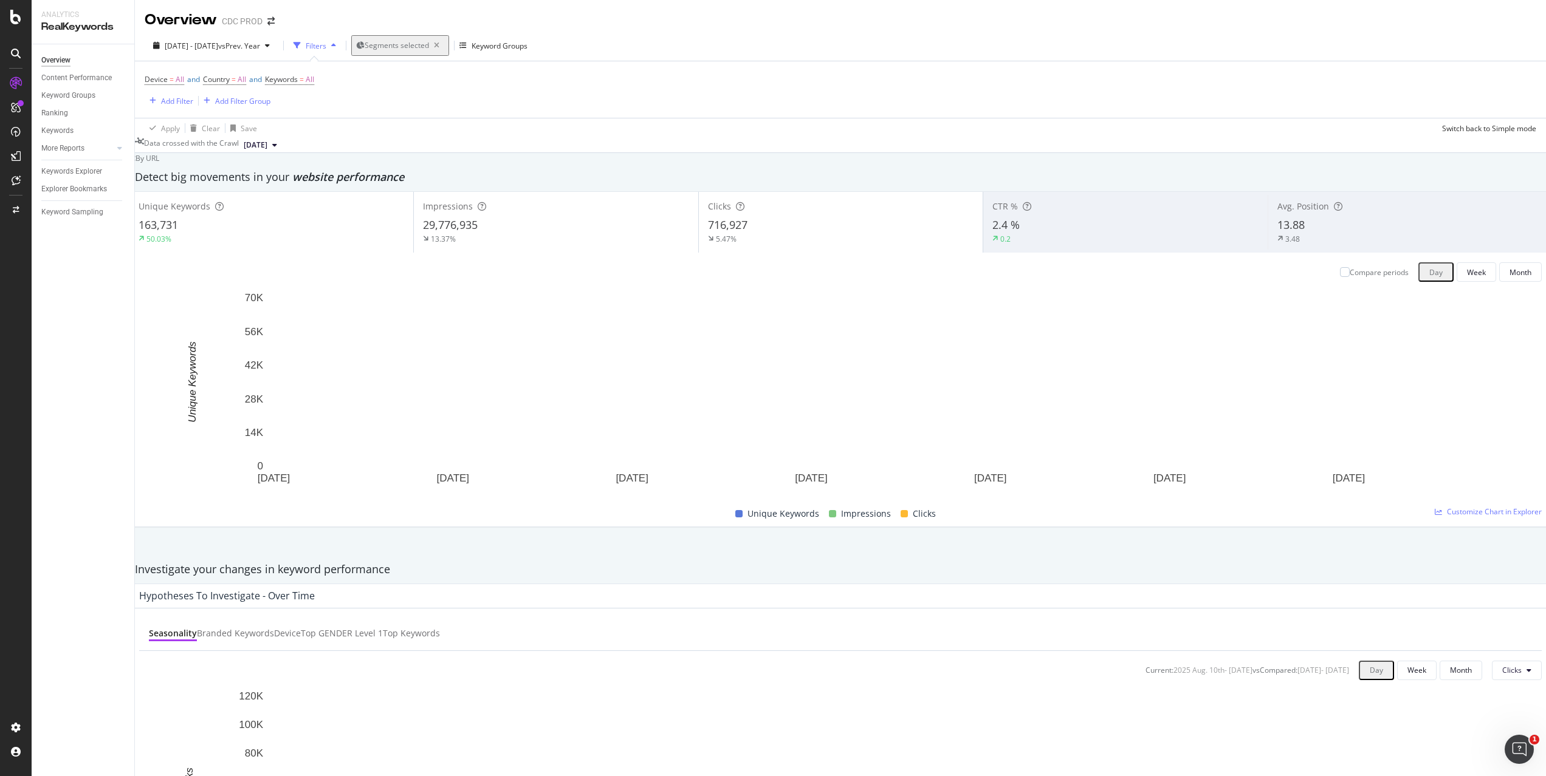
scroll to position [873, 0]
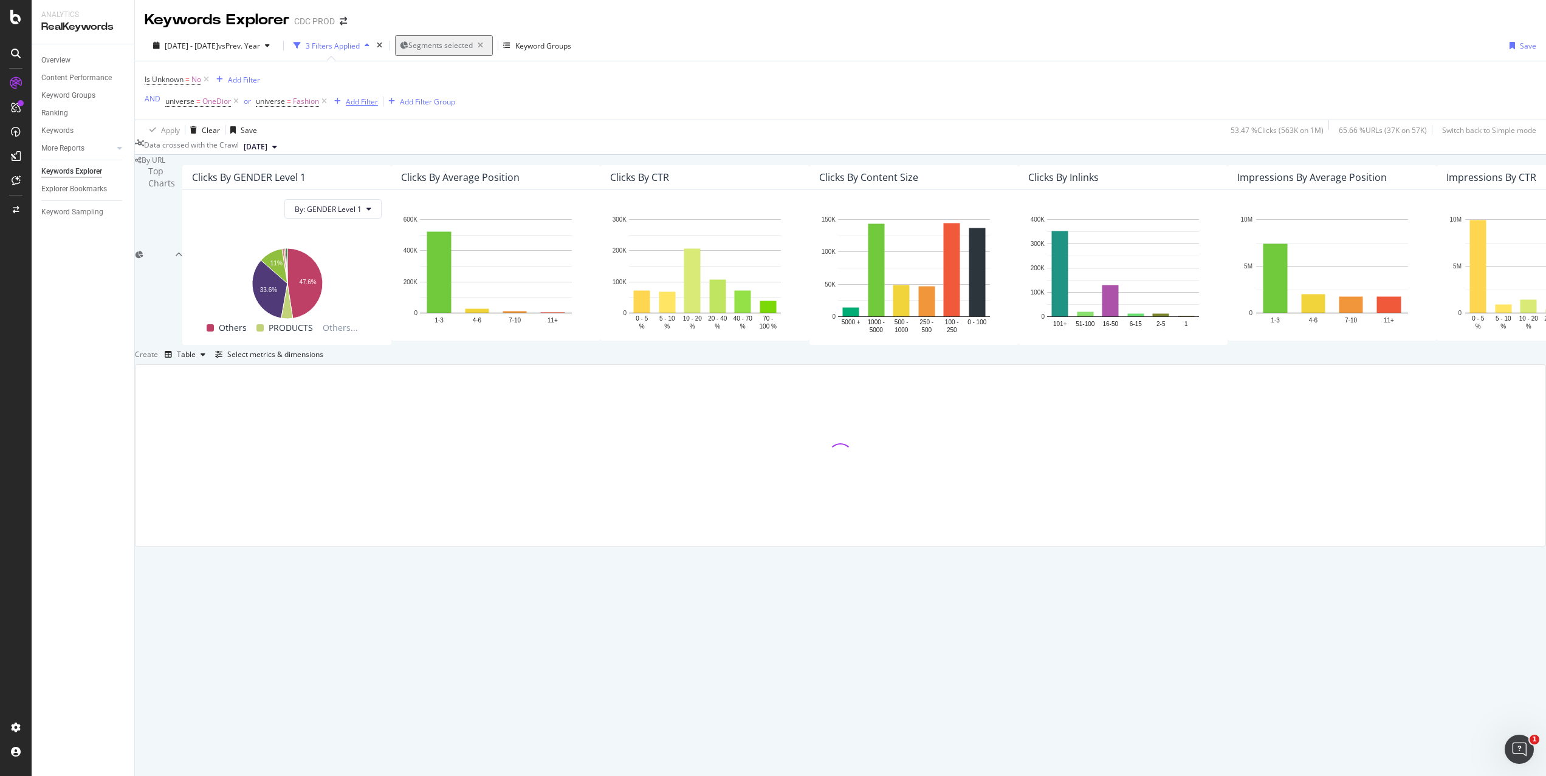
click at [354, 98] on div "Add Filter" at bounding box center [362, 102] width 32 height 10
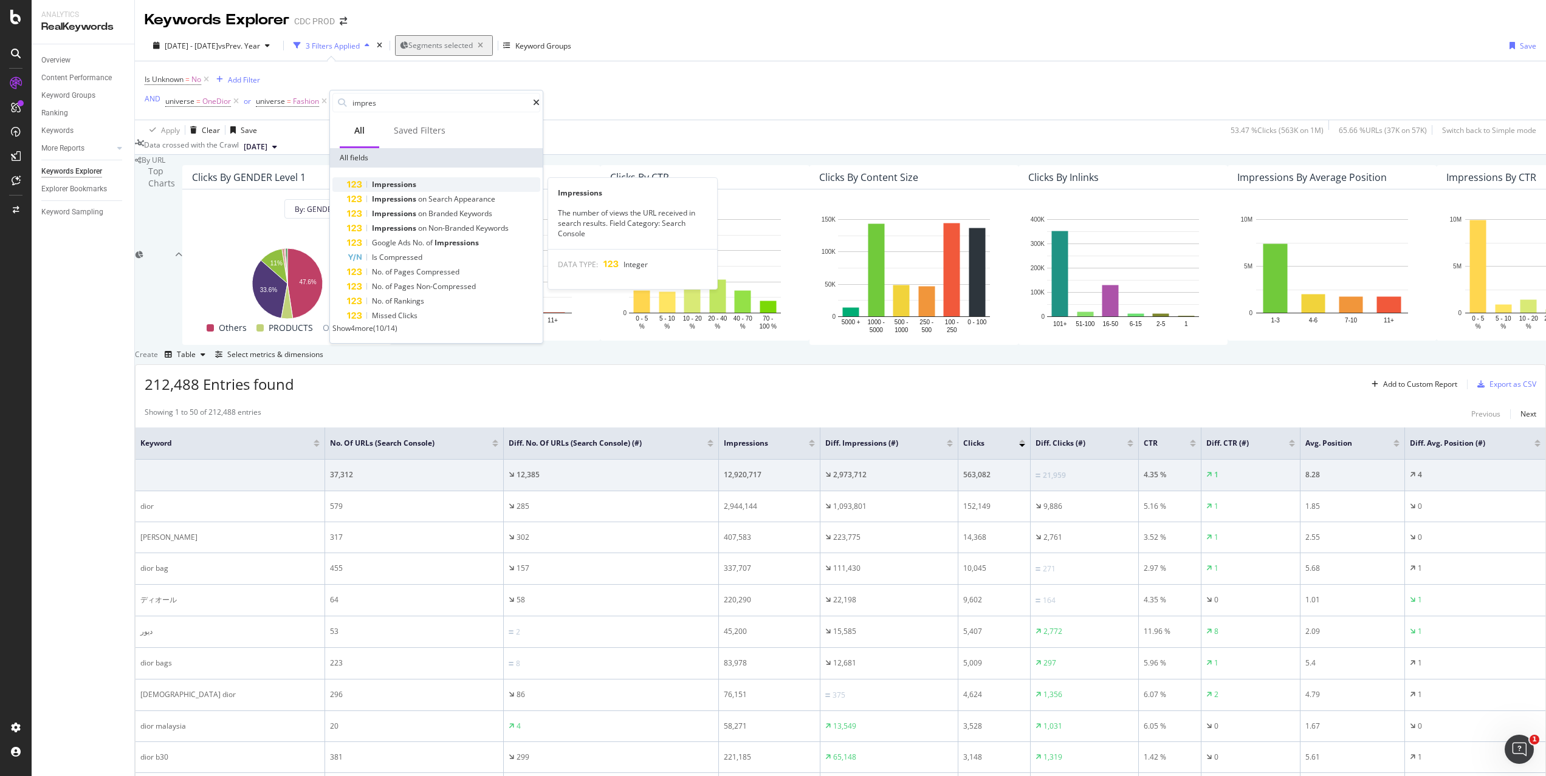
type input "impres"
click at [411, 179] on span "Impressions" at bounding box center [394, 184] width 44 height 10
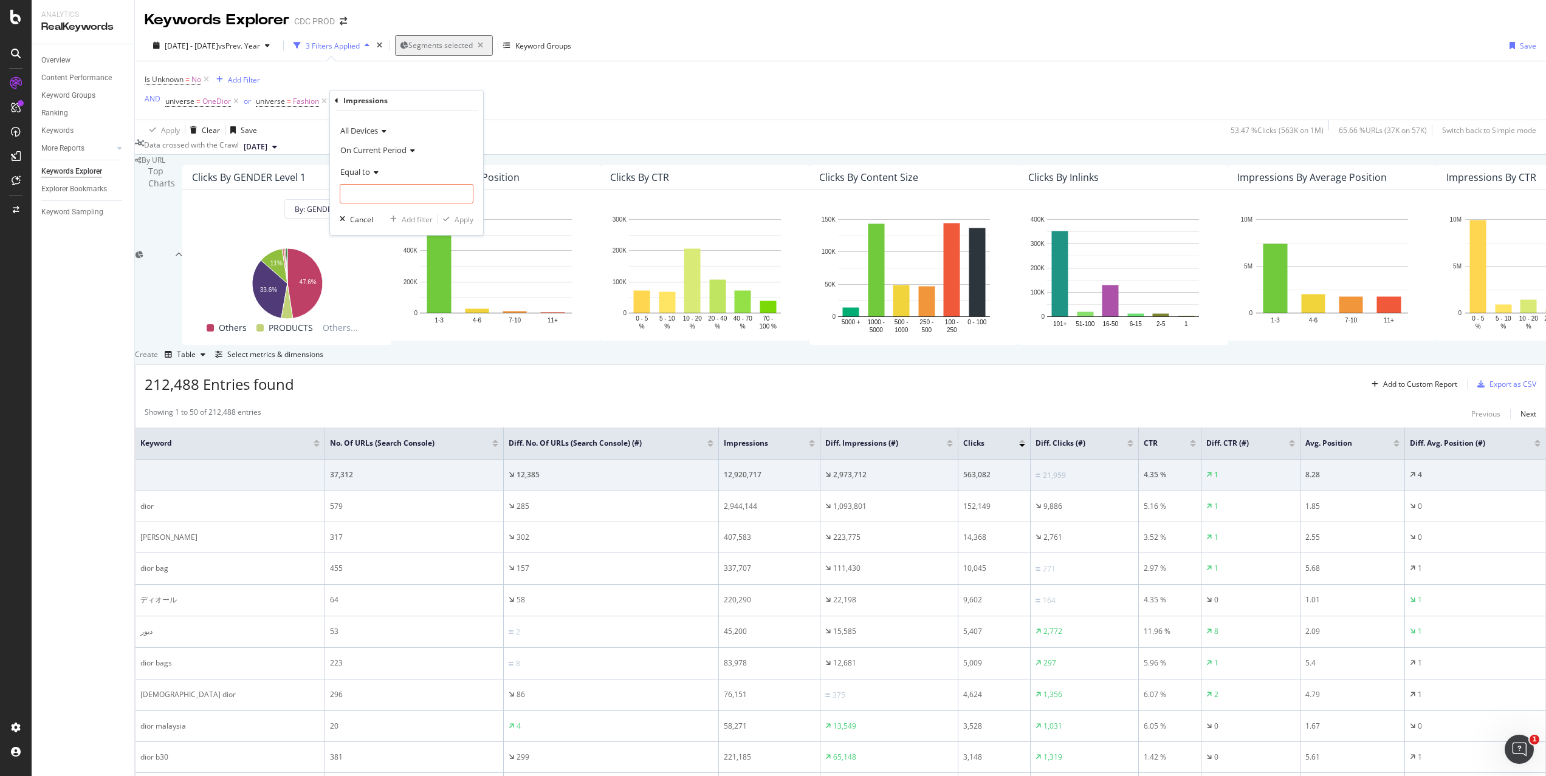
click at [365, 174] on span "Equal to" at bounding box center [355, 171] width 30 height 11
click at [394, 260] on div "Greater than" at bounding box center [408, 260] width 130 height 16
click at [402, 196] on input "number" at bounding box center [407, 193] width 134 height 19
click at [464, 189] on input "1" at bounding box center [407, 193] width 134 height 19
type input "0"
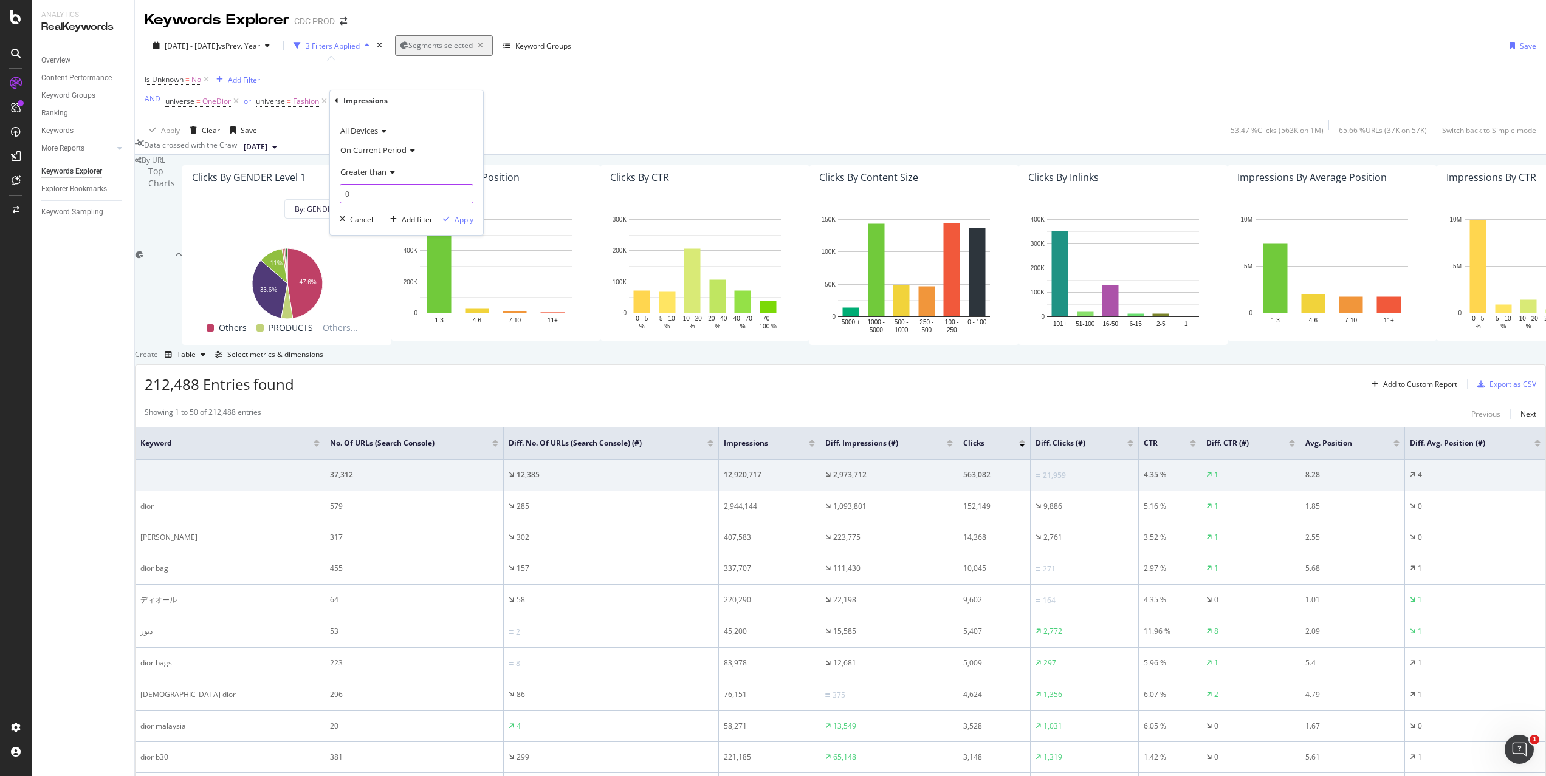
click at [464, 196] on input "0" at bounding box center [407, 193] width 134 height 19
click at [368, 192] on input "0" at bounding box center [407, 193] width 134 height 19
click at [389, 171] on icon at bounding box center [390, 172] width 9 height 7
click at [434, 150] on div "On Current Period" at bounding box center [407, 149] width 134 height 19
click at [337, 98] on icon at bounding box center [337, 100] width 4 height 7
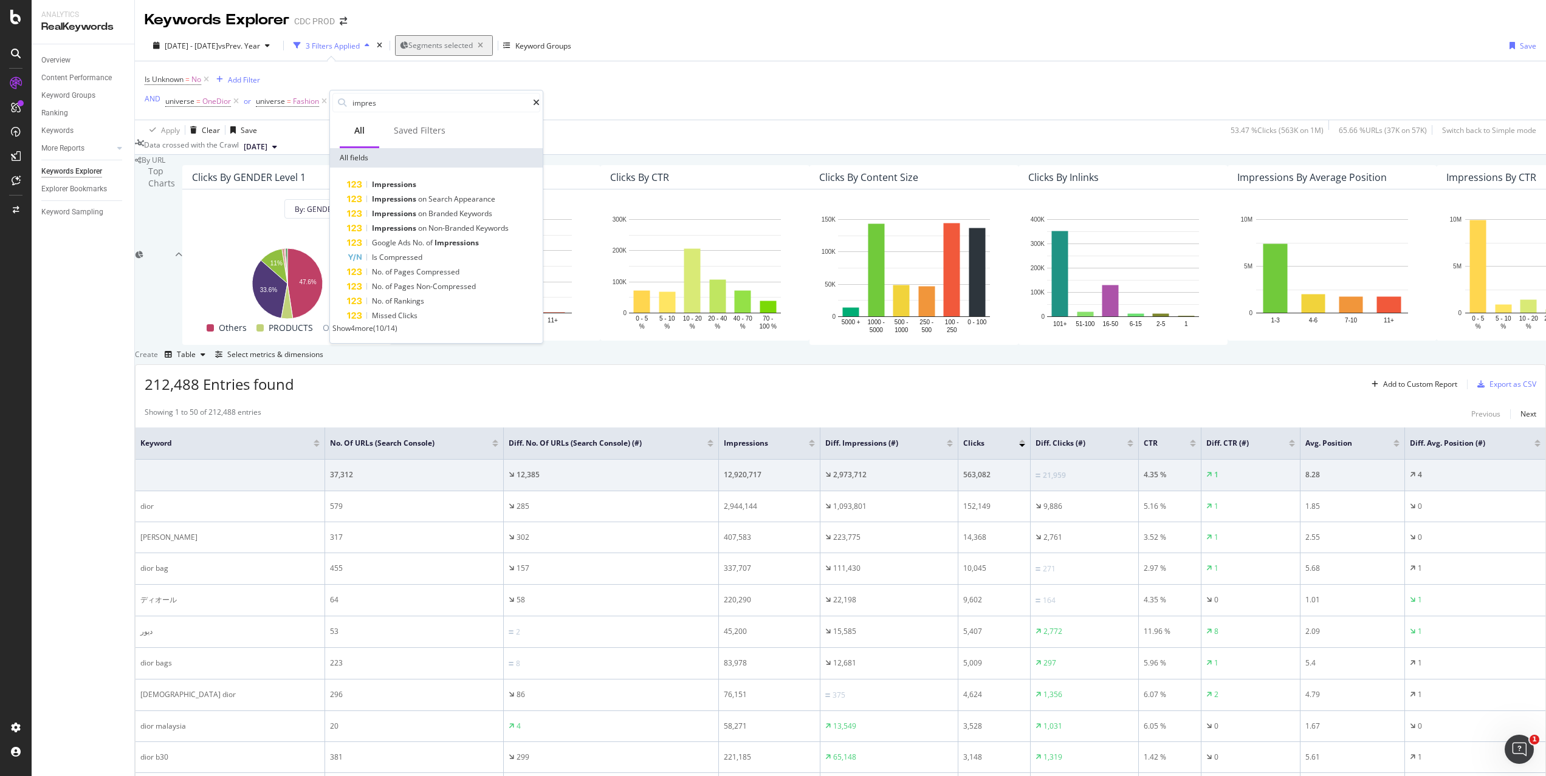
click at [645, 148] on div "Data crossed with the Crawl [DATE]" at bounding box center [840, 147] width 1411 height 15
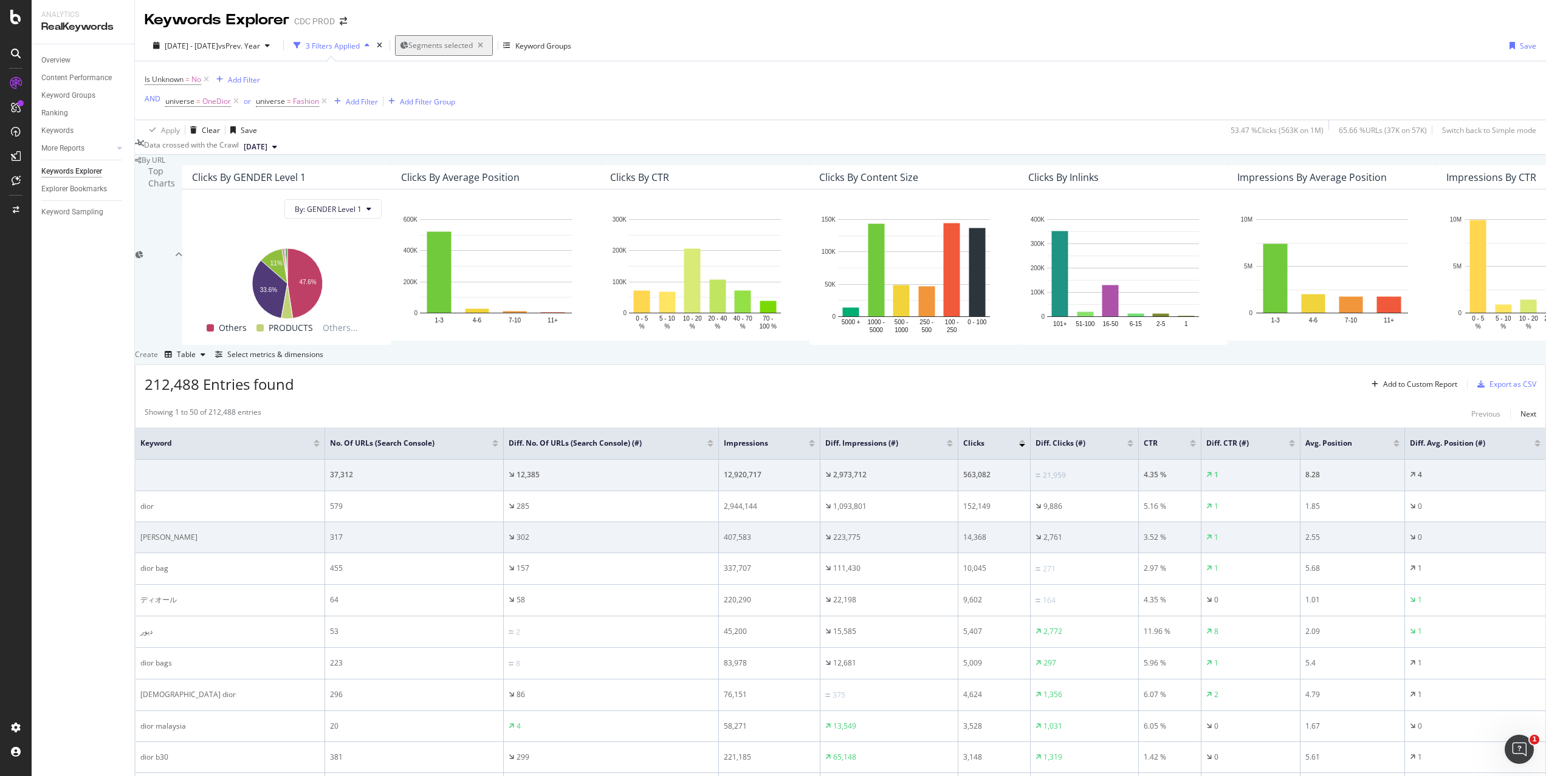
scroll to position [309, 0]
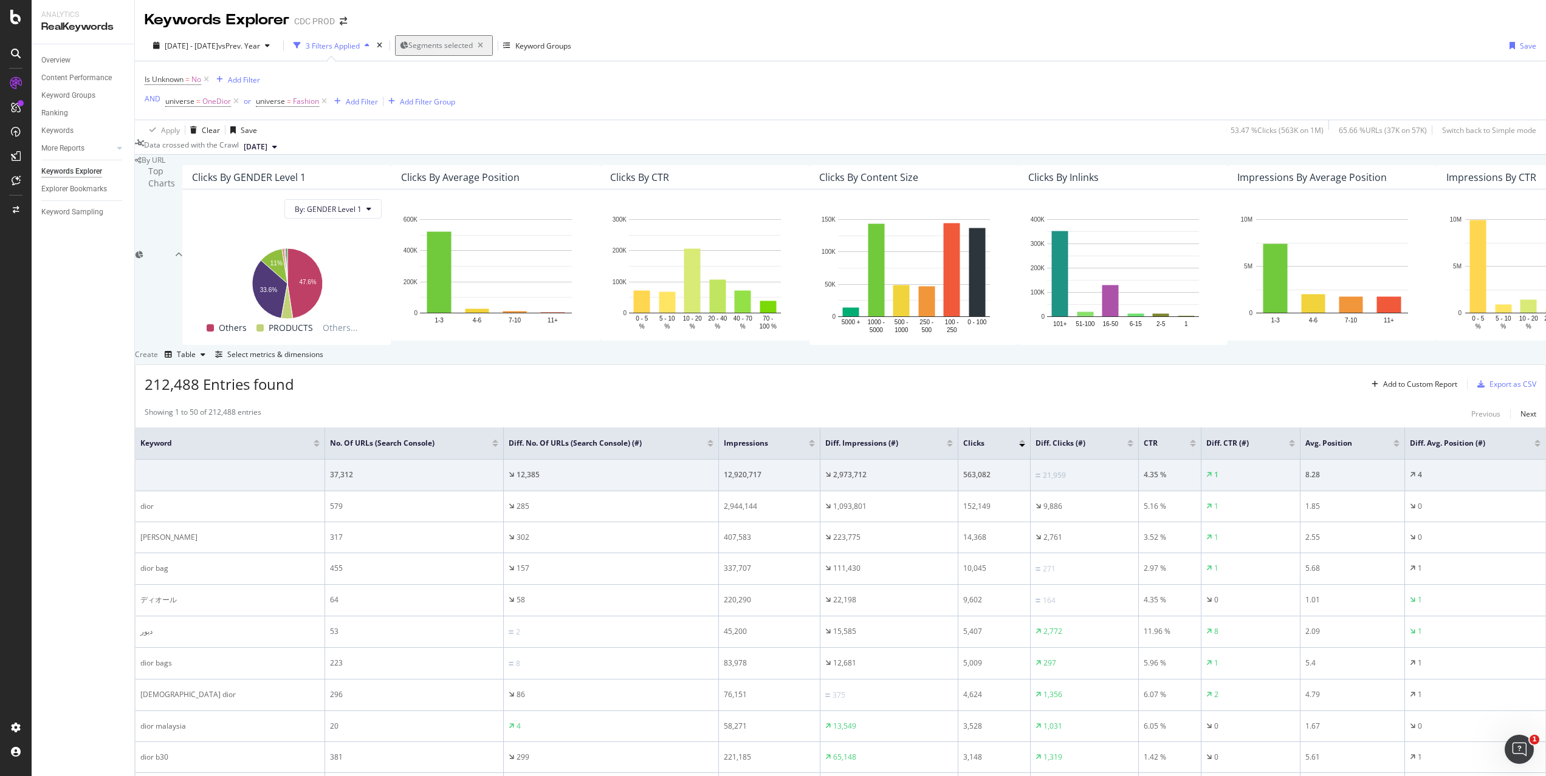
click at [947, 444] on div at bounding box center [950, 445] width 6 height 3
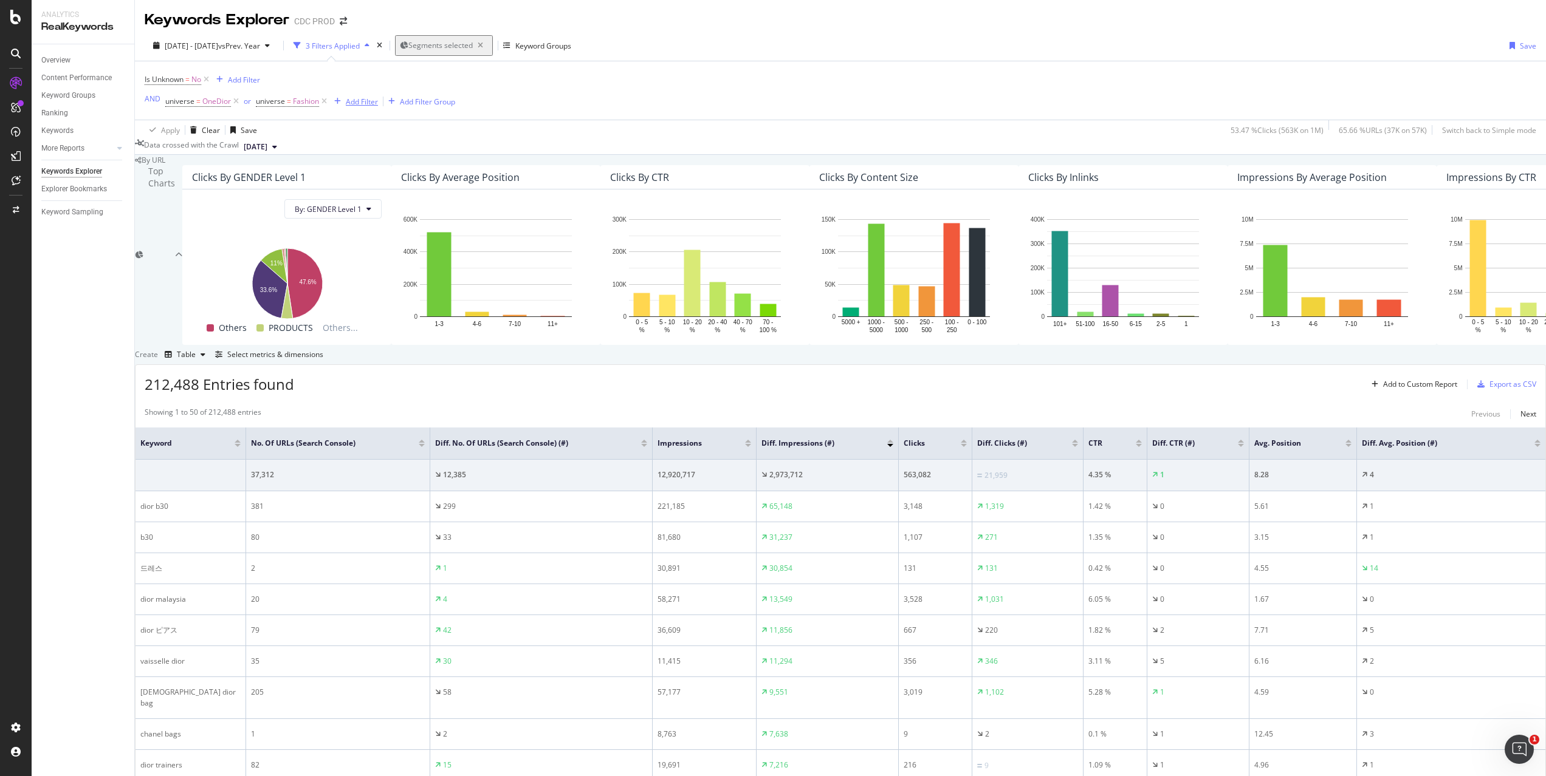
click at [364, 99] on div "Add Filter" at bounding box center [362, 102] width 32 height 10
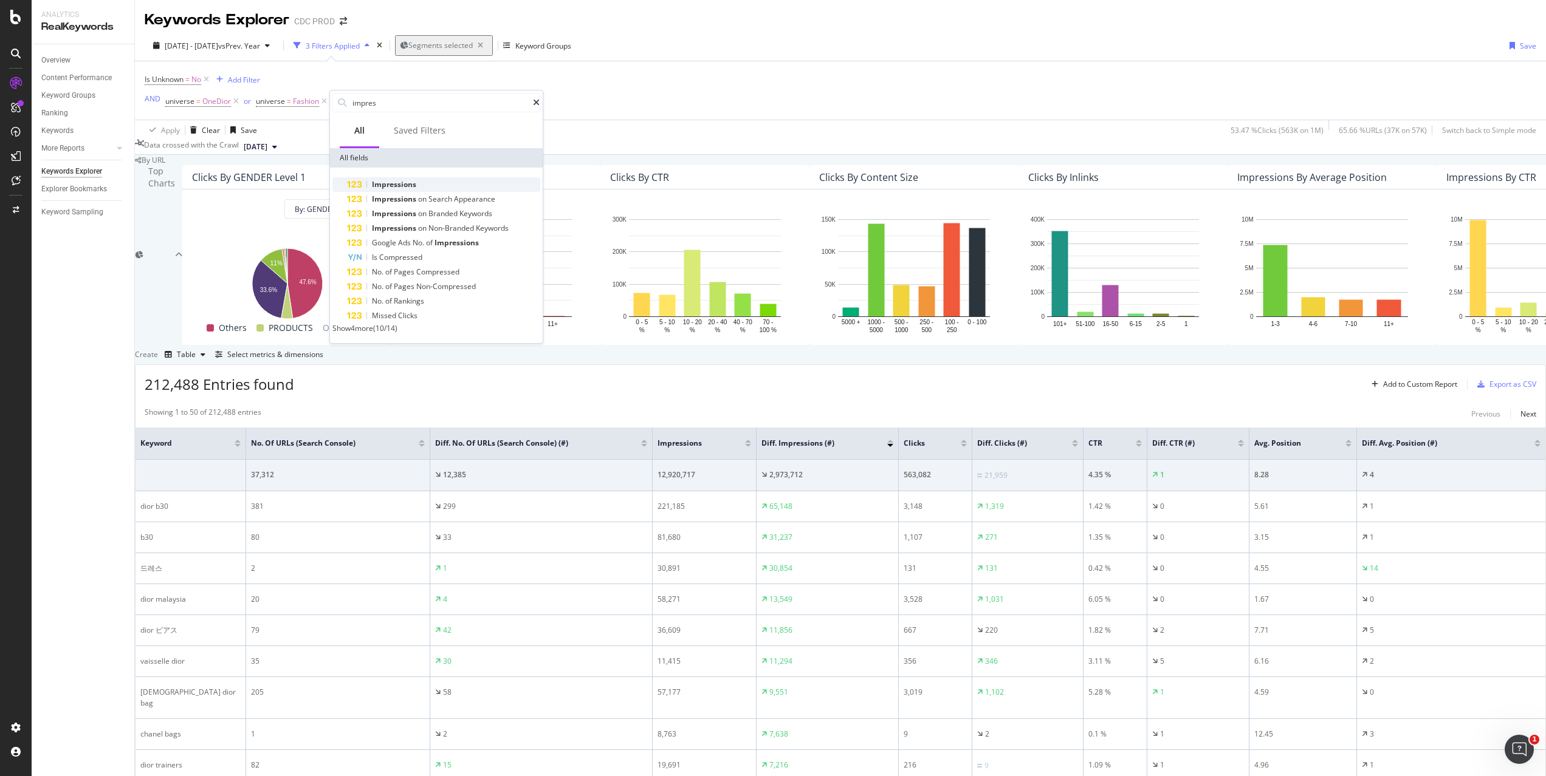
click at [402, 181] on span "Impressions" at bounding box center [394, 184] width 44 height 10
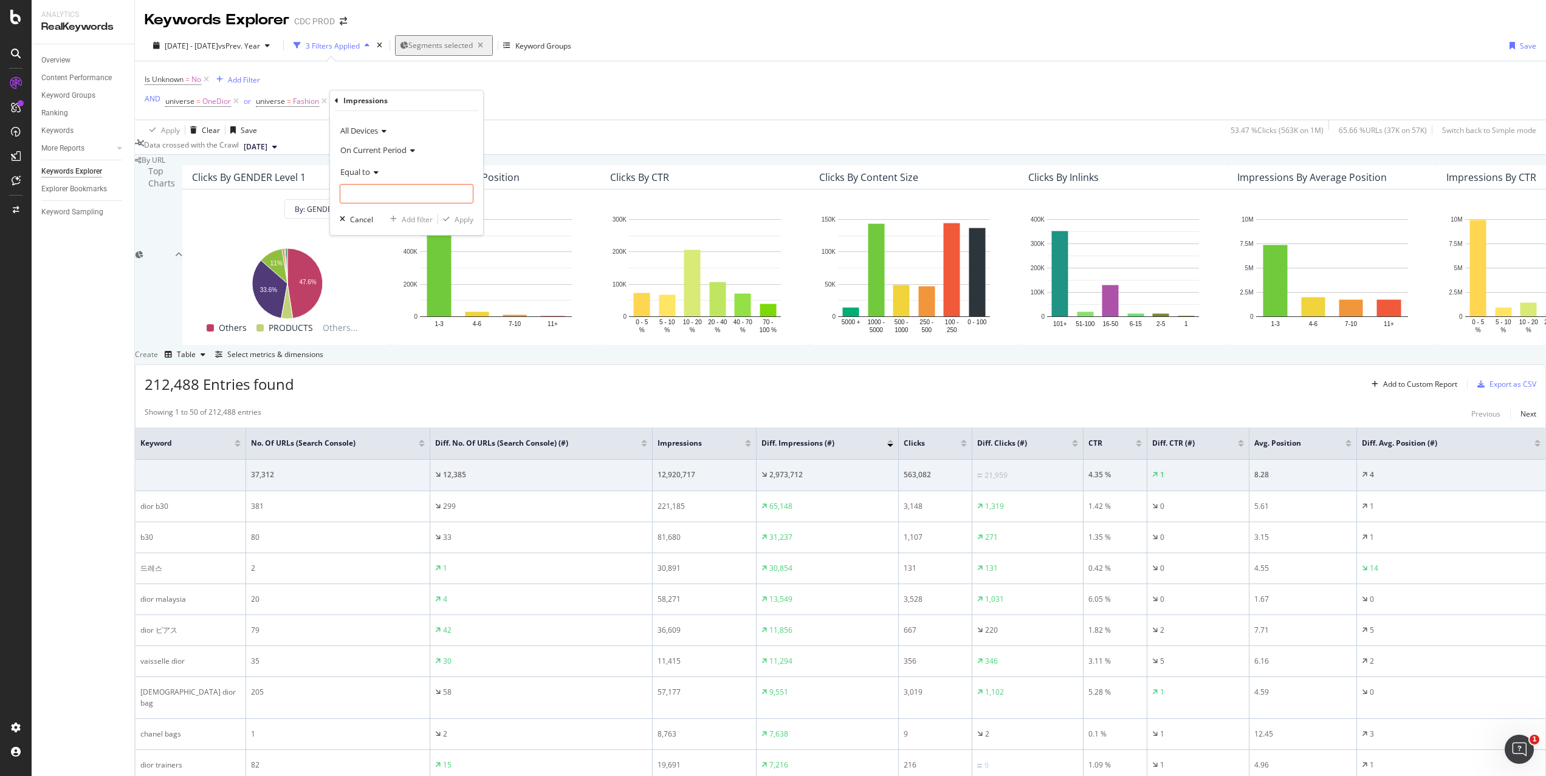
click at [378, 170] on icon at bounding box center [374, 172] width 9 height 7
click at [388, 259] on span "Greater than" at bounding box center [368, 260] width 44 height 10
click at [388, 188] on input "number" at bounding box center [407, 193] width 134 height 19
type input "1500"
click at [467, 219] on div "Apply" at bounding box center [463, 219] width 19 height 10
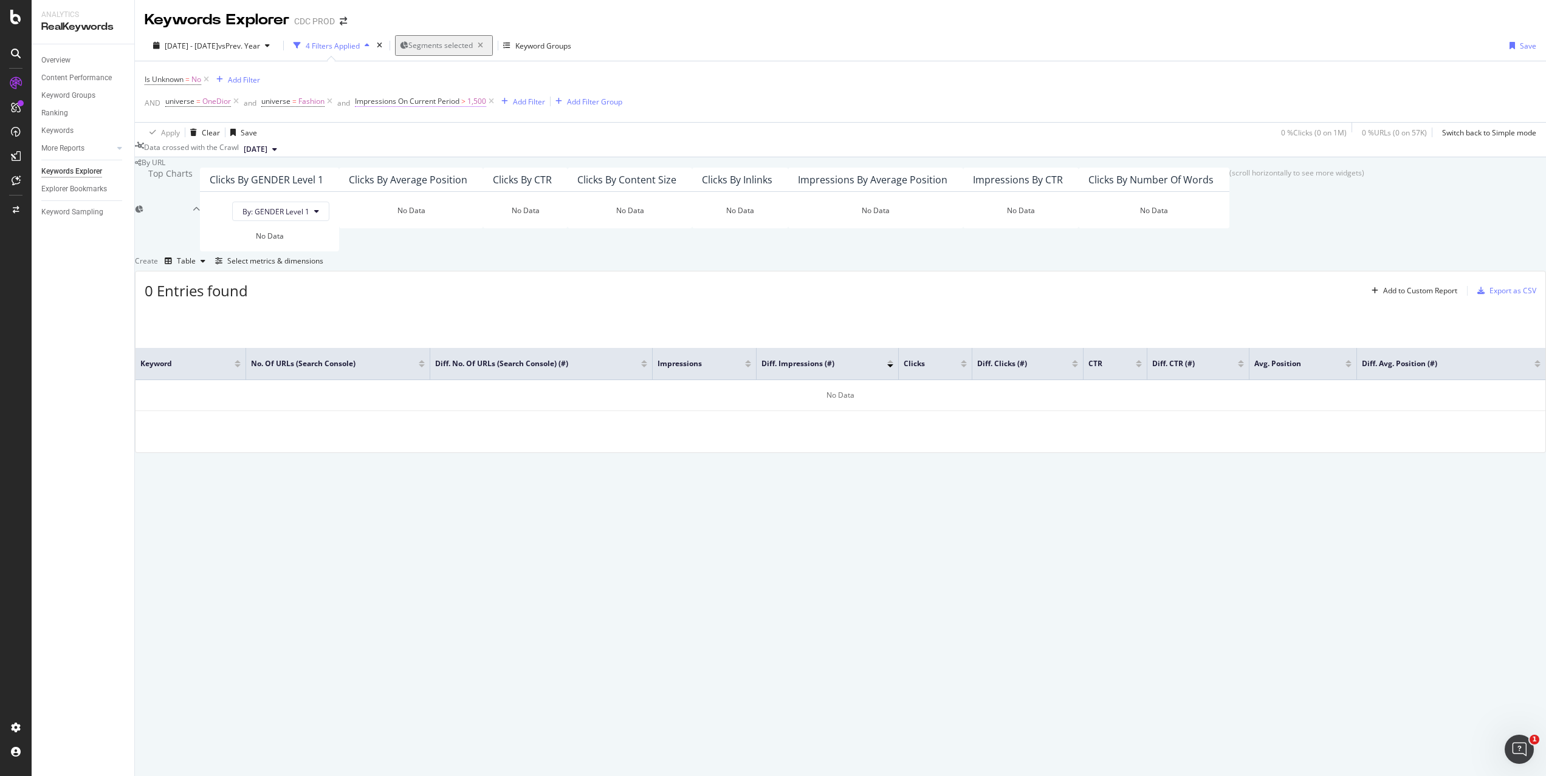
click at [457, 100] on span "Impressions On Current Period" at bounding box center [407, 101] width 105 height 10
click at [390, 219] on div "Cancel" at bounding box center [387, 218] width 23 height 10
click at [496, 101] on icon at bounding box center [491, 101] width 10 height 12
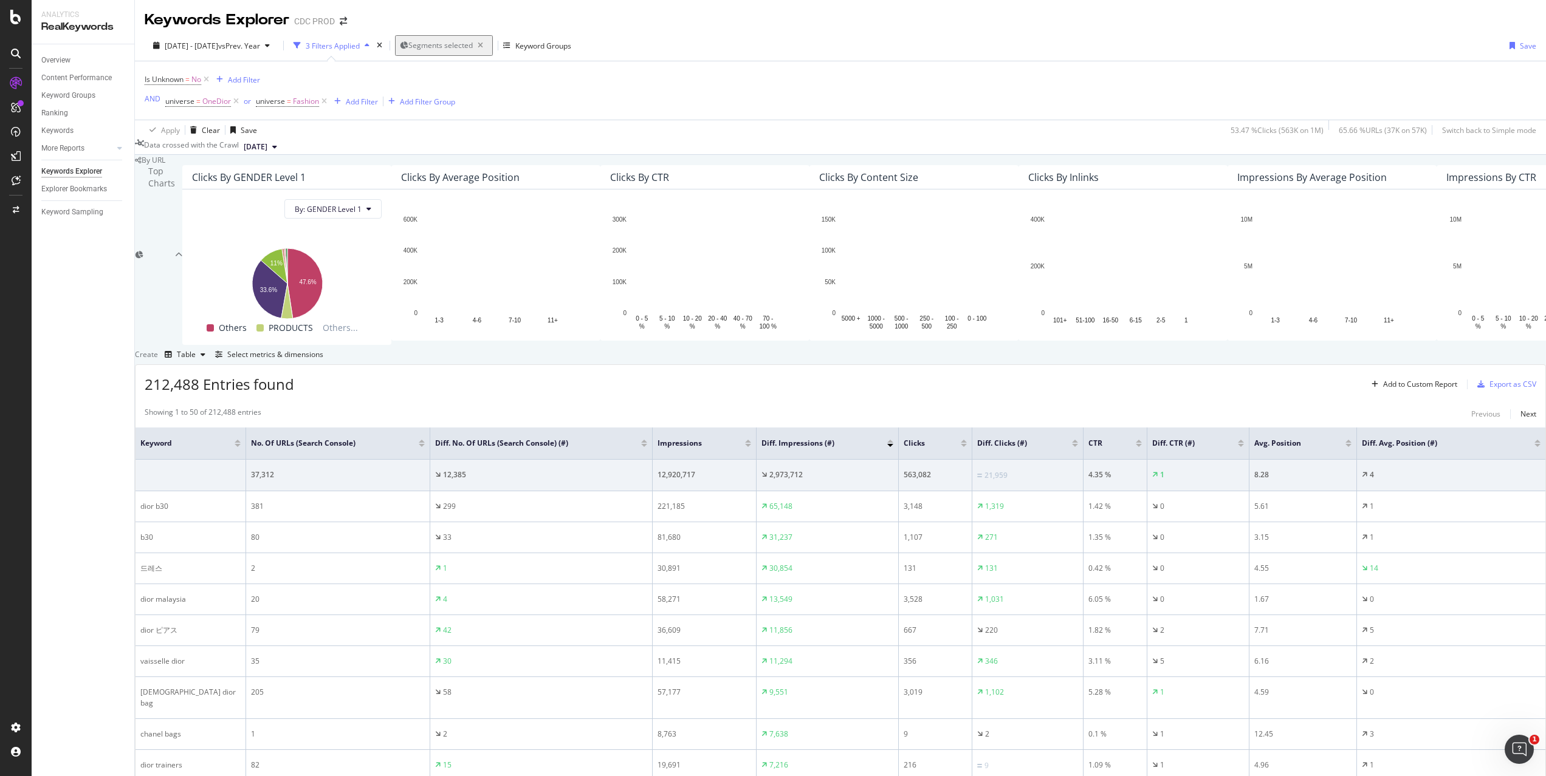
scroll to position [152, 0]
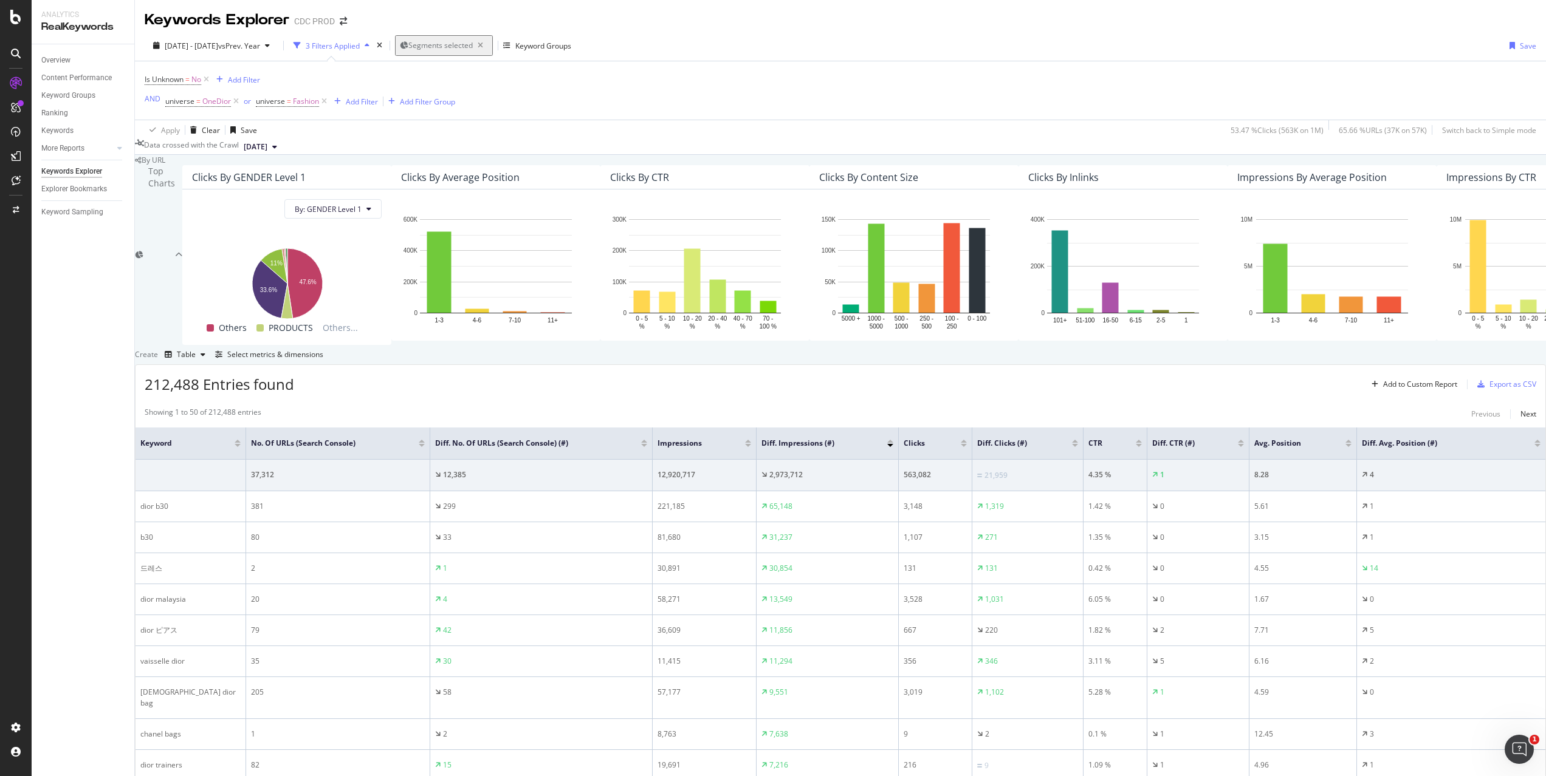
click at [751, 444] on div at bounding box center [748, 445] width 6 height 3
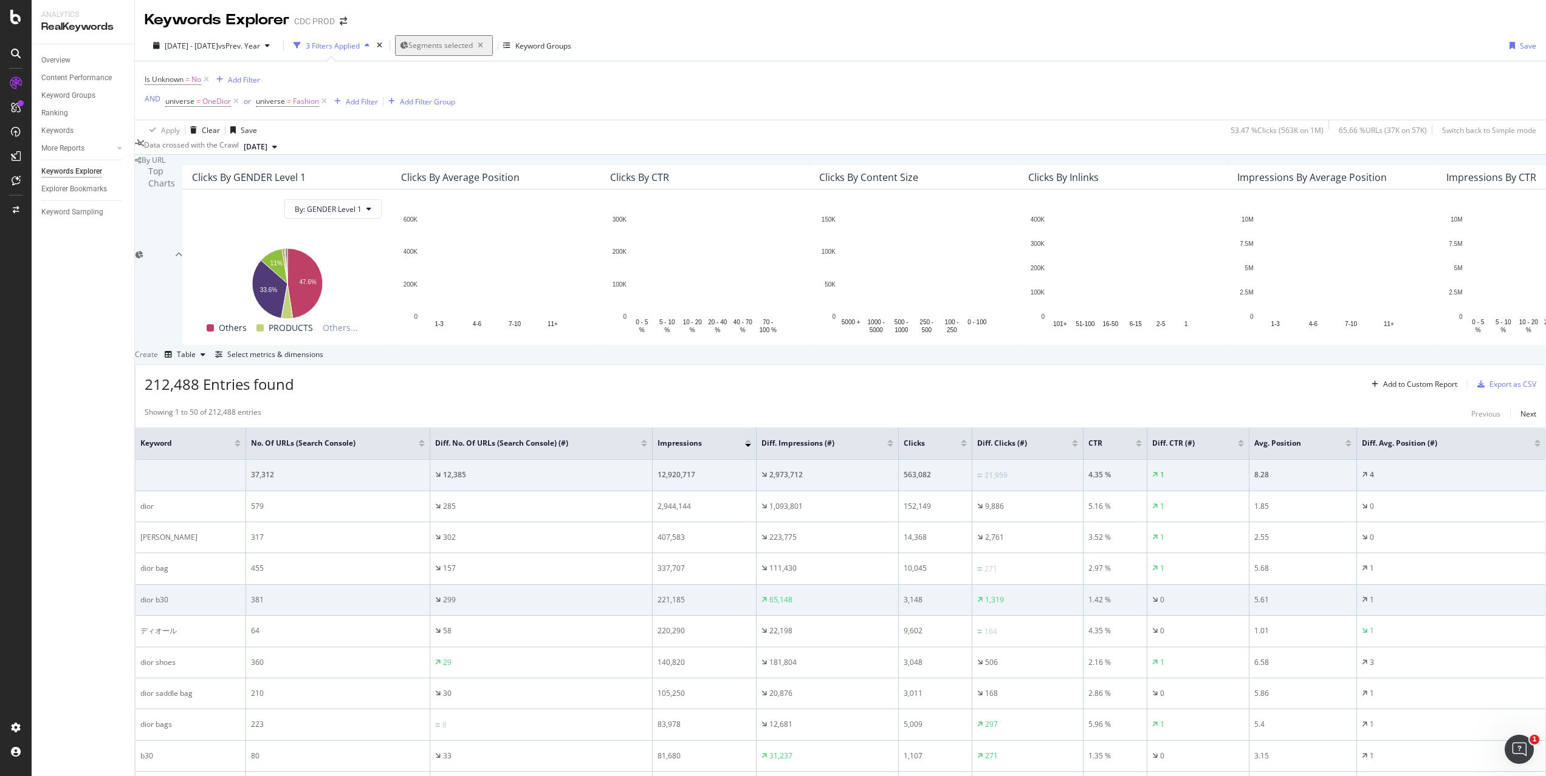
scroll to position [187, 0]
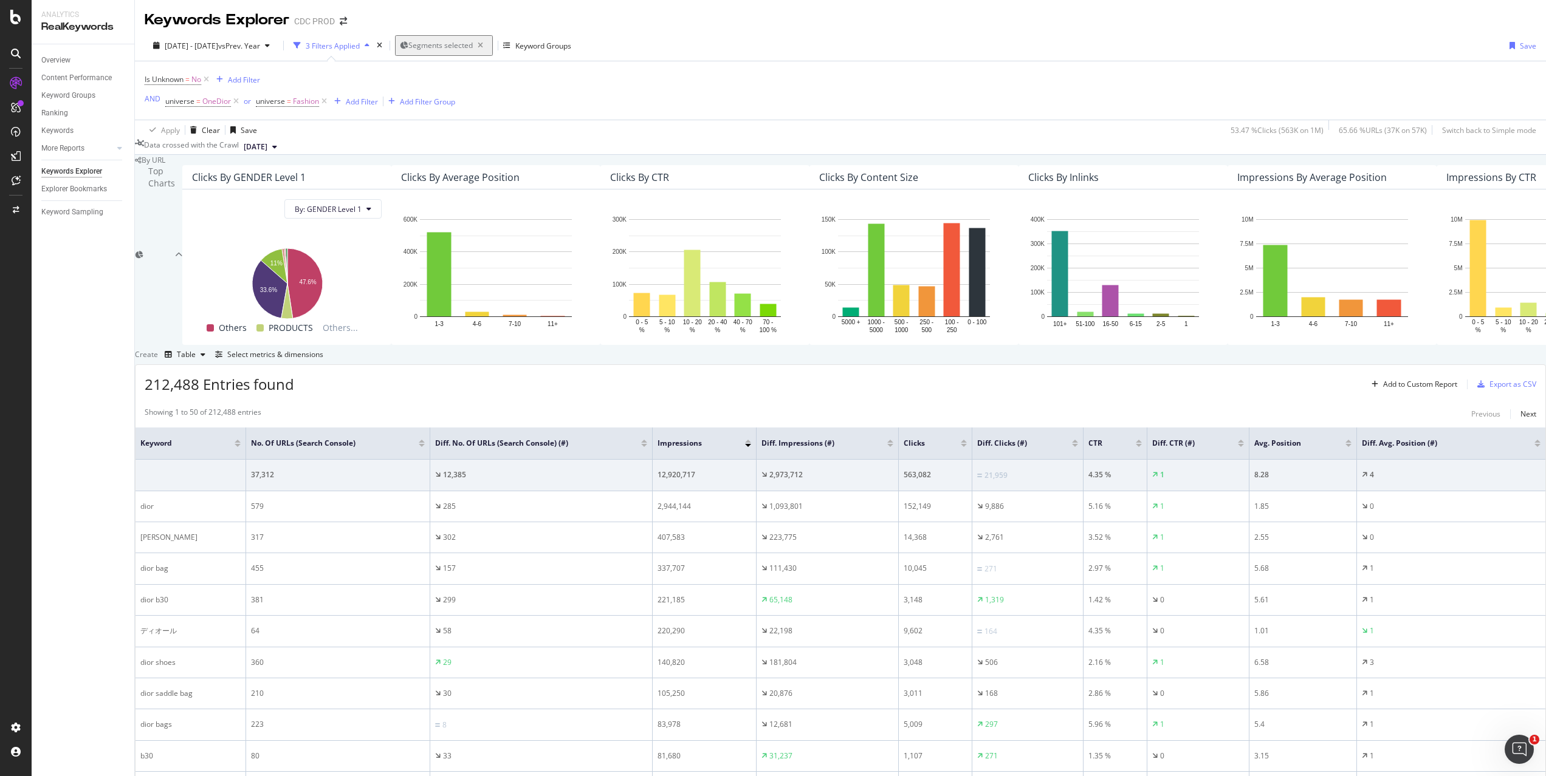
click at [893, 437] on div "Diff. Impressions (#)" at bounding box center [827, 443] width 132 height 12
click at [893, 444] on div at bounding box center [890, 445] width 6 height 3
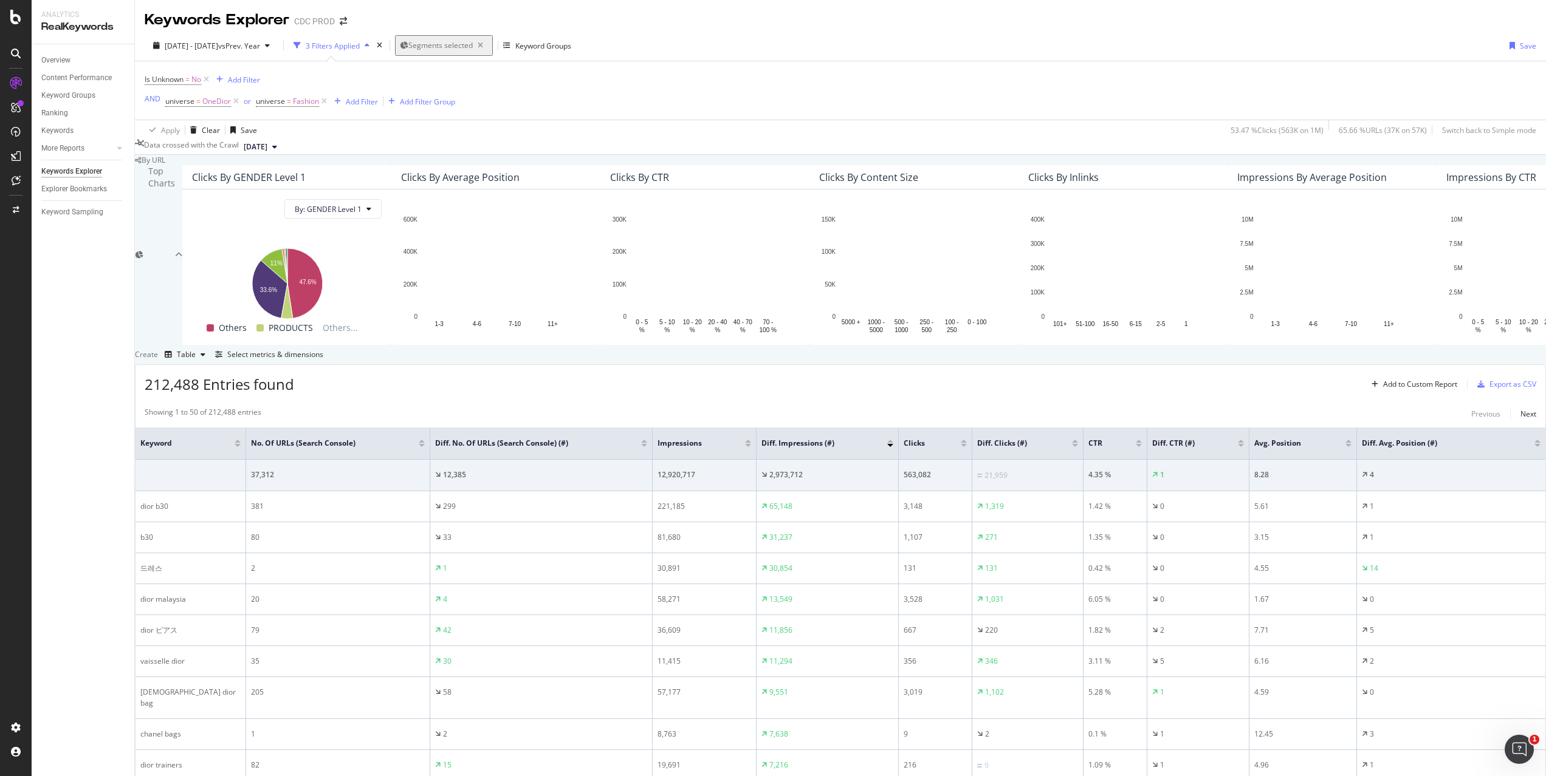
scroll to position [320, 0]
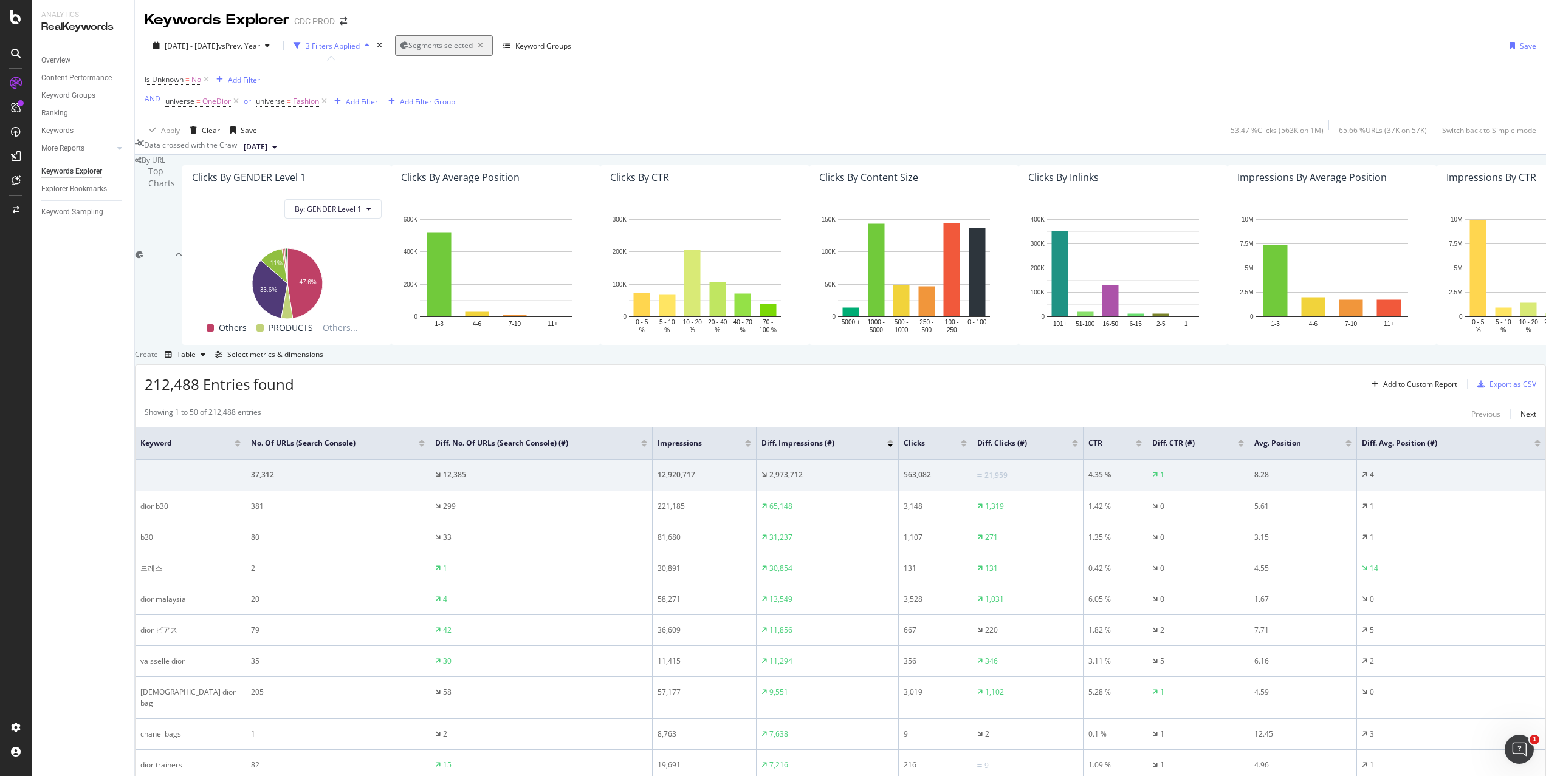
click at [893, 440] on div at bounding box center [890, 441] width 6 height 3
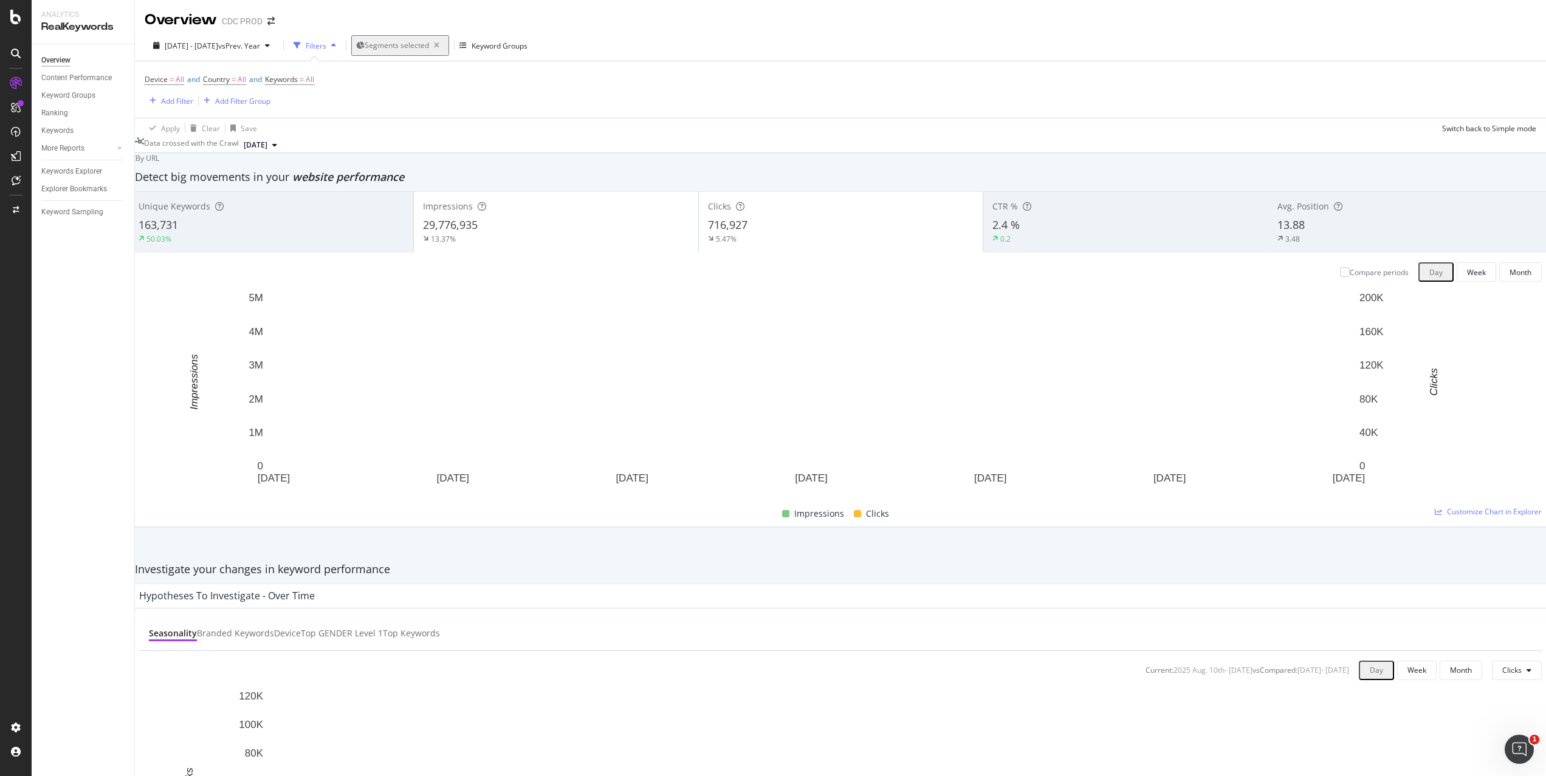
scroll to position [1333, 0]
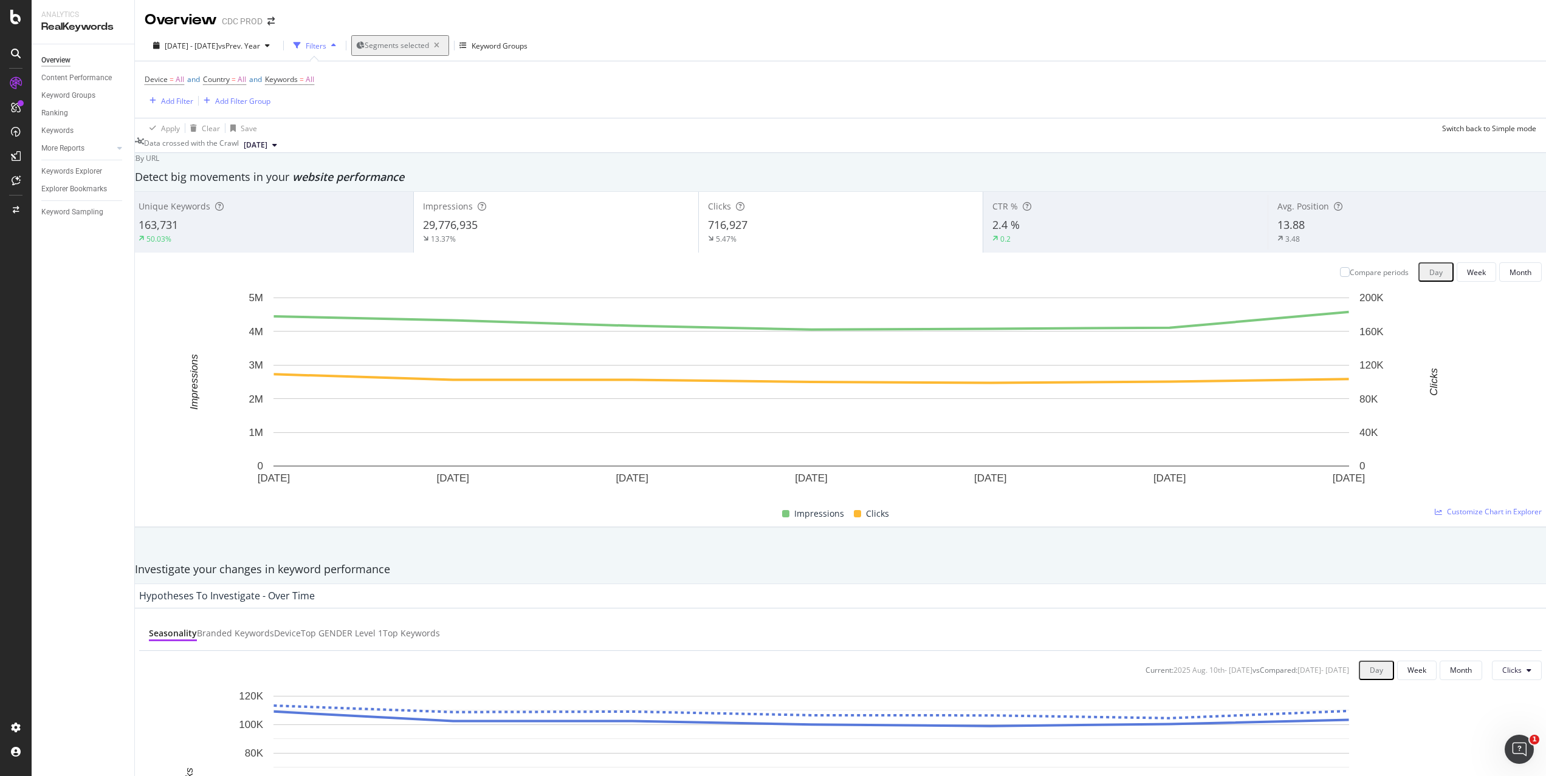
drag, startPoint x: 226, startPoint y: 348, endPoint x: 169, endPoint y: 348, distance: 57.1
copy div "dior butterfly bag"
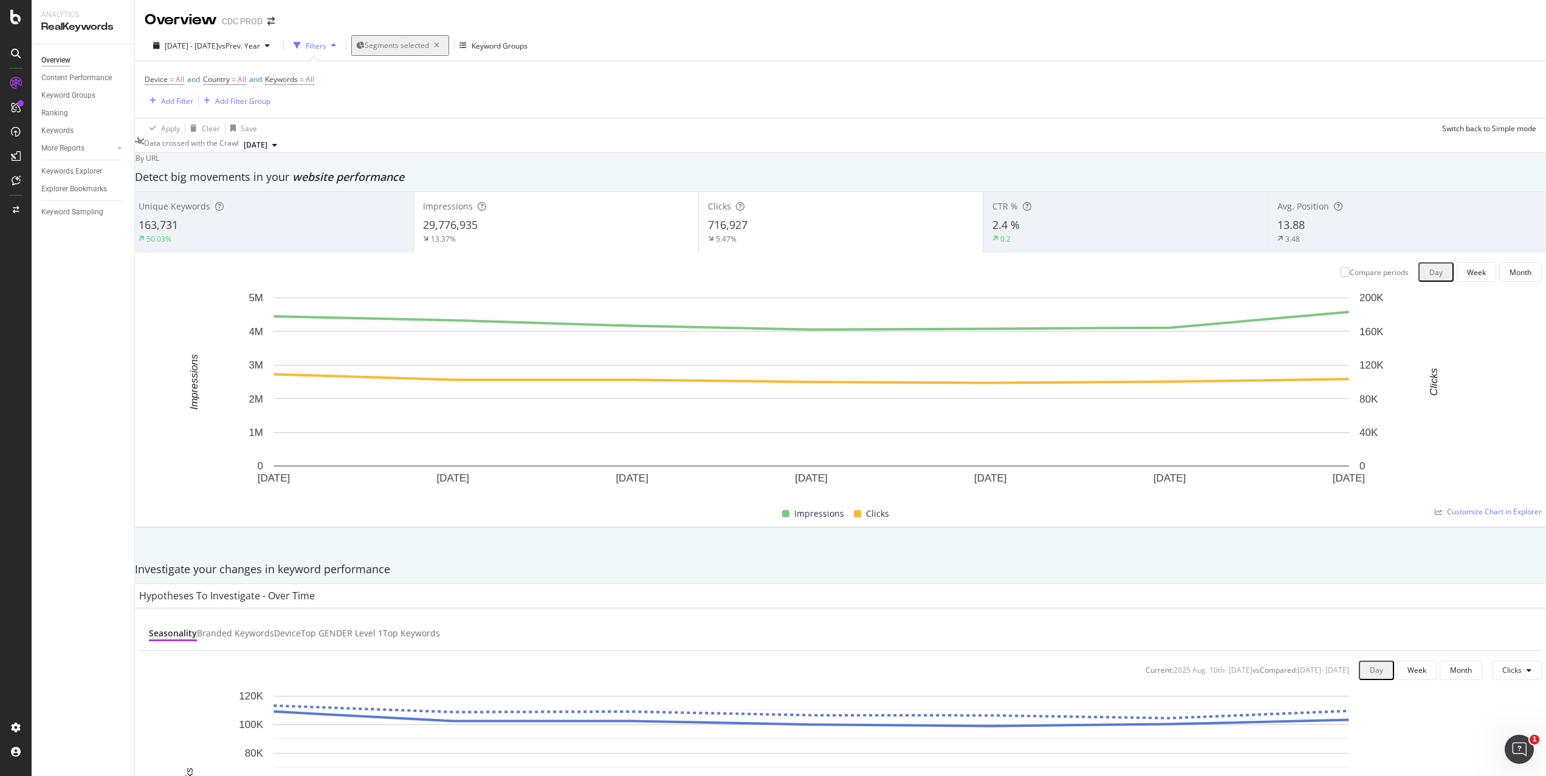
drag, startPoint x: 200, startPoint y: 382, endPoint x: 165, endPoint y: 381, distance: 35.2
copy div "dior 財布"
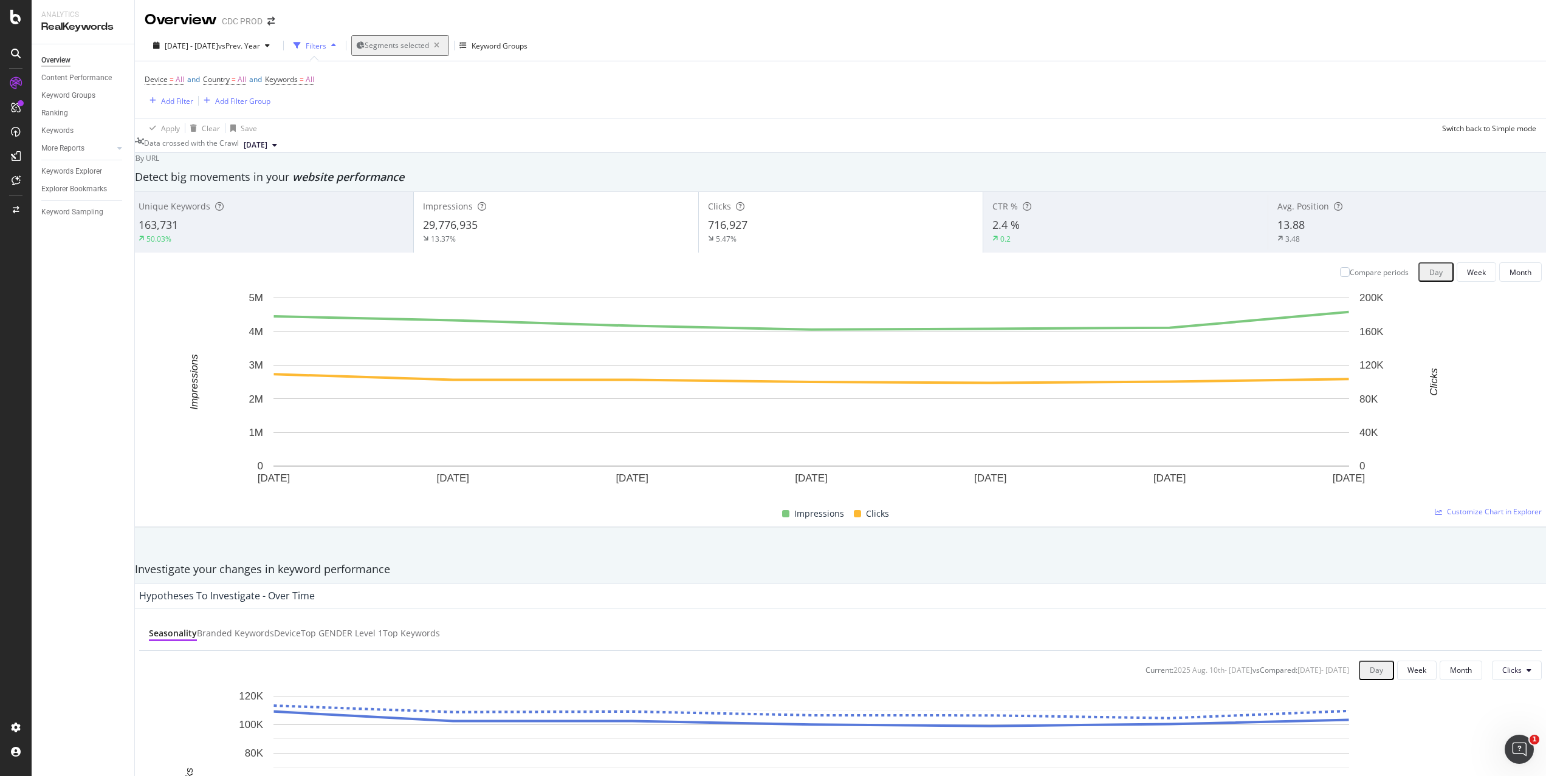
drag, startPoint x: 217, startPoint y: 442, endPoint x: 167, endPoint y: 441, distance: 49.8
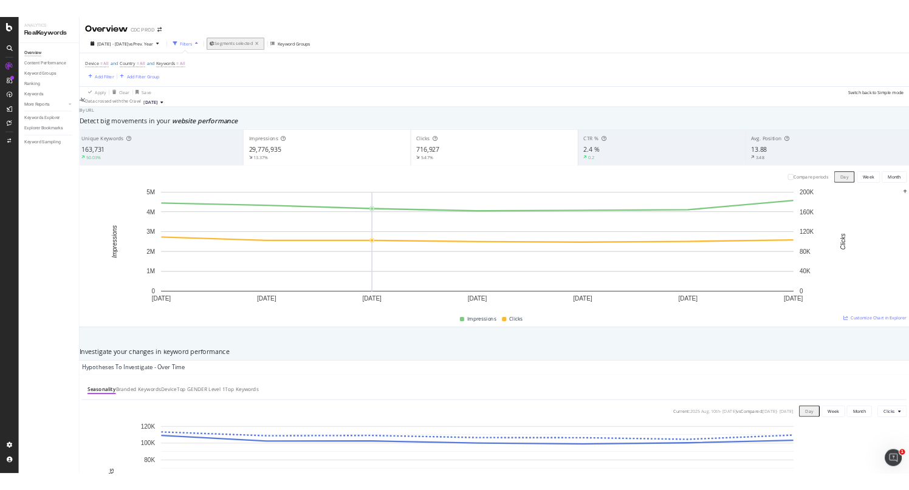
scroll to position [0, 0]
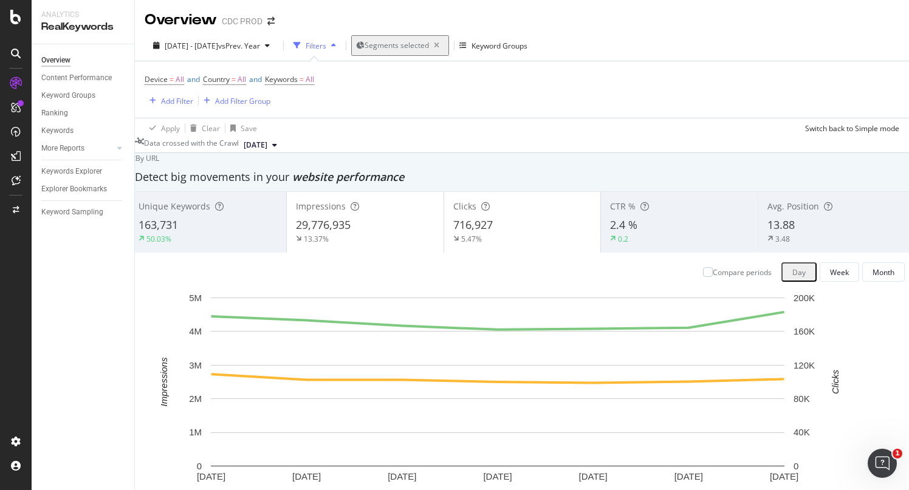
click at [419, 96] on div "Device = All and Country = All and Keywords = All Add Filter Add Filter Group" at bounding box center [522, 89] width 755 height 57
click at [180, 98] on div "Add Filter" at bounding box center [177, 101] width 32 height 10
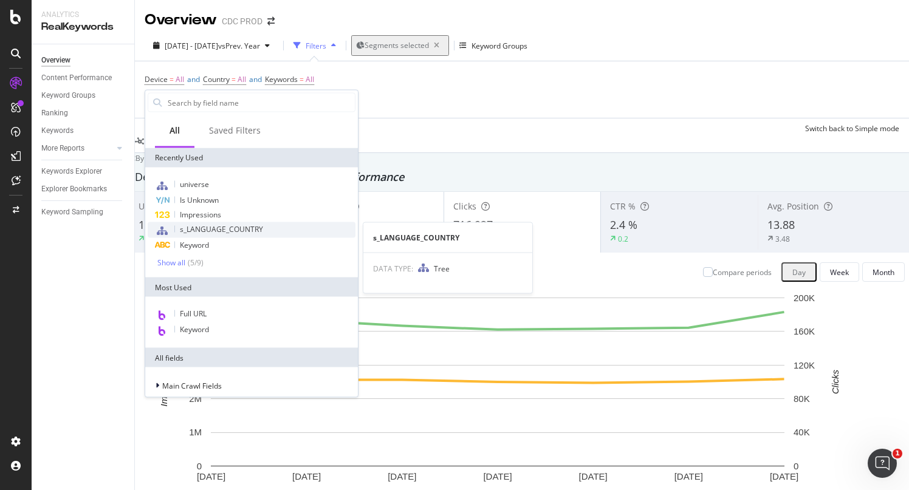
click at [245, 224] on span "s_LANGUAGE_COUNTRY" at bounding box center [221, 229] width 83 height 10
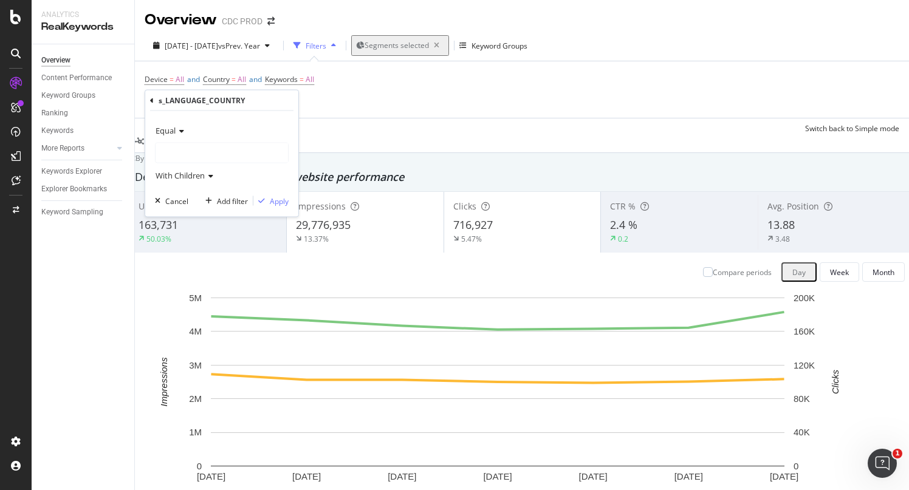
click at [202, 148] on div at bounding box center [222, 152] width 132 height 19
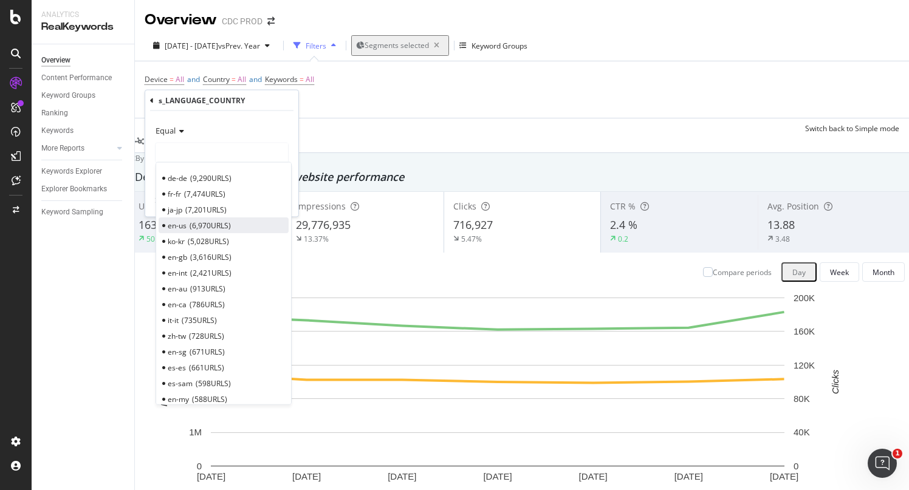
click at [202, 225] on span "6,970 URLS" at bounding box center [210, 225] width 41 height 10
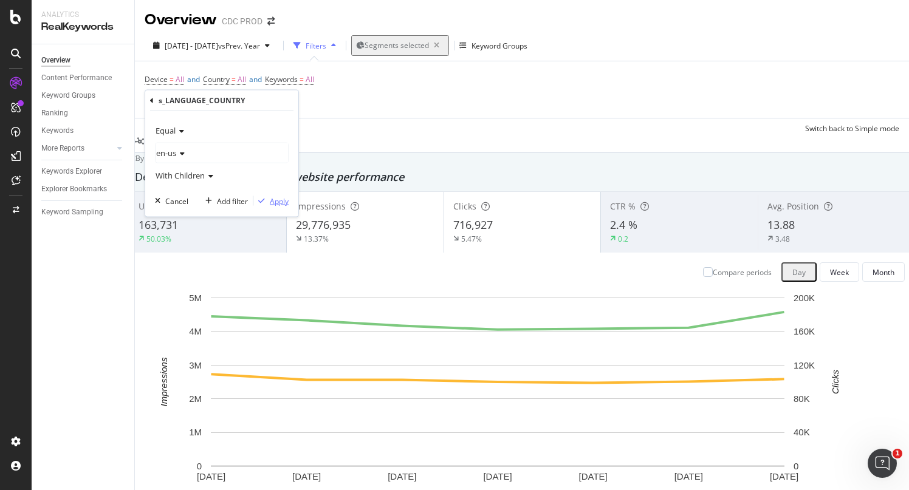
click at [272, 198] on div "Apply" at bounding box center [279, 201] width 19 height 10
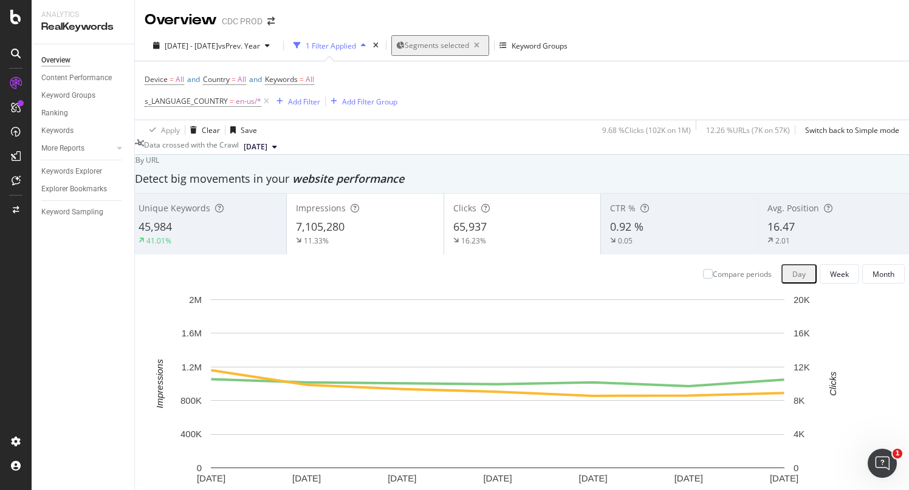
click at [442, 120] on div "Apply Clear Save 9.68 % Clicks ( 102K on 1M ) 12.26 % URLs ( 7K on 57K ) Switch…" at bounding box center [522, 130] width 774 height 20
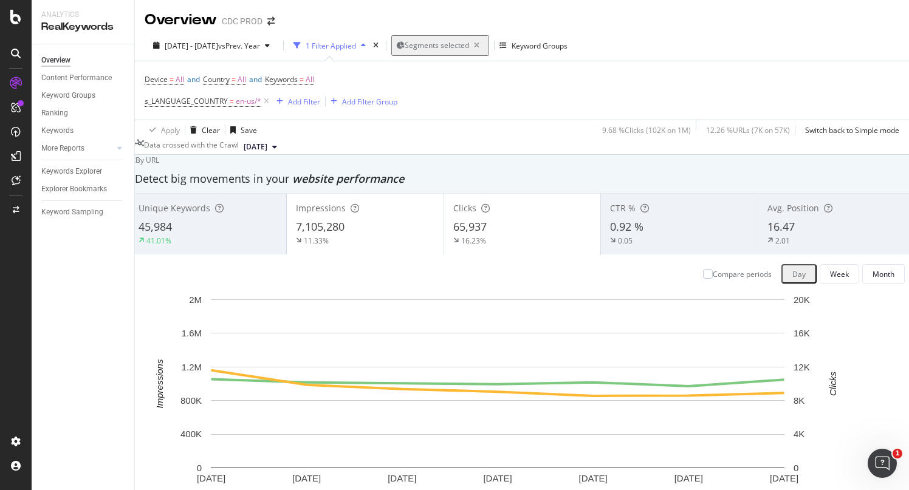
click at [307, 97] on div "Add Filter" at bounding box center [304, 102] width 32 height 10
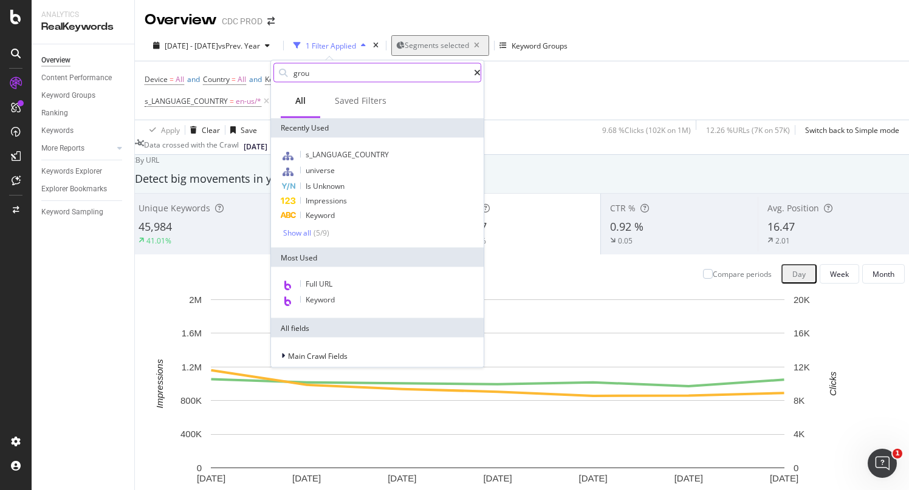
type input "group"
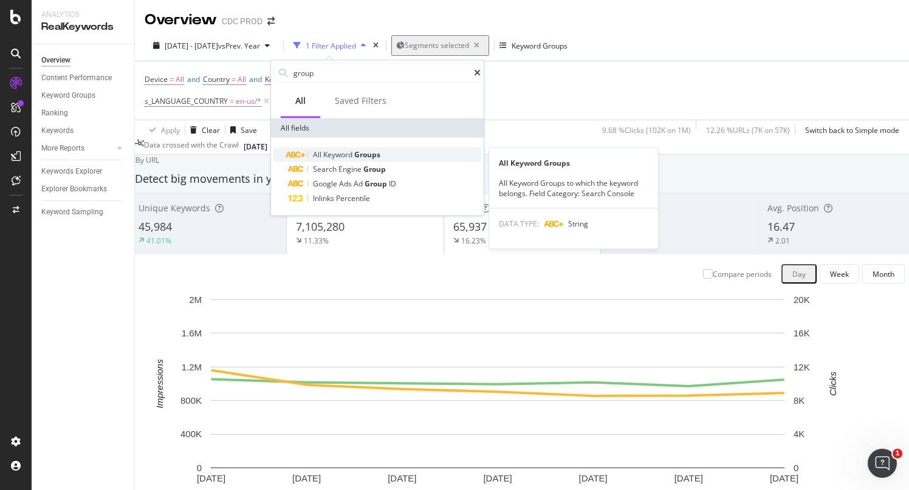
click at [346, 157] on span "Keyword" at bounding box center [338, 154] width 31 height 10
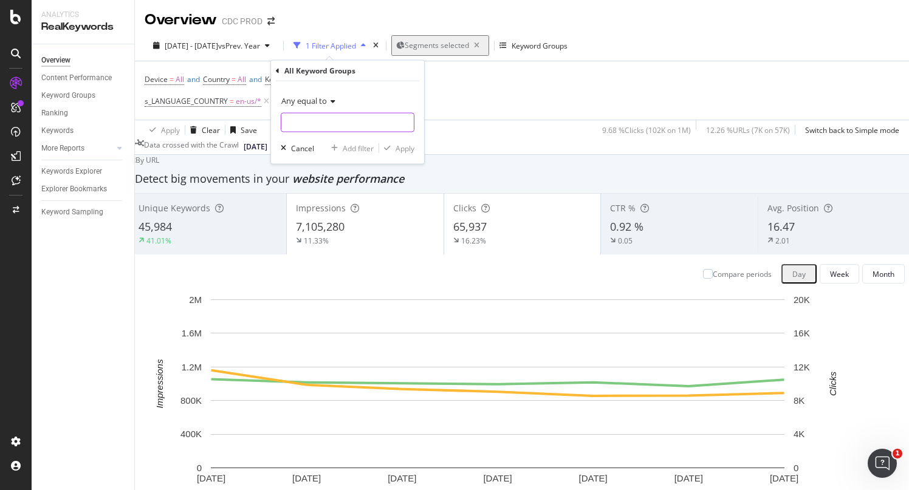
click at [331, 126] on input "text" at bounding box center [347, 122] width 132 height 19
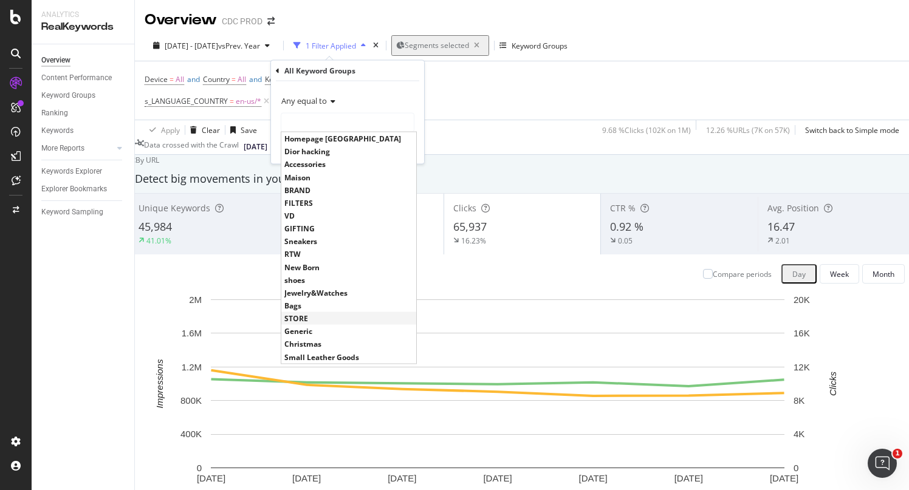
click at [307, 317] on span "STORE" at bounding box center [348, 319] width 129 height 10
type input "STORE"
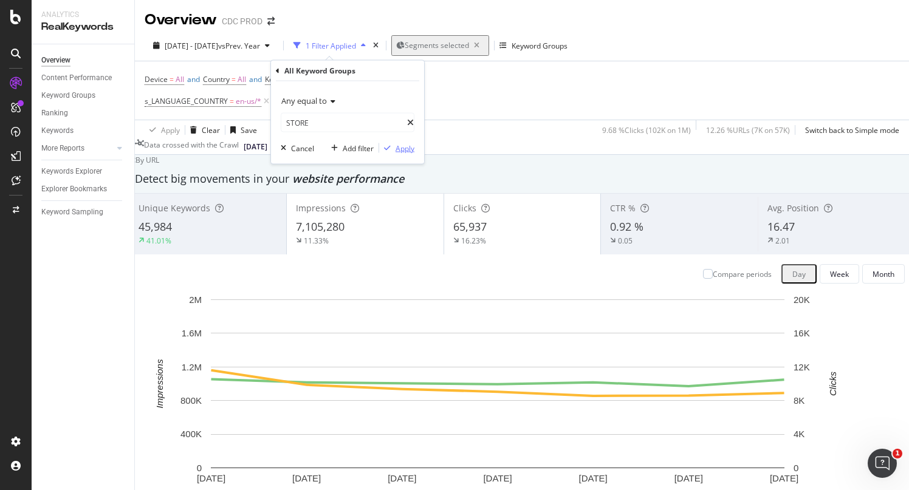
click at [407, 152] on div "Apply" at bounding box center [405, 148] width 19 height 10
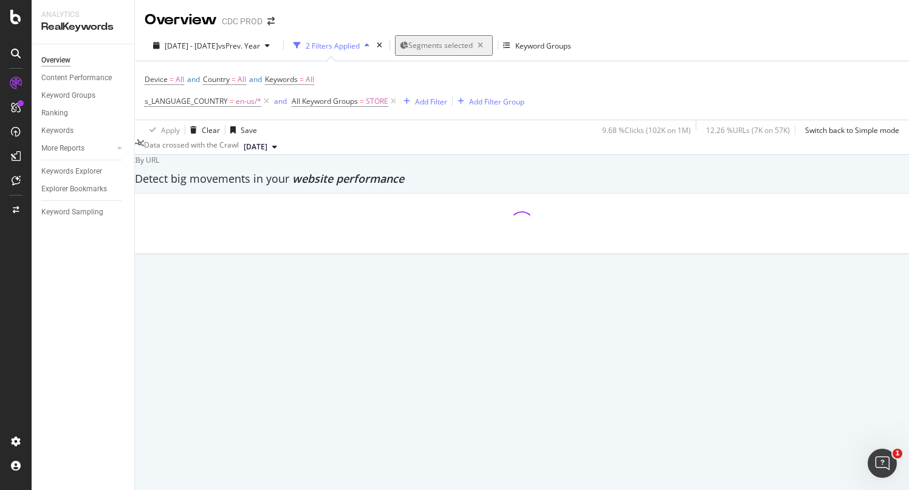
scroll to position [1019, 0]
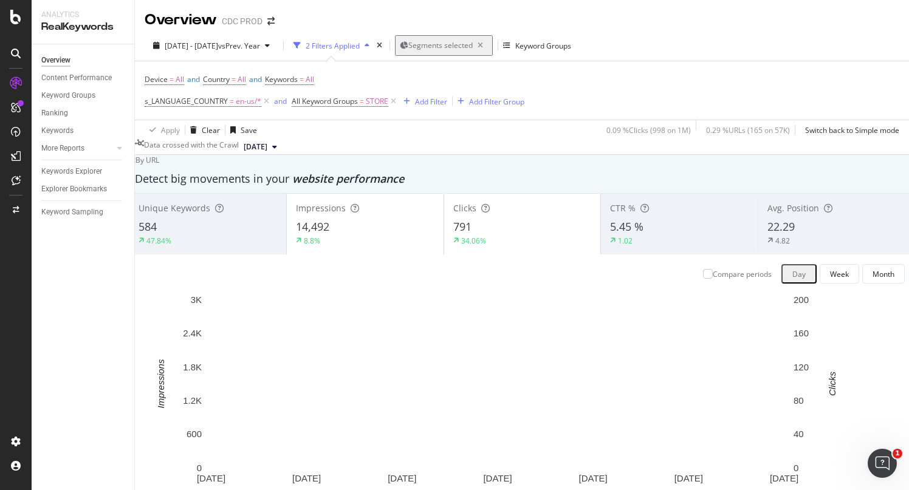
scroll to position [1094, 0]
